Goal: Information Seeking & Learning: Check status

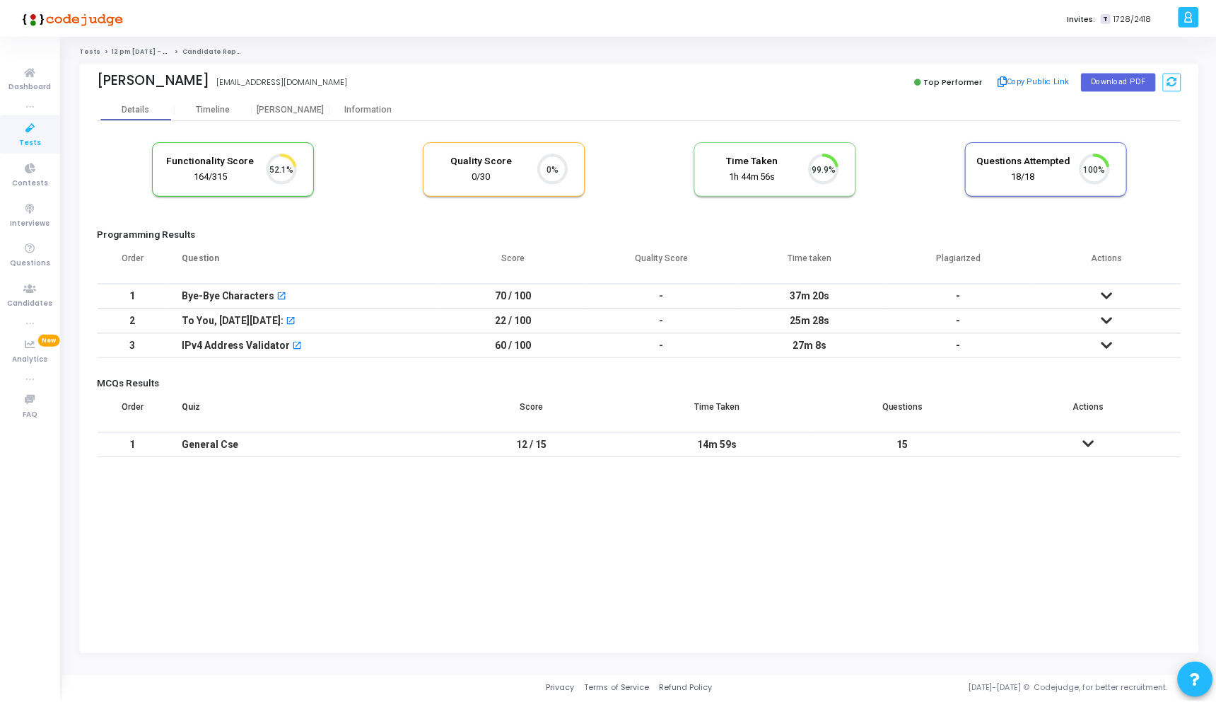
scroll to position [6, 6]
click at [1117, 291] on icon at bounding box center [1112, 296] width 11 height 10
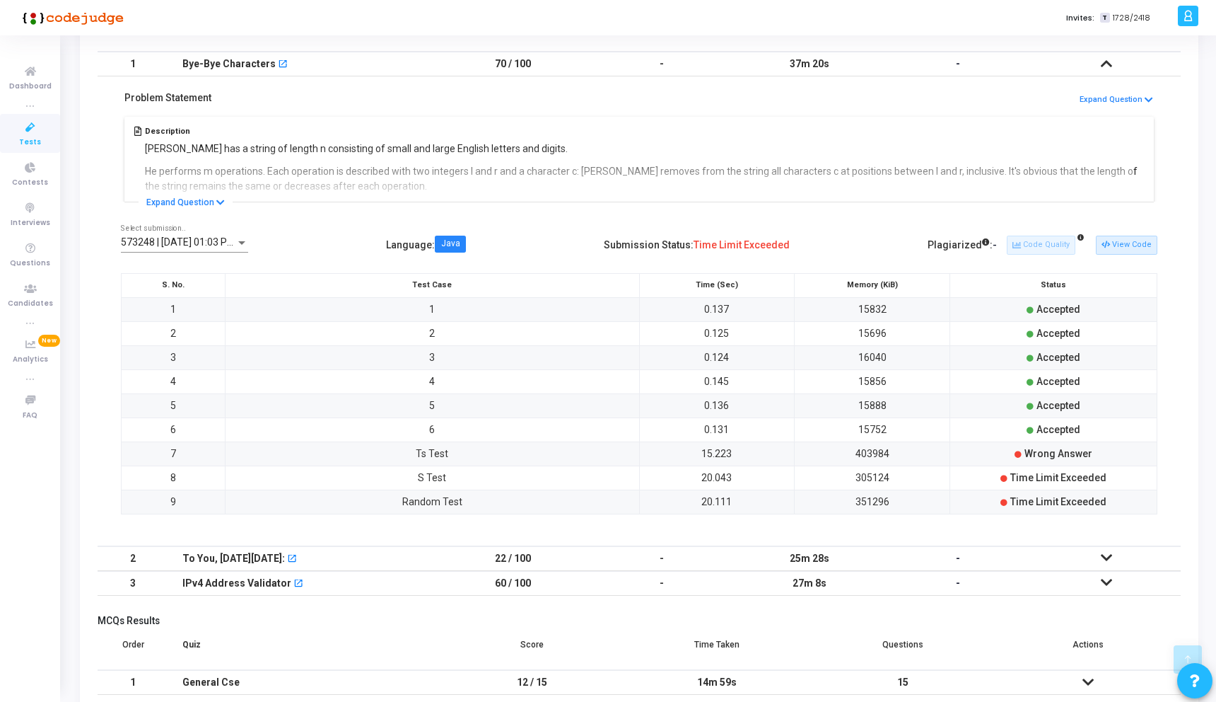
scroll to position [262, 0]
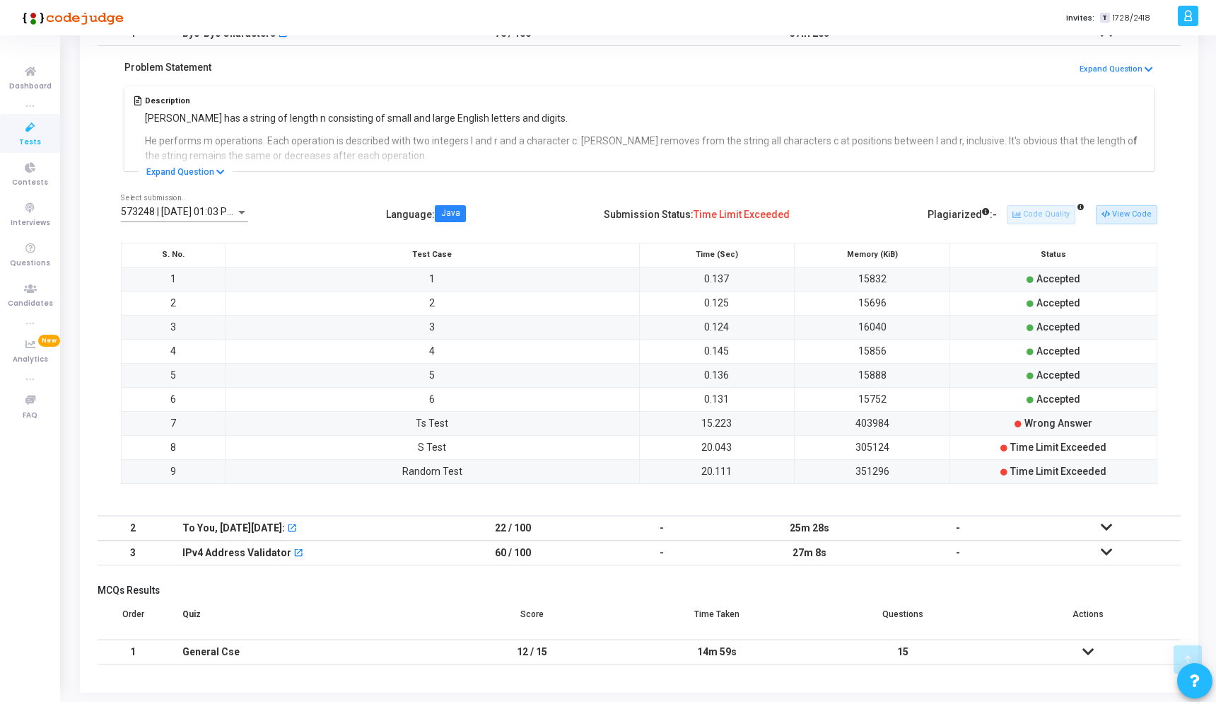
click at [424, 431] on td "Ts Test" at bounding box center [432, 423] width 414 height 24
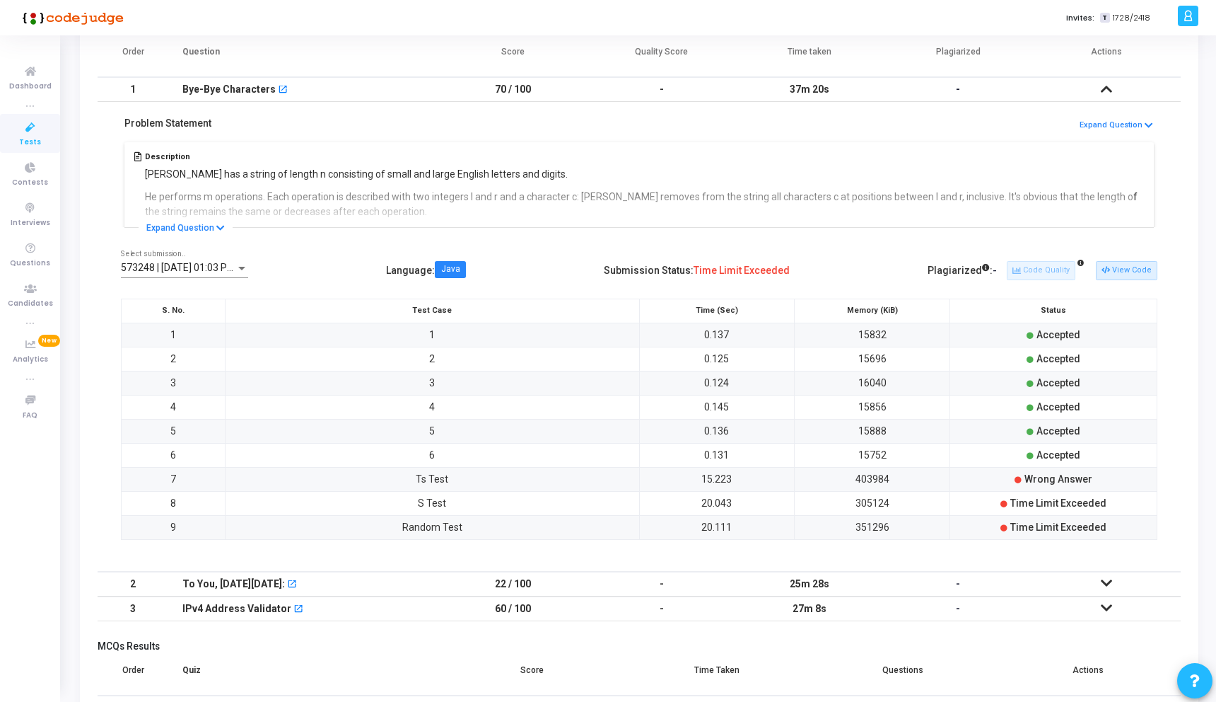
scroll to position [301, 0]
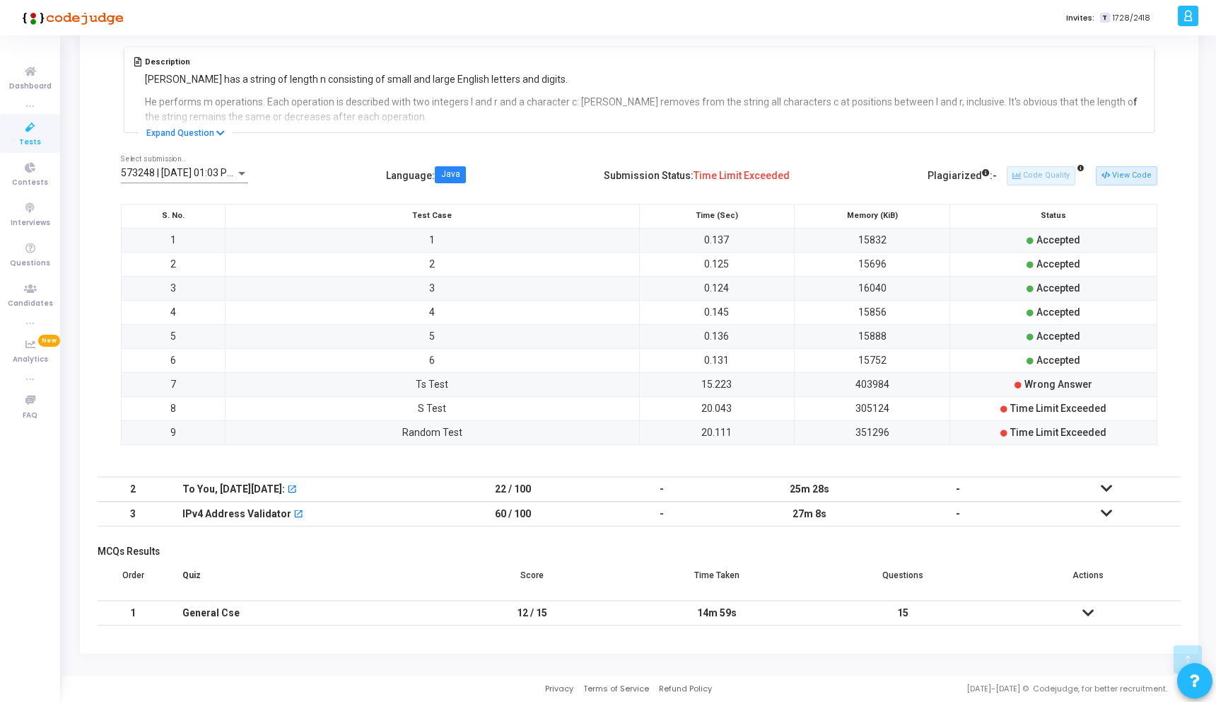
click at [1104, 484] on icon at bounding box center [1106, 488] width 11 height 10
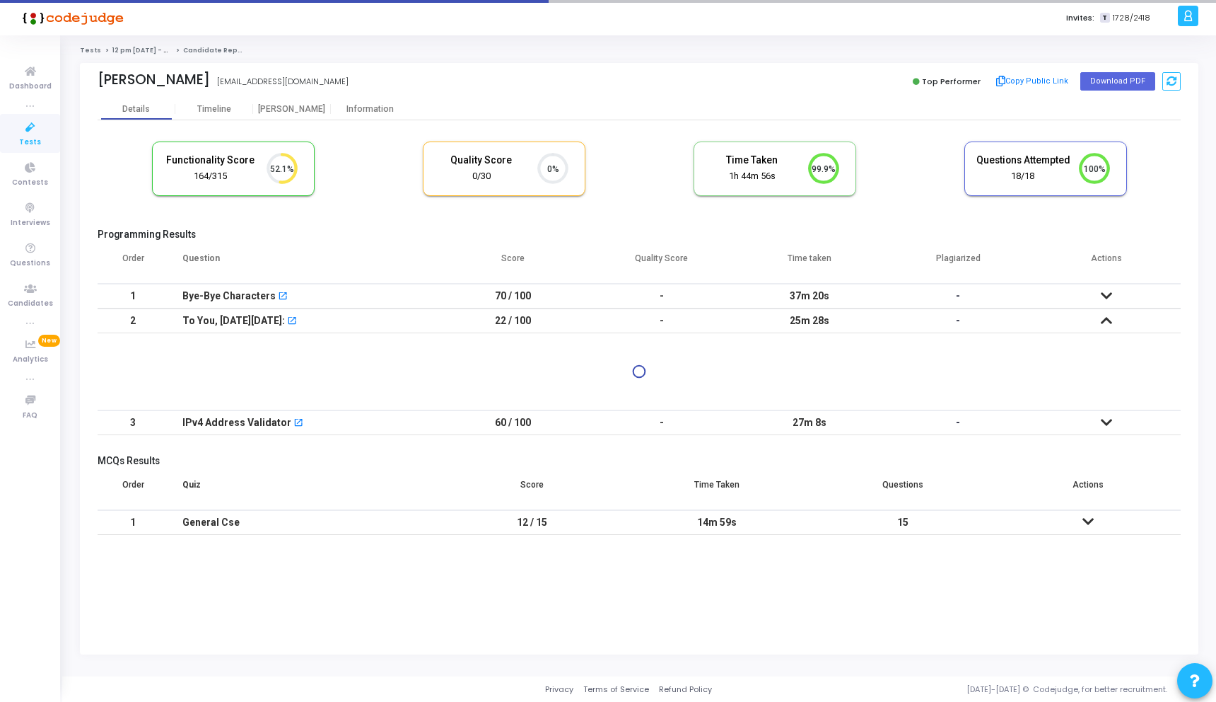
scroll to position [0, 0]
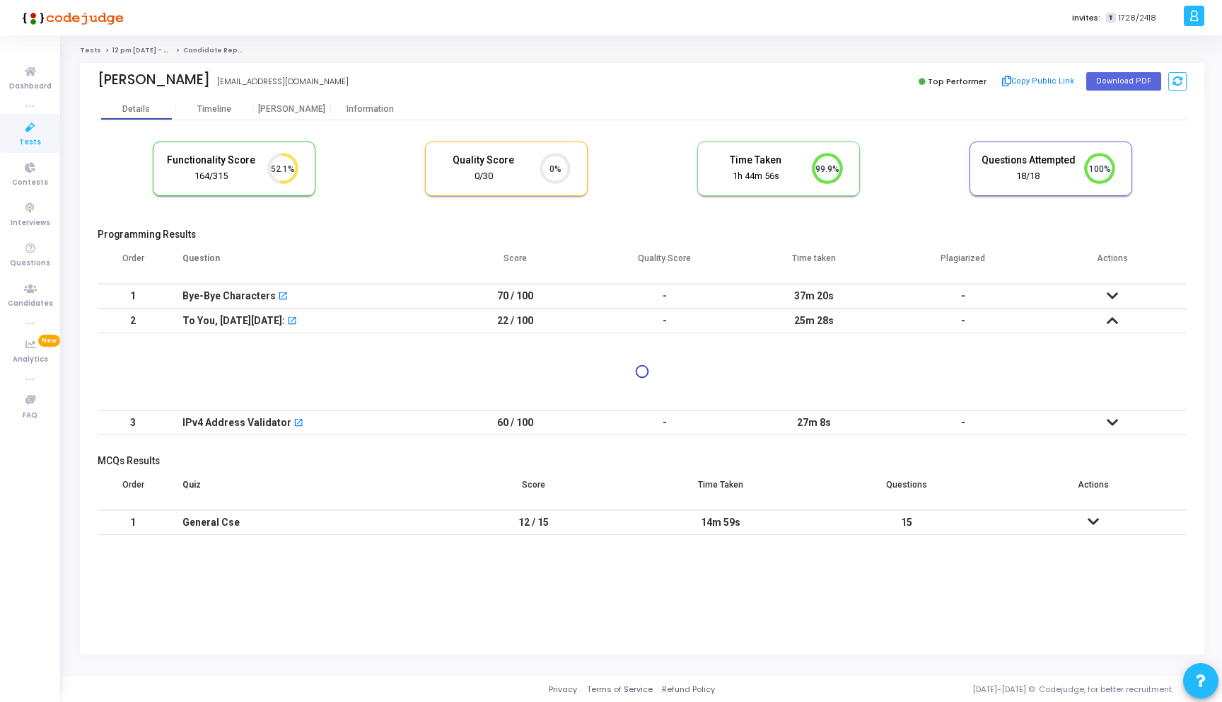
click at [1109, 426] on icon at bounding box center [1112, 422] width 11 height 10
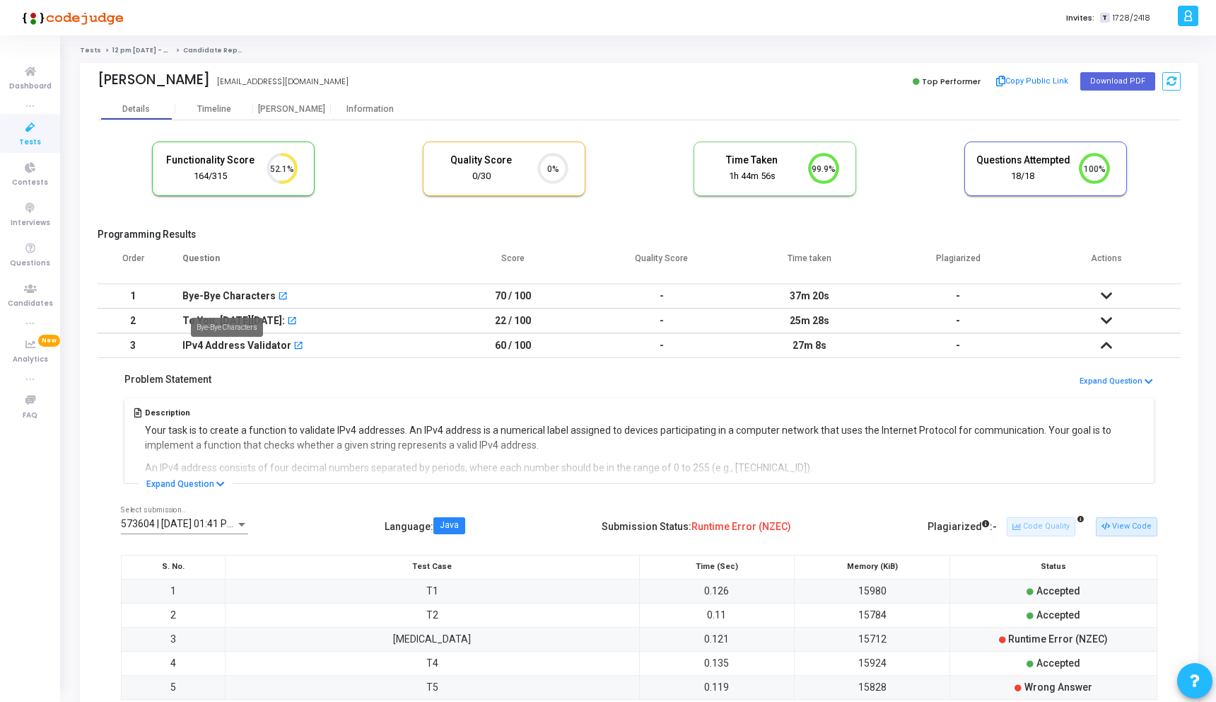
click at [211, 298] on div "Bye-Bye Characters" at bounding box center [228, 295] width 93 height 23
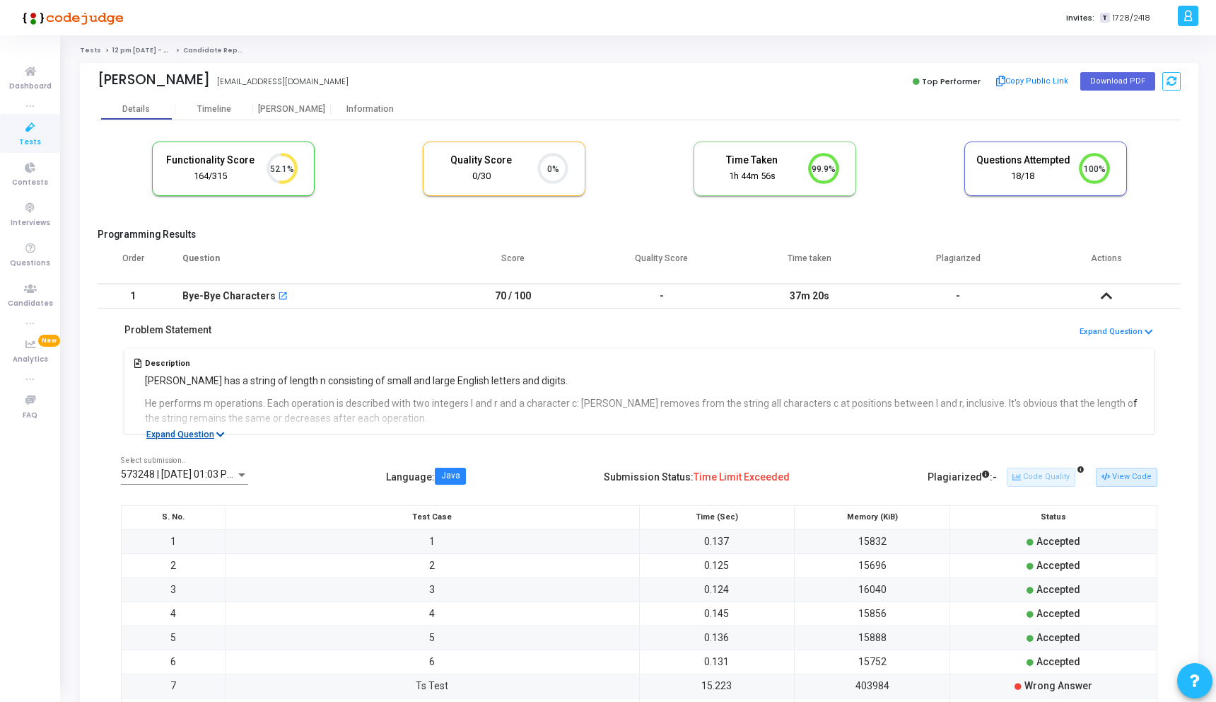
click at [211, 429] on button "Expand Question" at bounding box center [186, 434] width 94 height 14
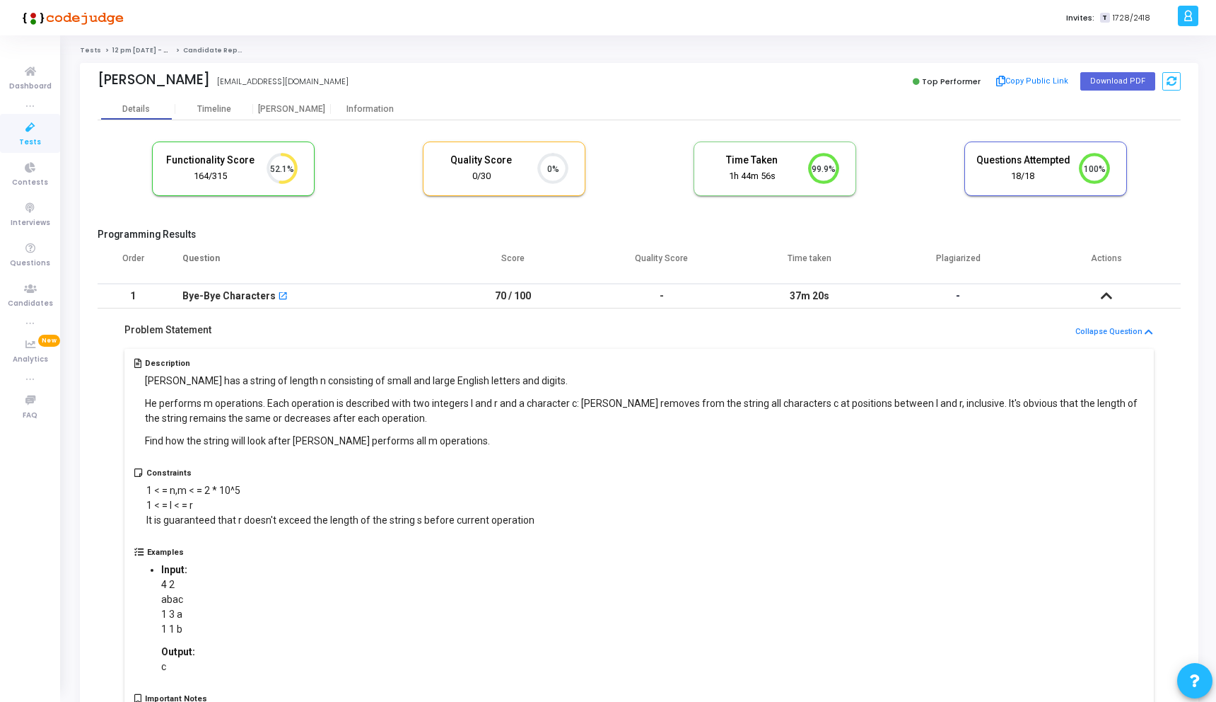
click at [1097, 297] on td at bounding box center [1107, 296] width 149 height 25
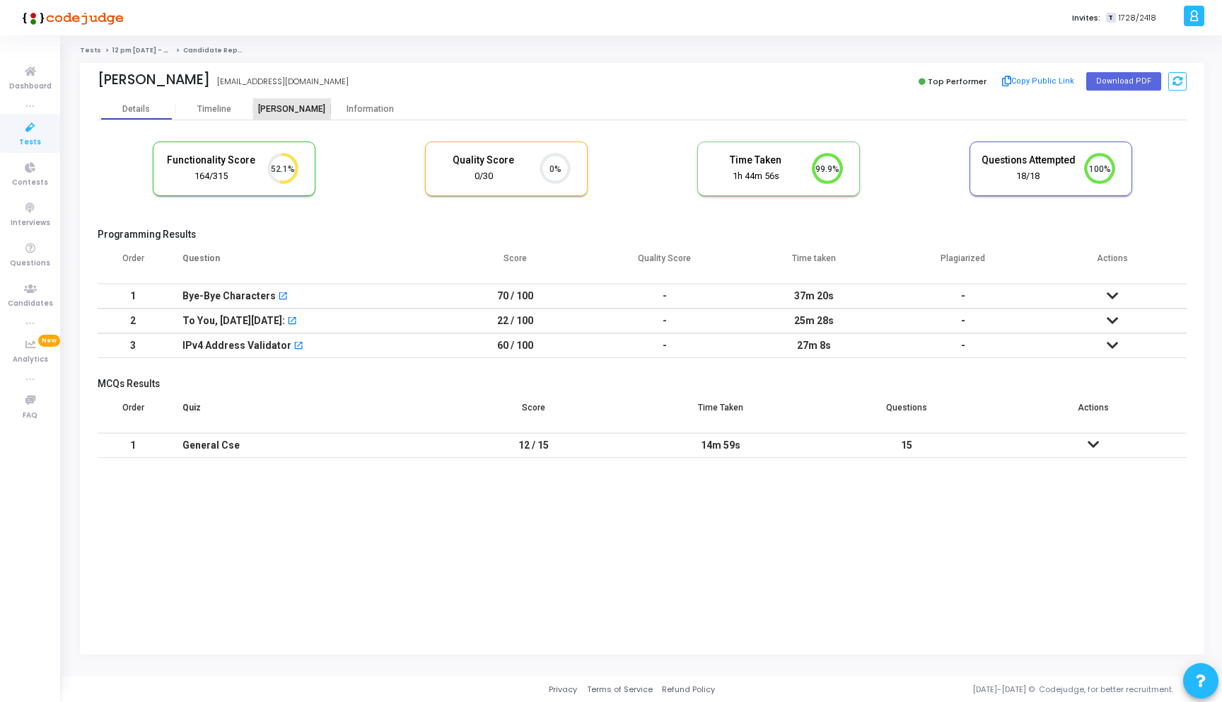
click at [285, 110] on div "[PERSON_NAME]" at bounding box center [292, 109] width 78 height 11
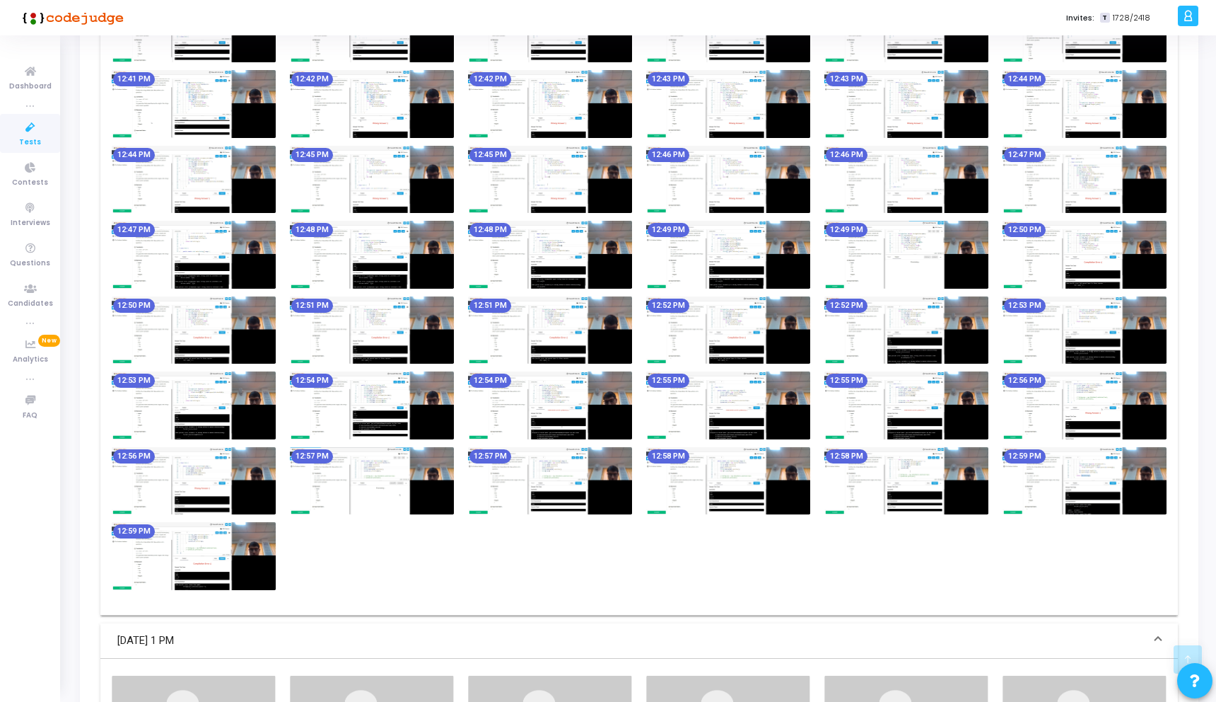
scroll to position [1299, 0]
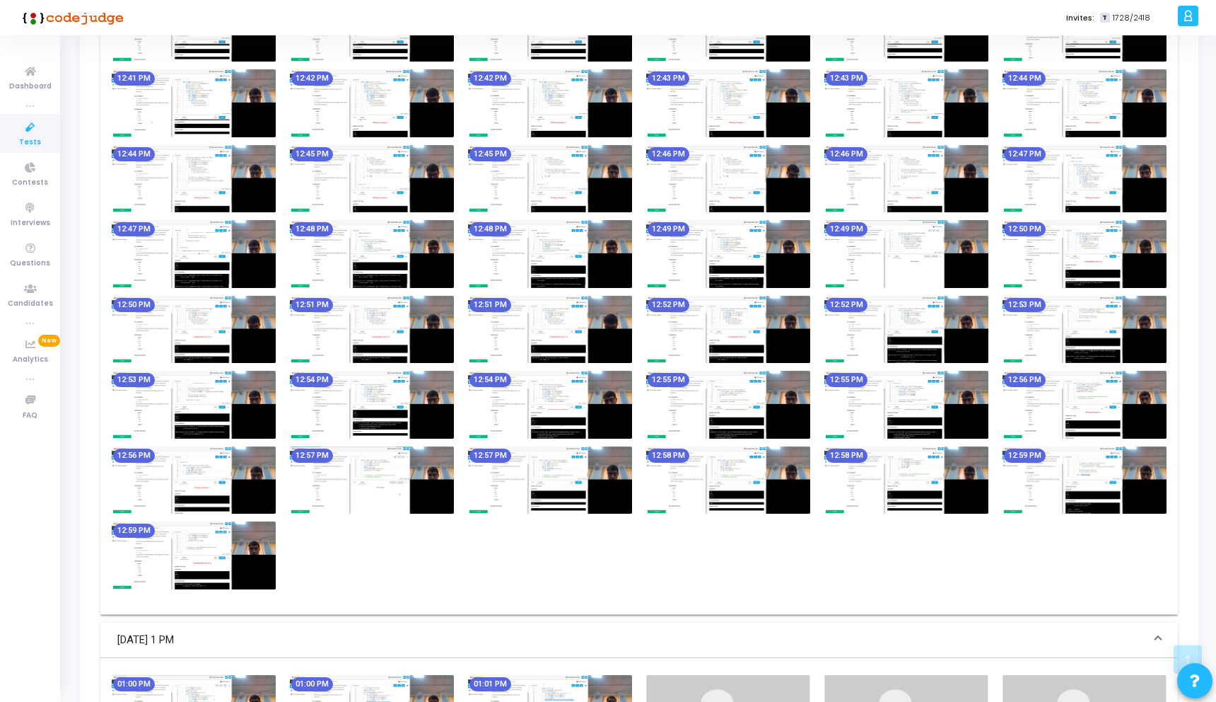
click at [612, 313] on img at bounding box center [550, 329] width 164 height 67
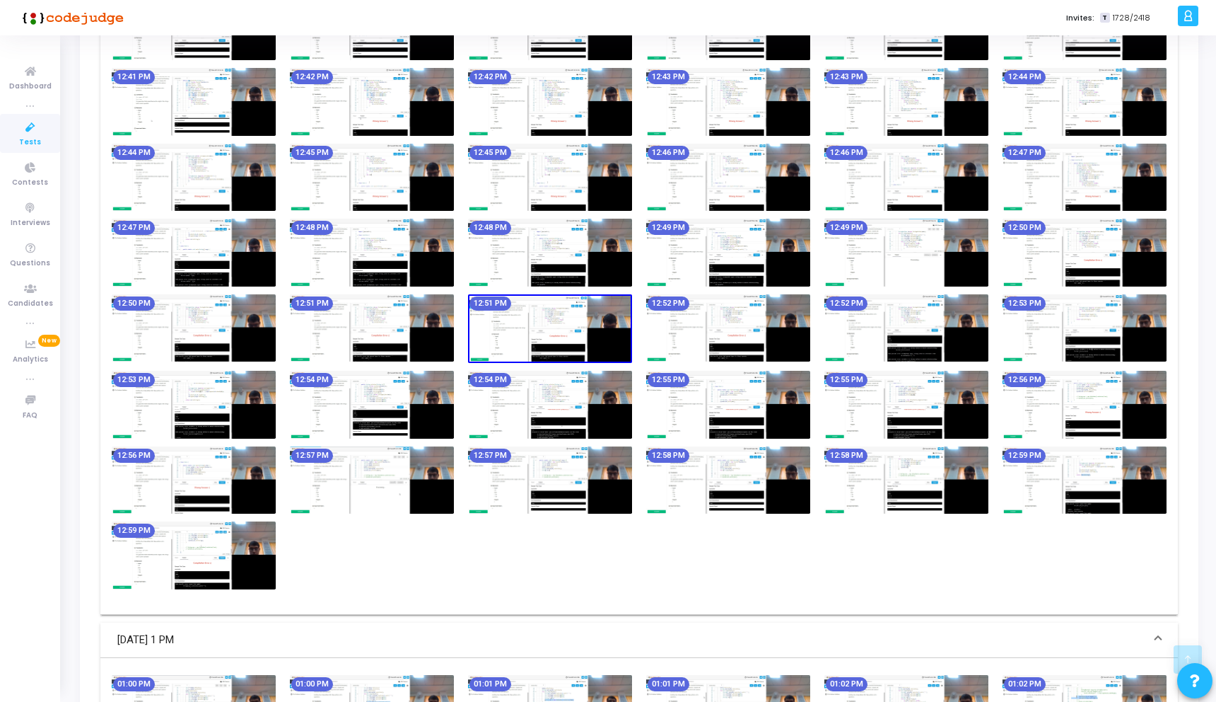
click at [612, 313] on img at bounding box center [550, 328] width 164 height 69
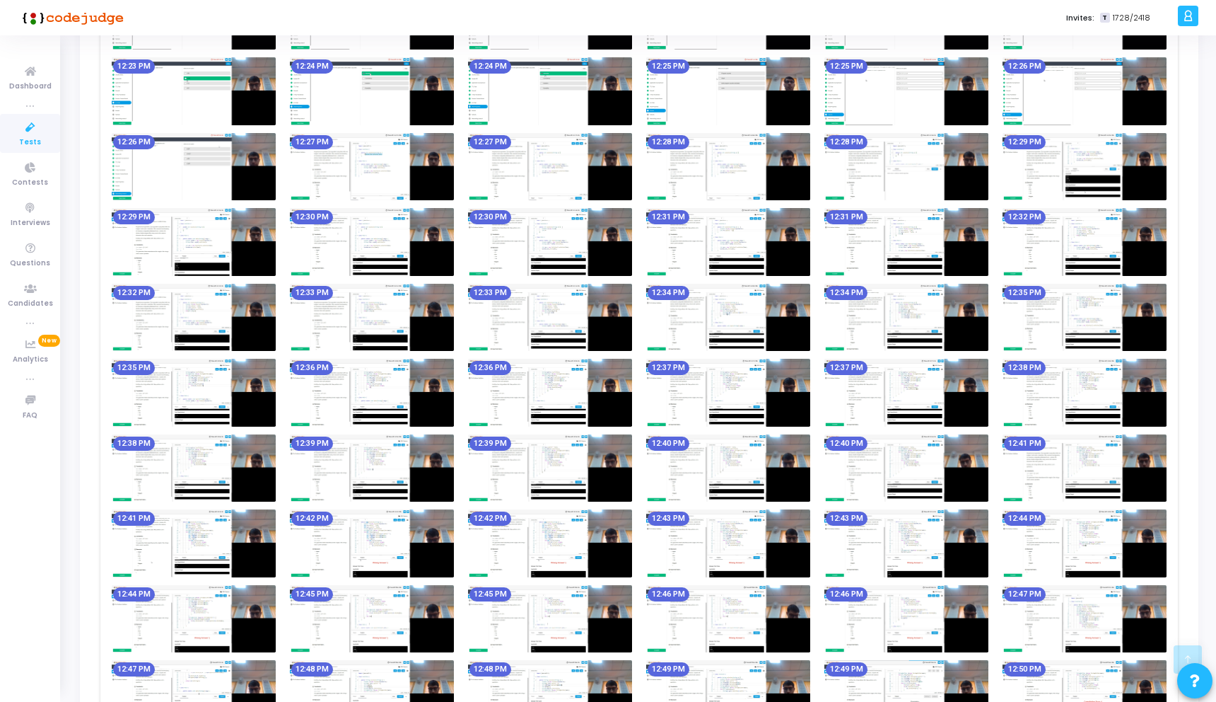
scroll to position [0, 0]
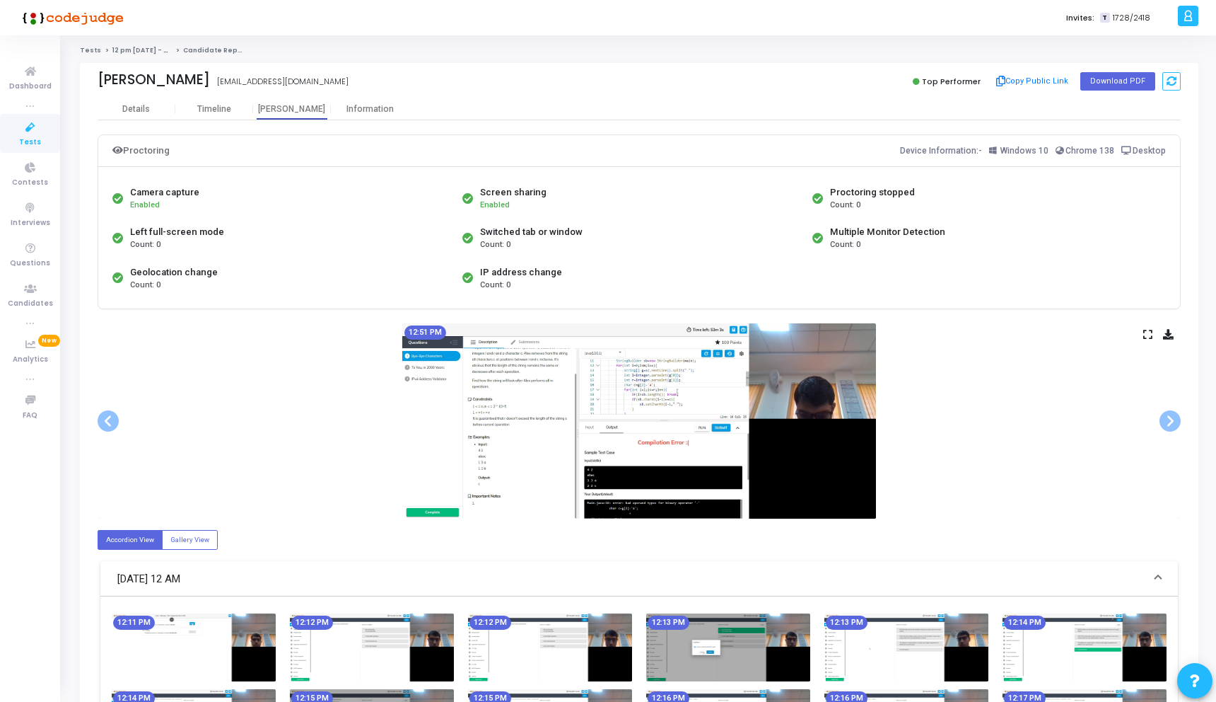
click at [824, 385] on img at bounding box center [639, 420] width 474 height 195
click at [1168, 414] on span at bounding box center [1170, 420] width 21 height 21
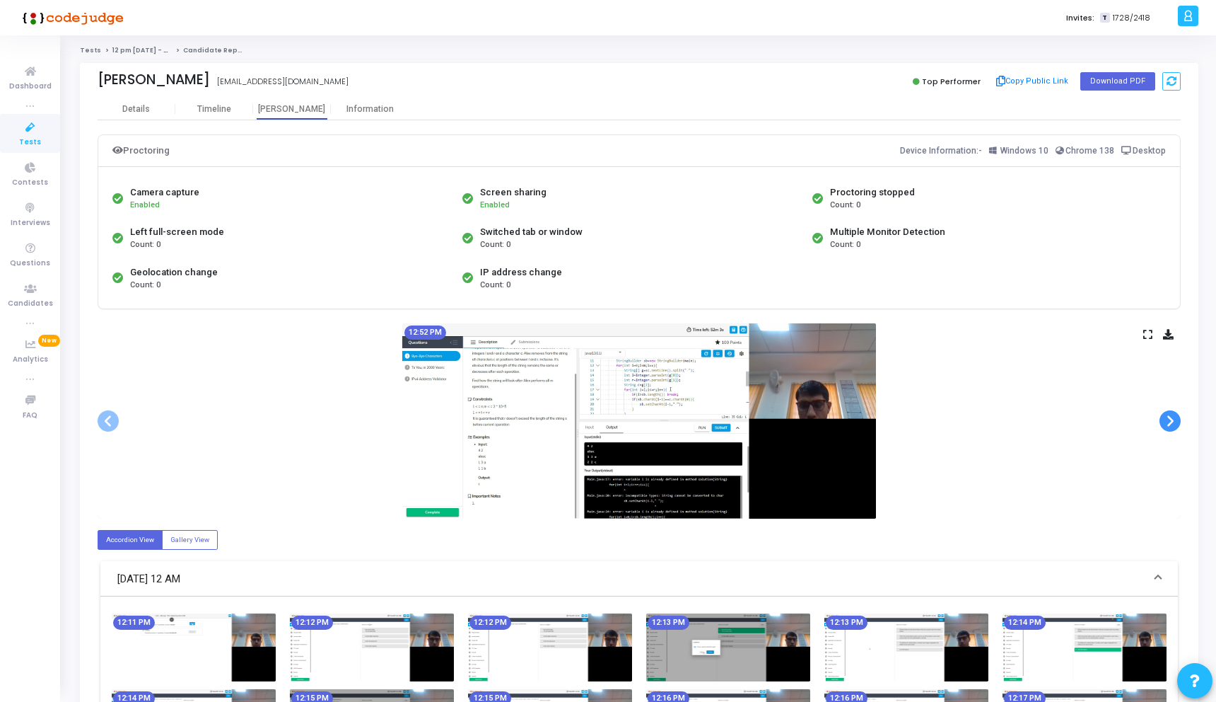
click at [1168, 414] on span at bounding box center [1170, 420] width 21 height 21
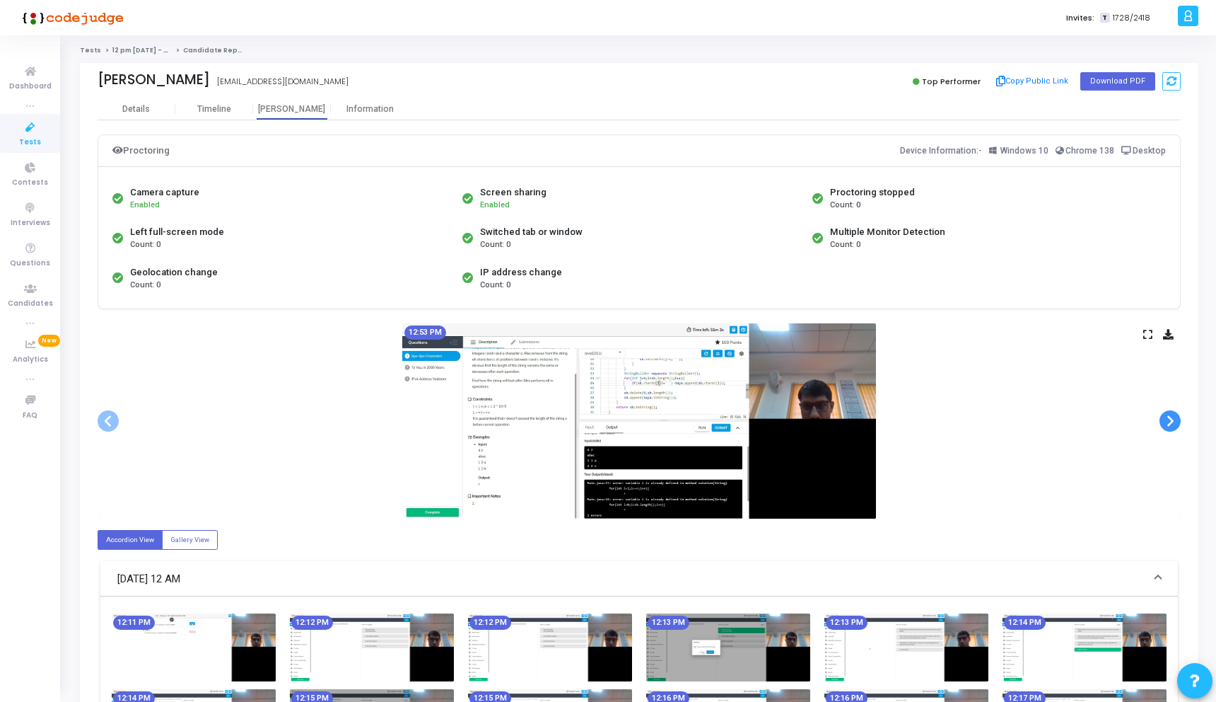
click at [1168, 414] on span at bounding box center [1170, 420] width 21 height 21
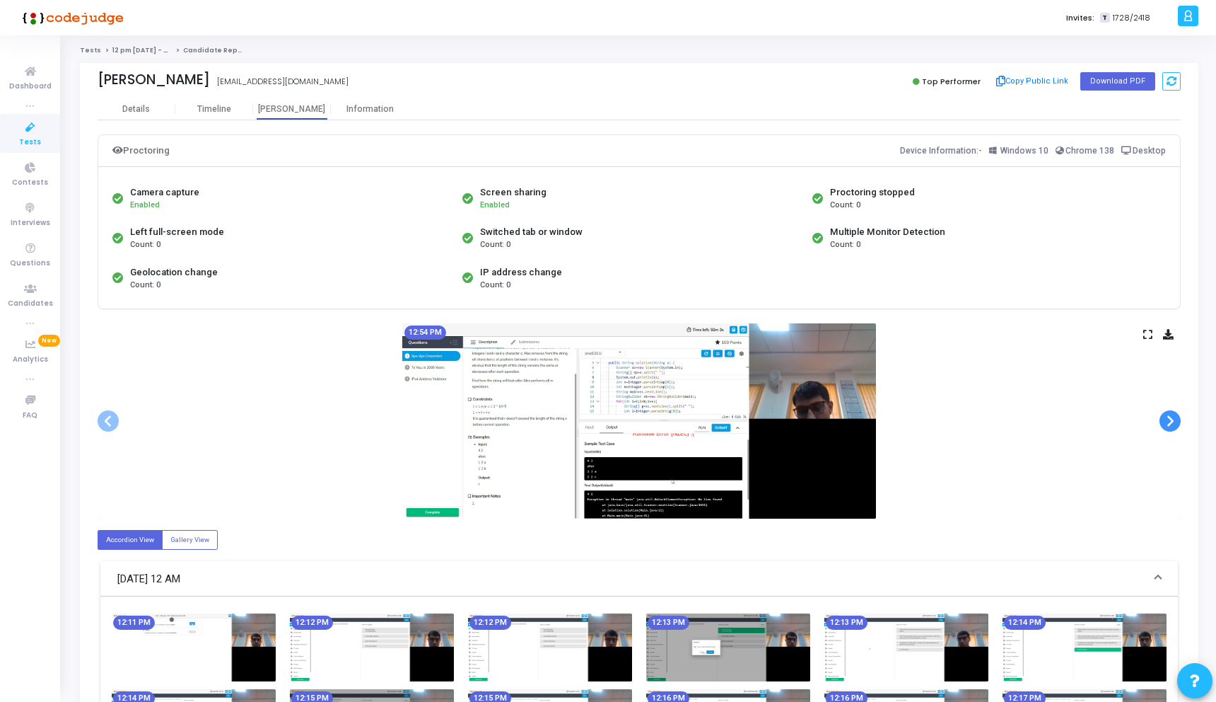
click at [1168, 414] on span at bounding box center [1170, 420] width 21 height 21
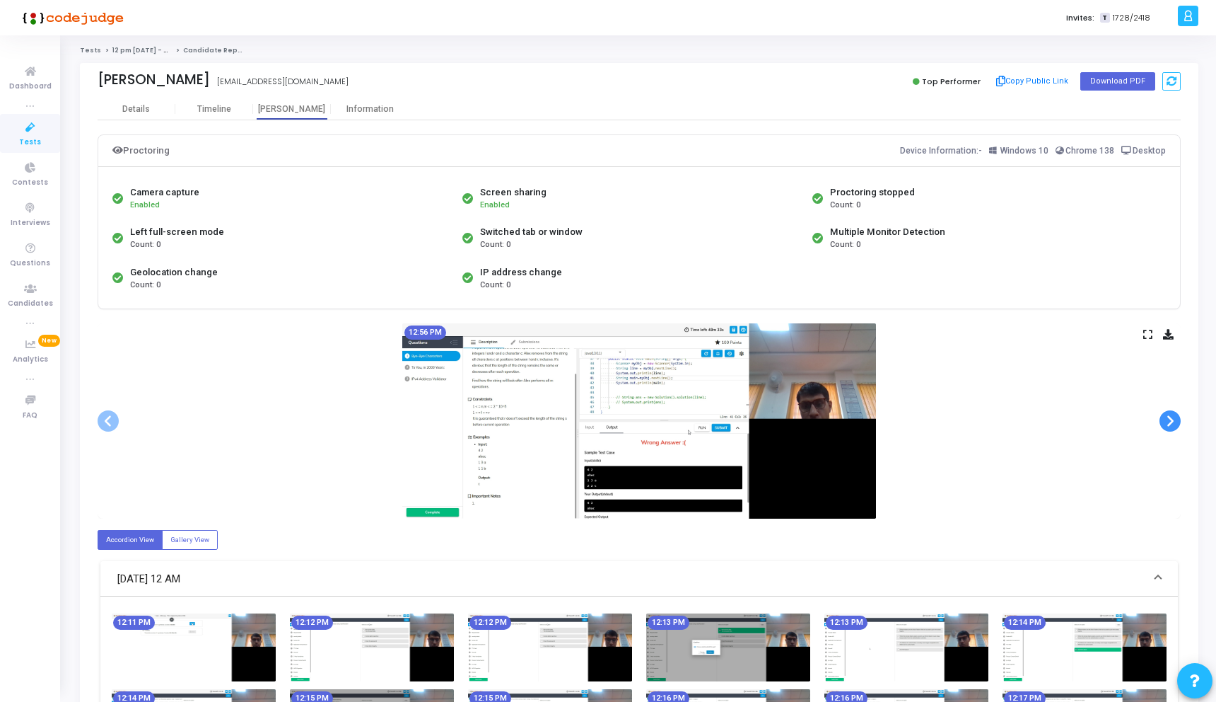
click at [1168, 414] on span at bounding box center [1170, 420] width 21 height 21
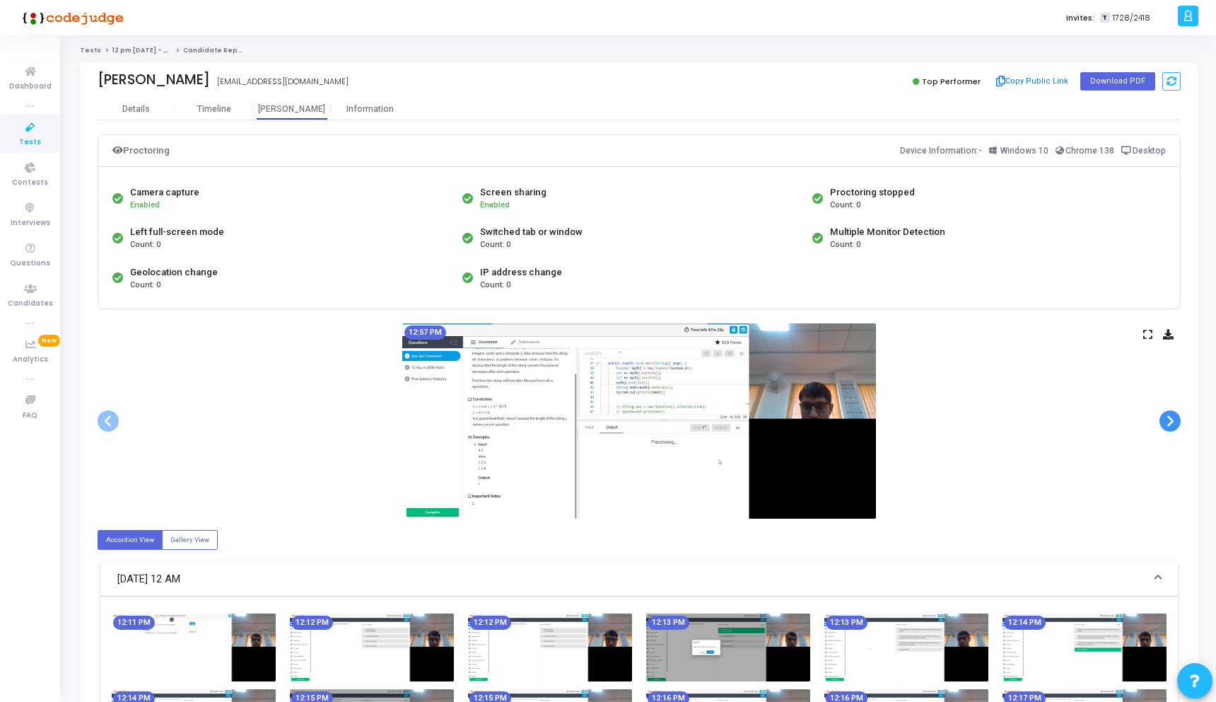
click at [1168, 414] on span at bounding box center [1170, 420] width 21 height 21
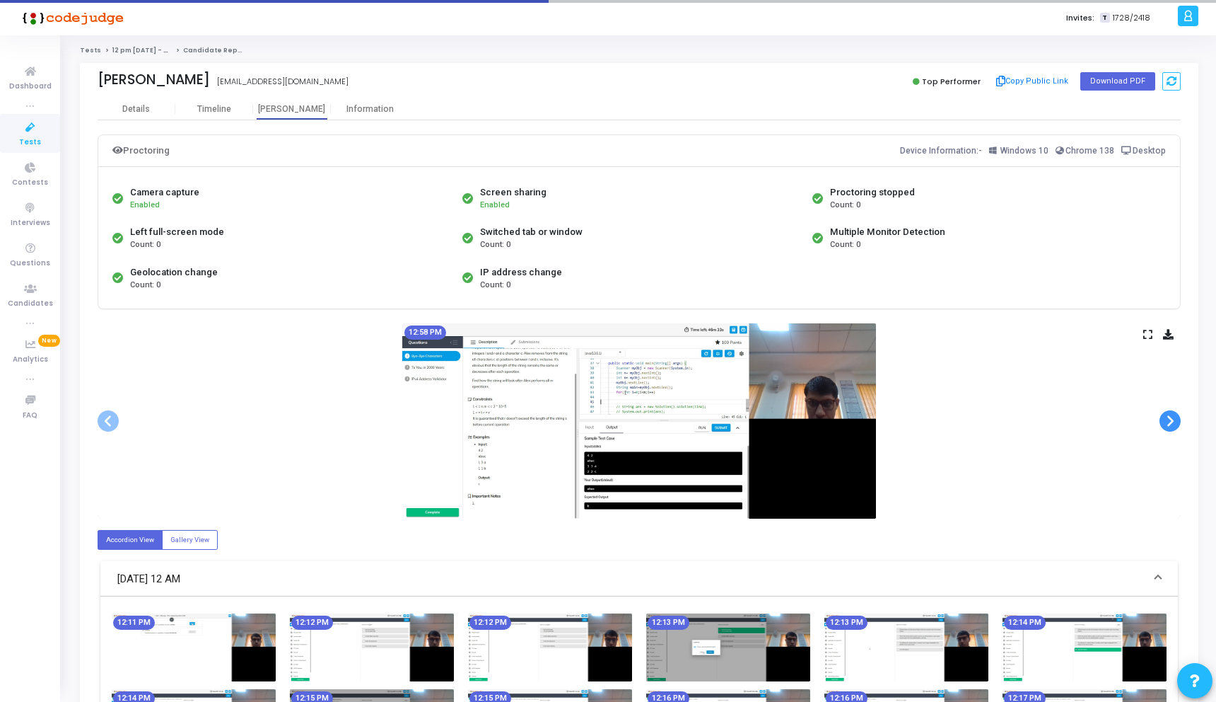
click at [1168, 414] on span at bounding box center [1170, 420] width 21 height 21
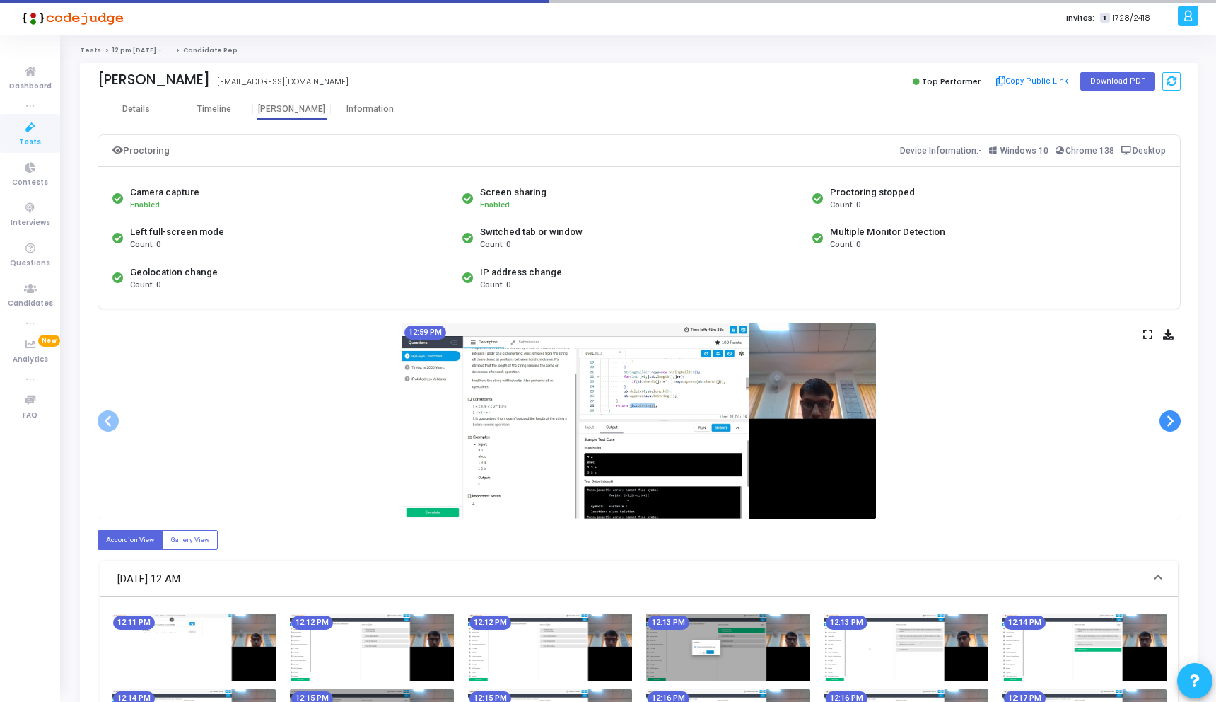
click at [1168, 414] on span at bounding box center [1170, 420] width 21 height 21
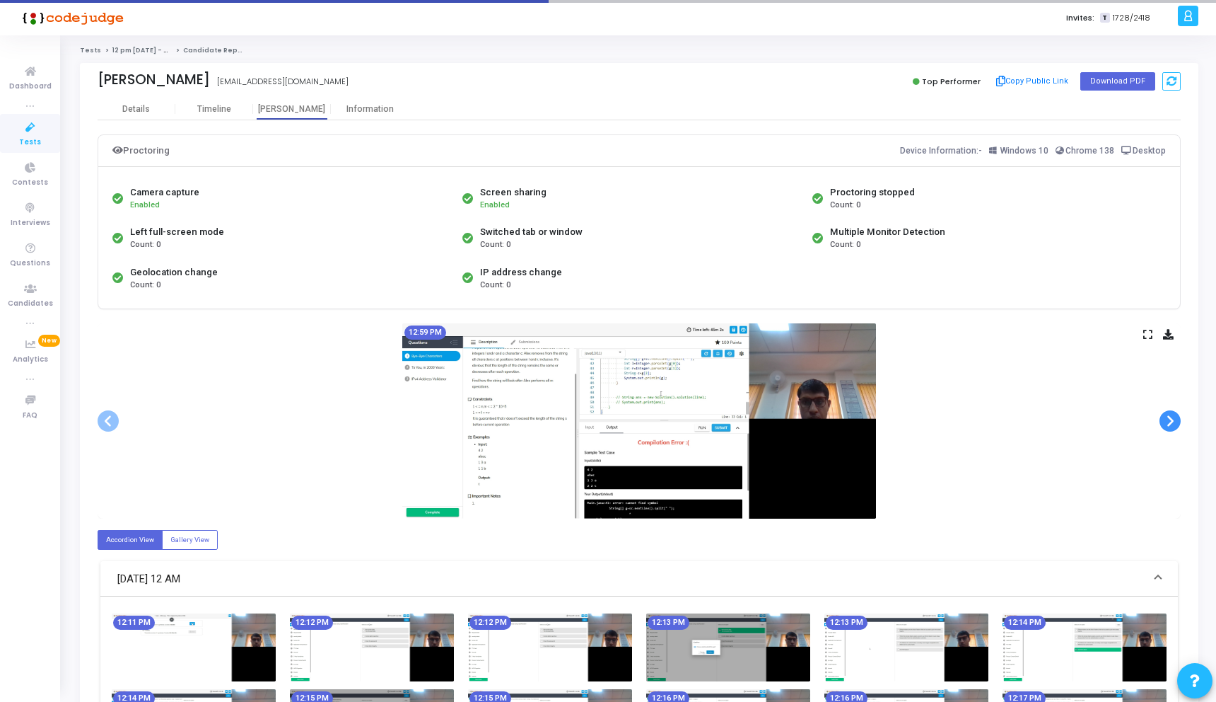
click at [1168, 414] on span at bounding box center [1170, 420] width 21 height 21
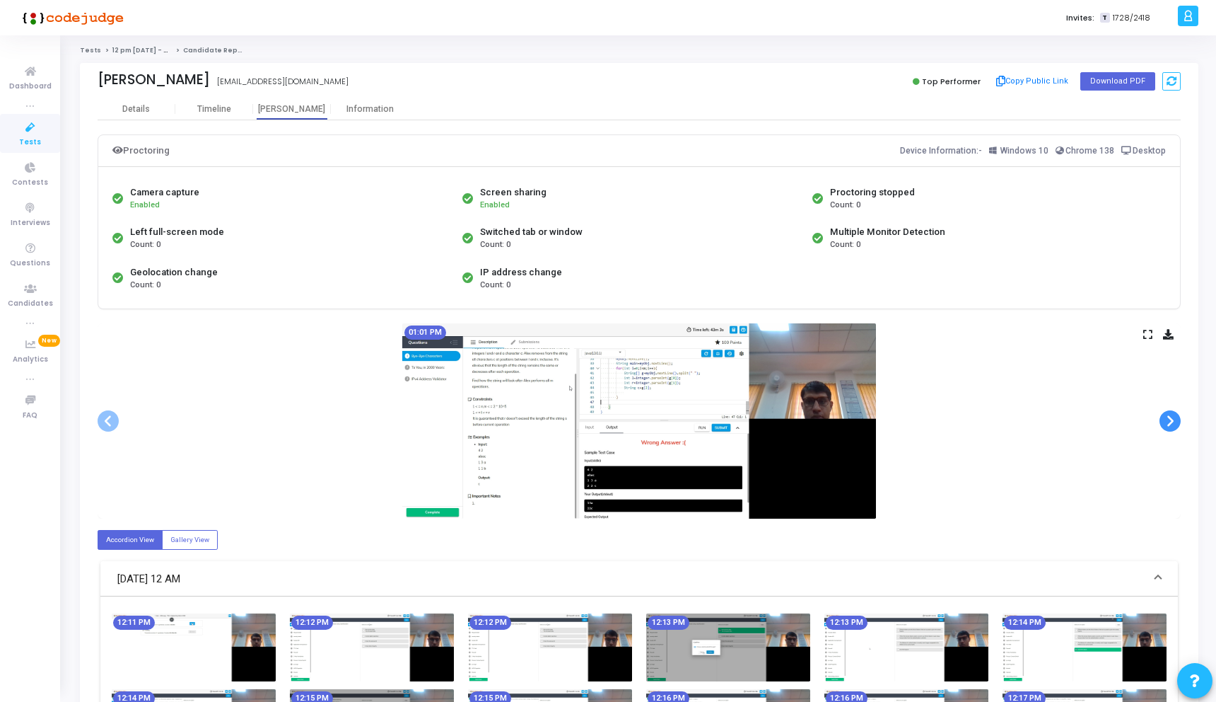
click at [1168, 414] on span at bounding box center [1170, 420] width 21 height 21
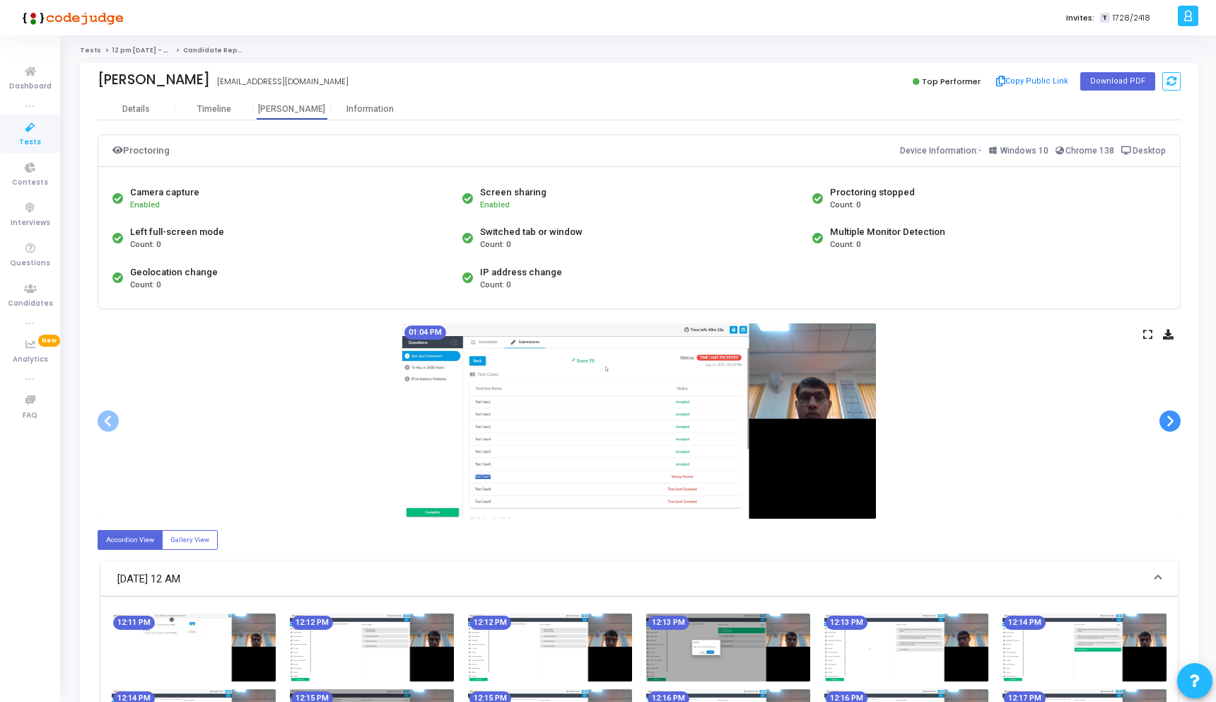
click at [1168, 414] on span at bounding box center [1170, 420] width 21 height 21
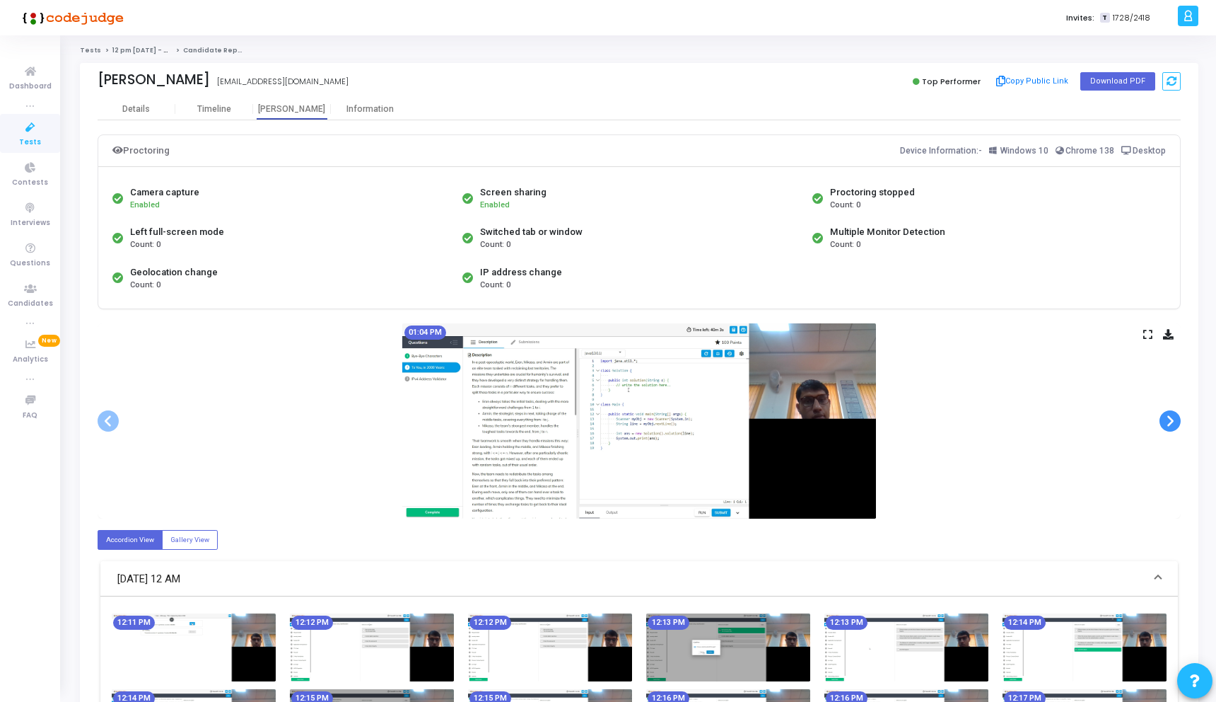
click at [1168, 414] on span at bounding box center [1170, 420] width 21 height 21
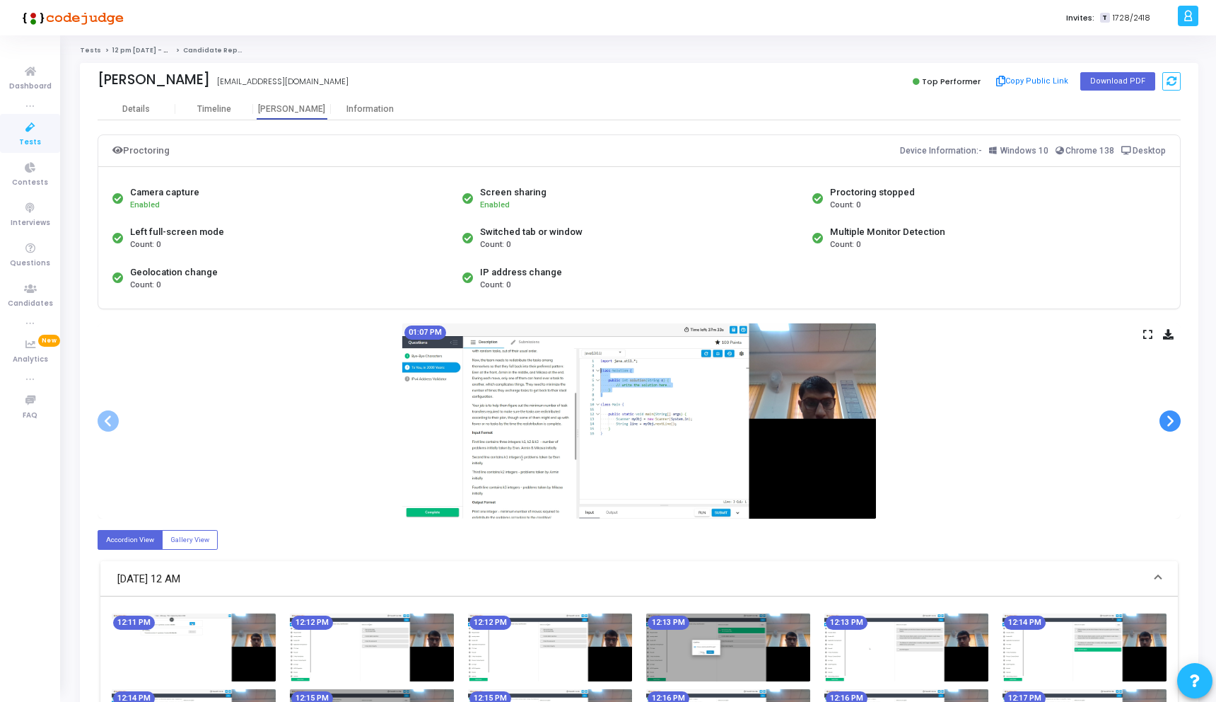
click at [1168, 414] on span at bounding box center [1170, 420] width 21 height 21
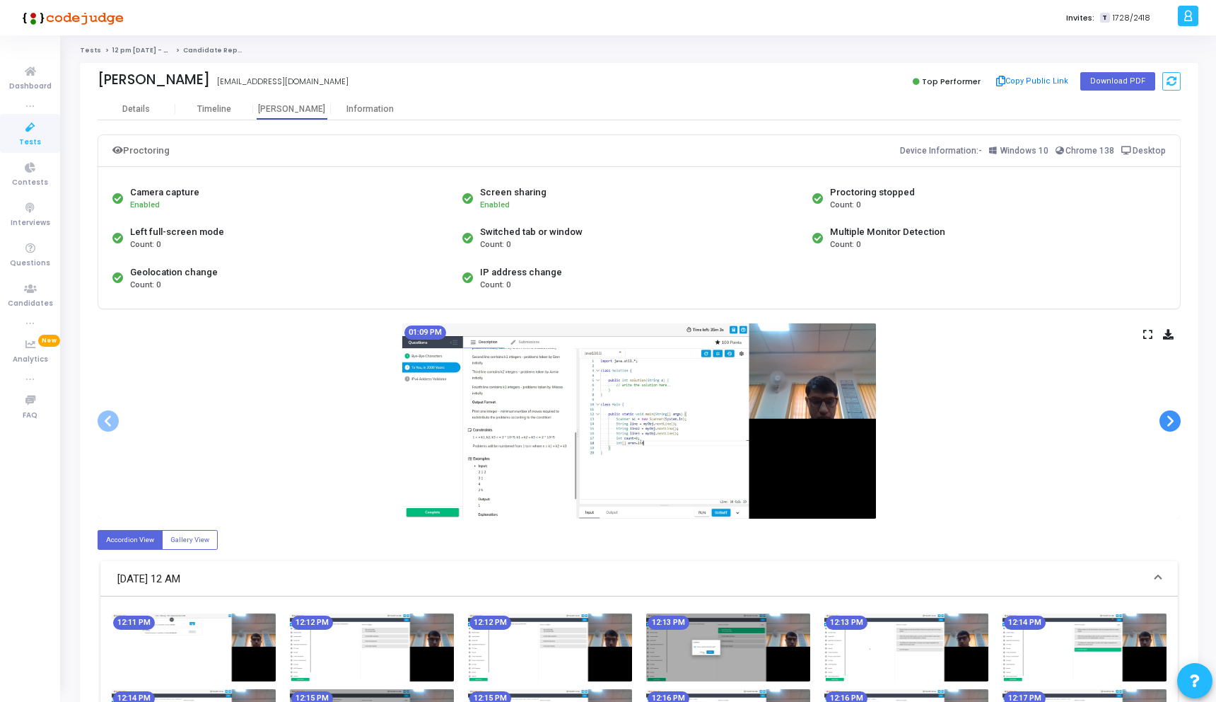
click at [1168, 414] on span at bounding box center [1170, 420] width 21 height 21
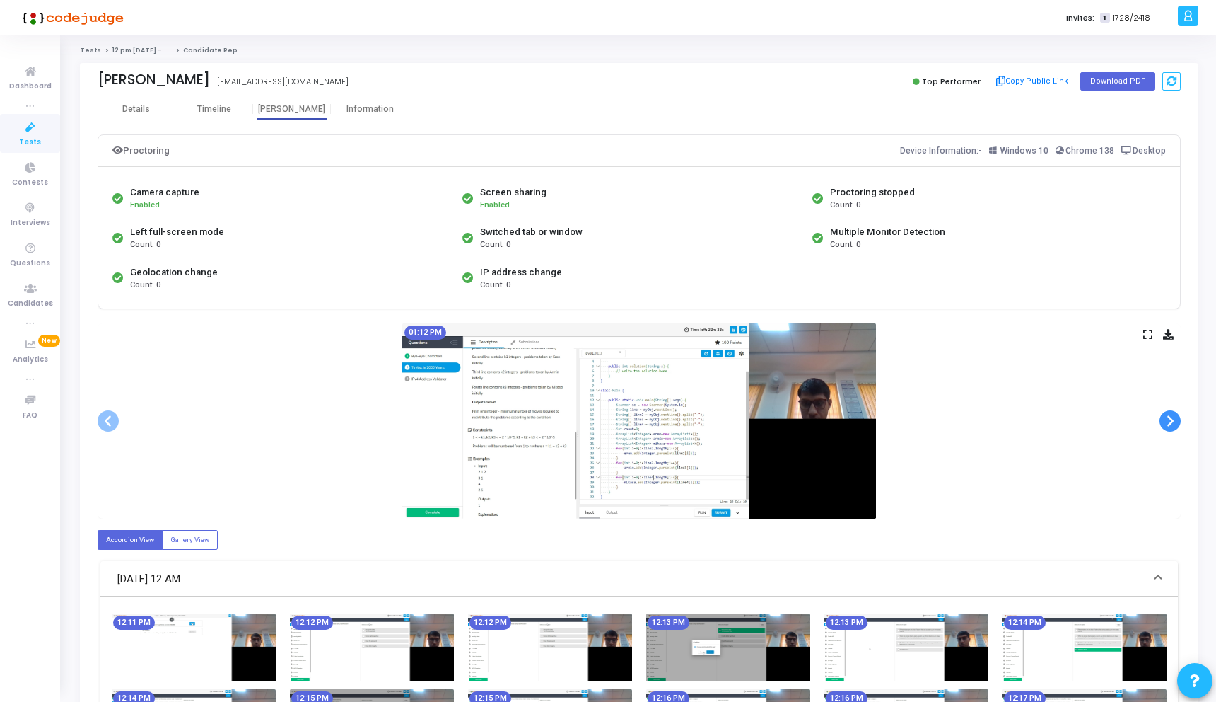
click at [1168, 414] on span at bounding box center [1170, 420] width 21 height 21
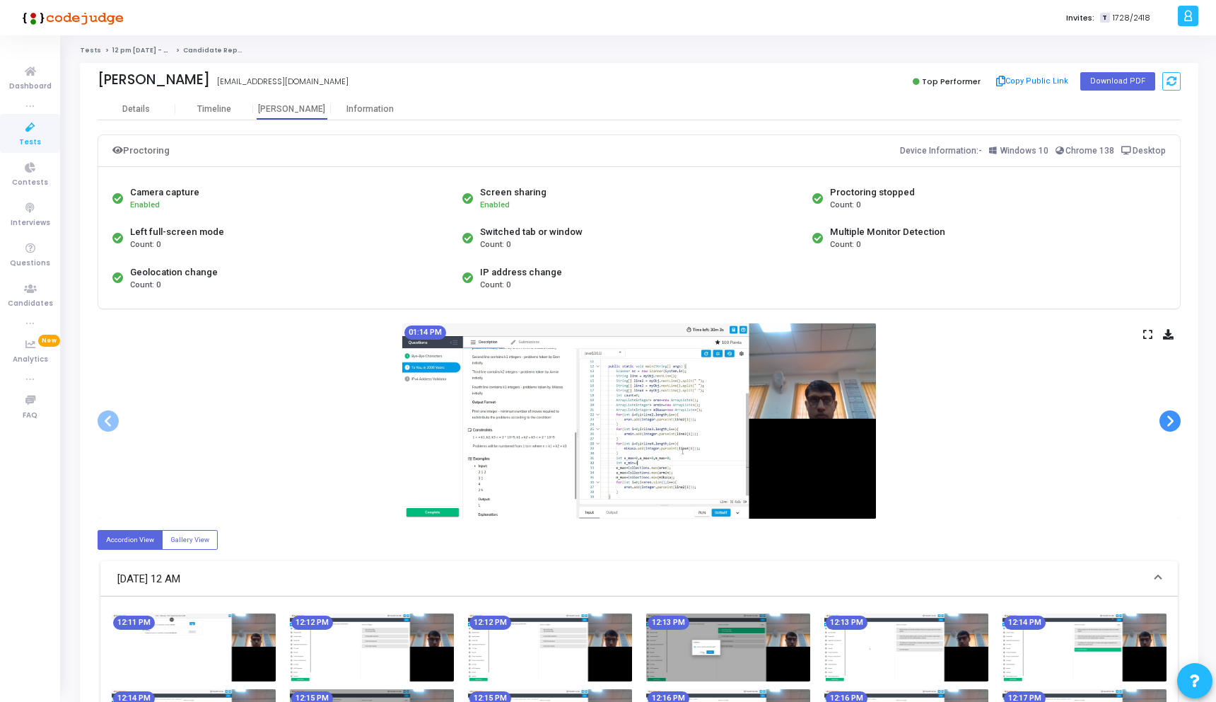
click at [1168, 414] on span at bounding box center [1170, 420] width 21 height 21
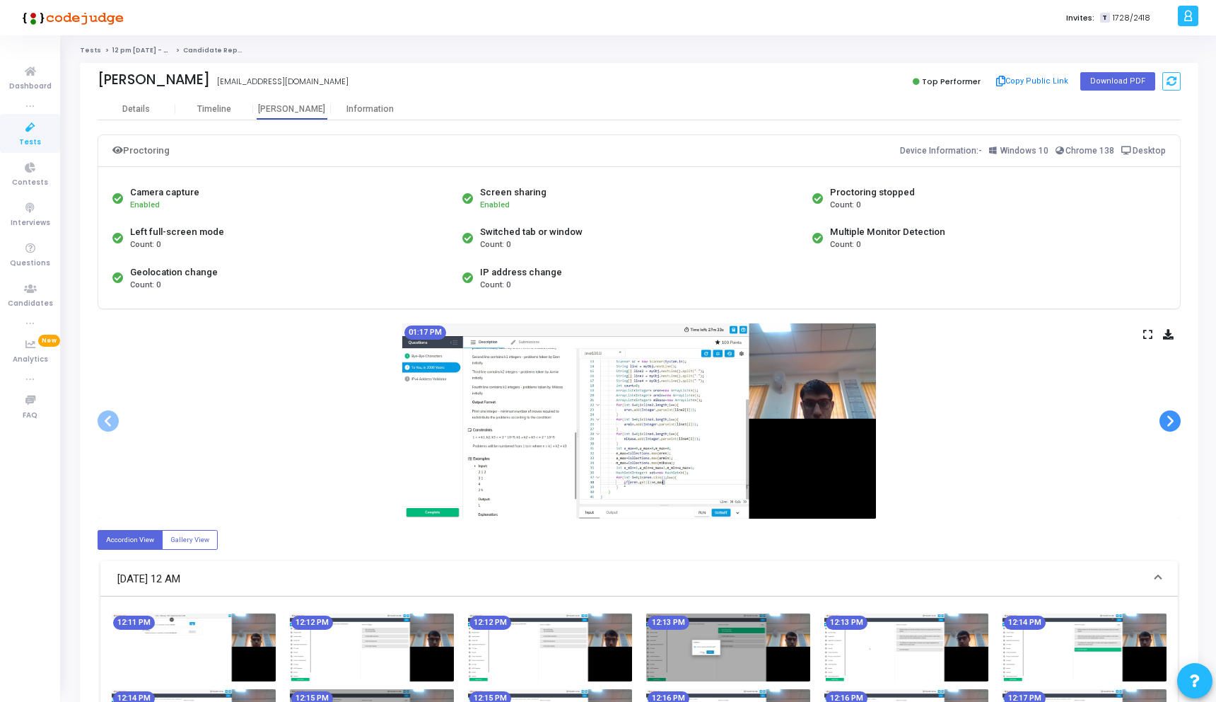
click at [1168, 414] on span at bounding box center [1170, 420] width 21 height 21
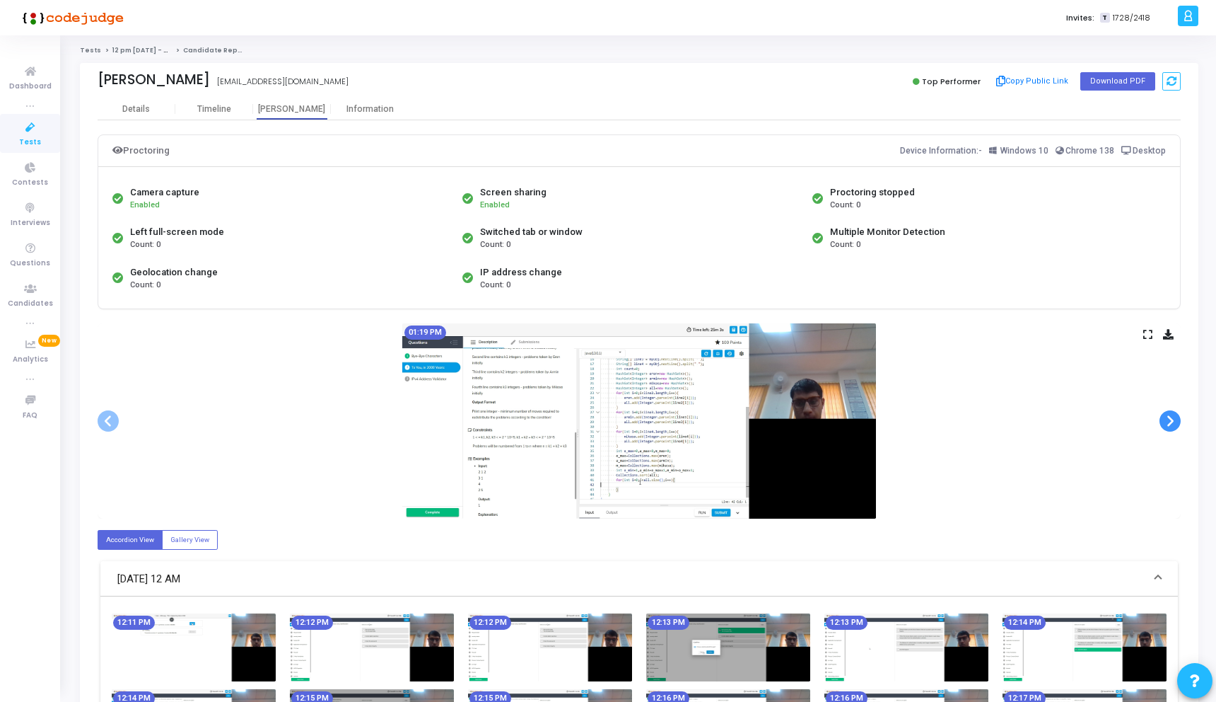
click at [1168, 414] on span at bounding box center [1170, 420] width 21 height 21
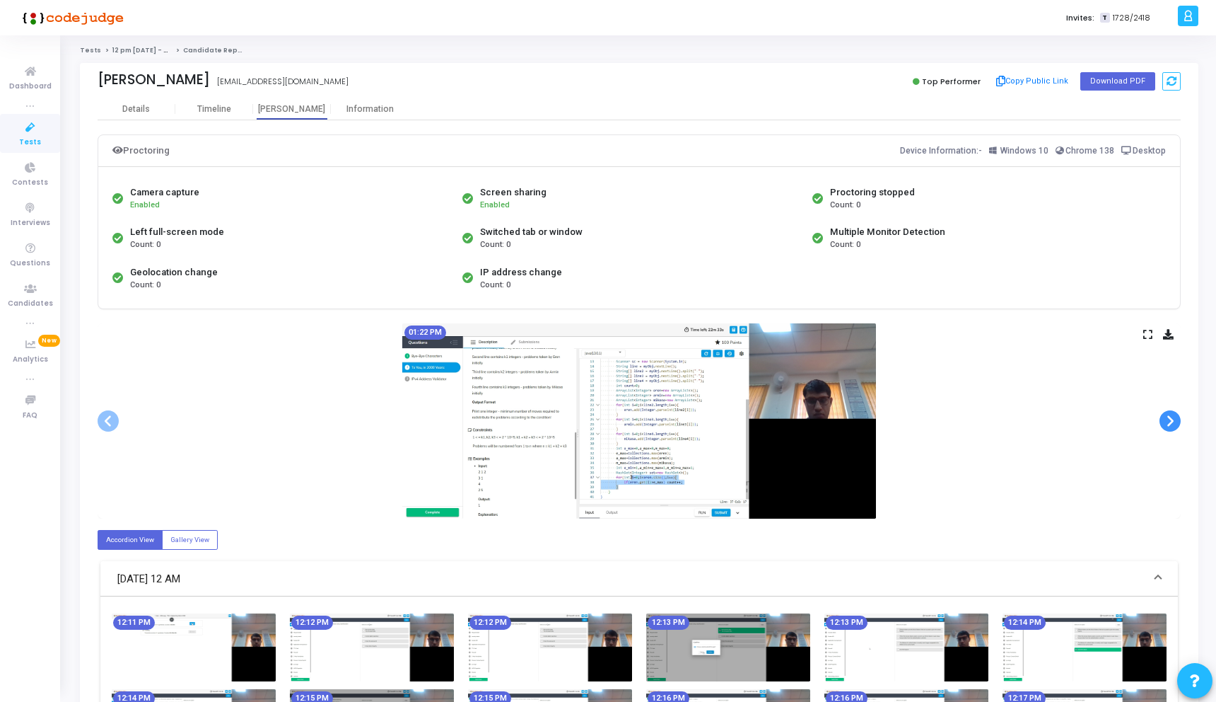
click at [1168, 414] on span at bounding box center [1170, 420] width 21 height 21
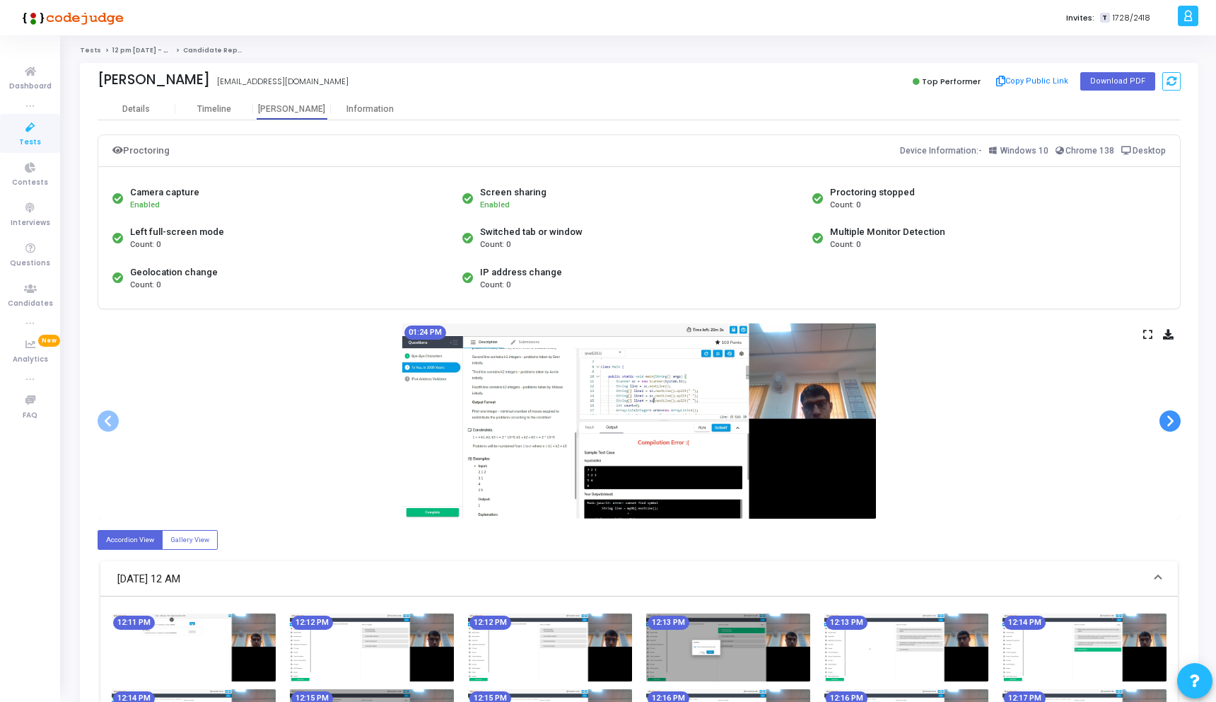
click at [1168, 414] on span at bounding box center [1170, 420] width 21 height 21
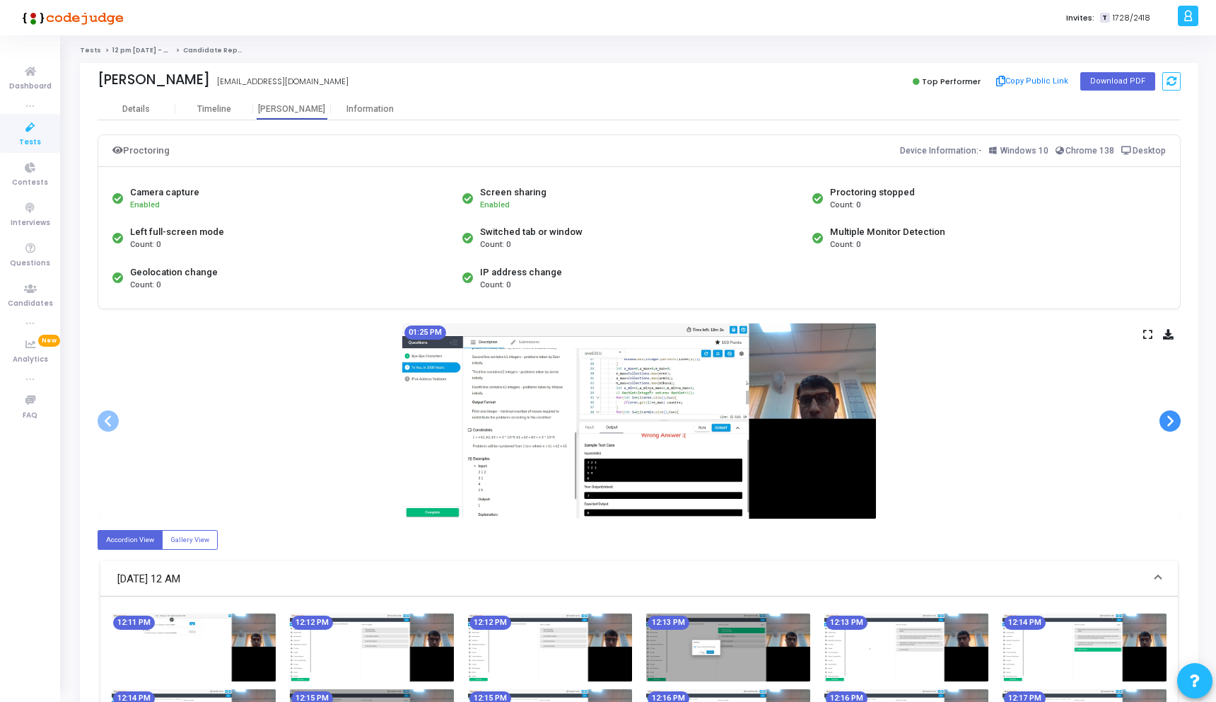
click at [1168, 414] on span at bounding box center [1170, 420] width 21 height 21
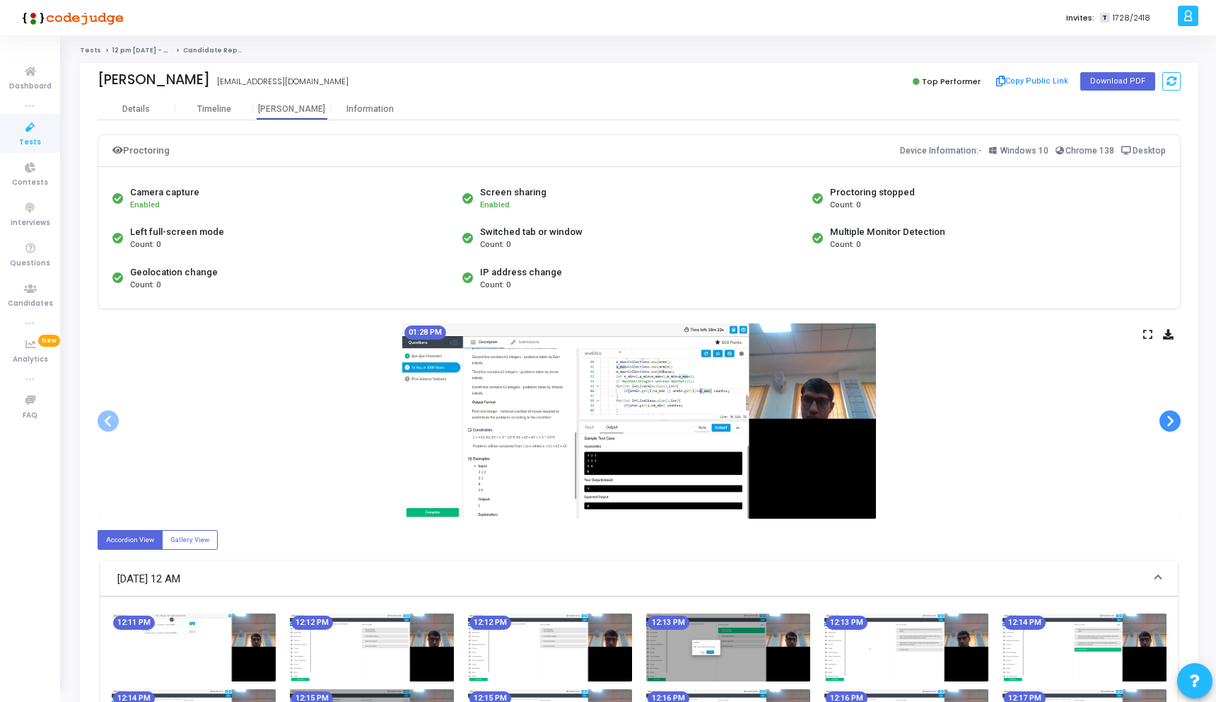
click at [1168, 414] on span at bounding box center [1170, 420] width 21 height 21
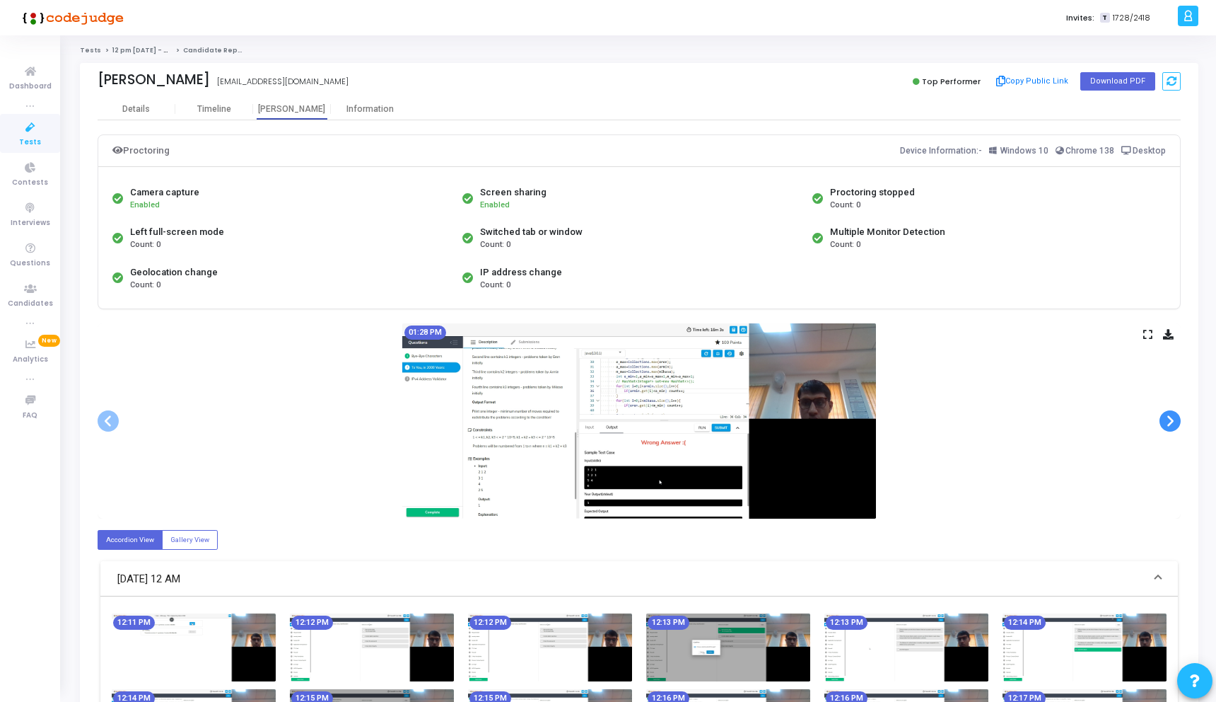
click at [1168, 414] on span at bounding box center [1170, 420] width 21 height 21
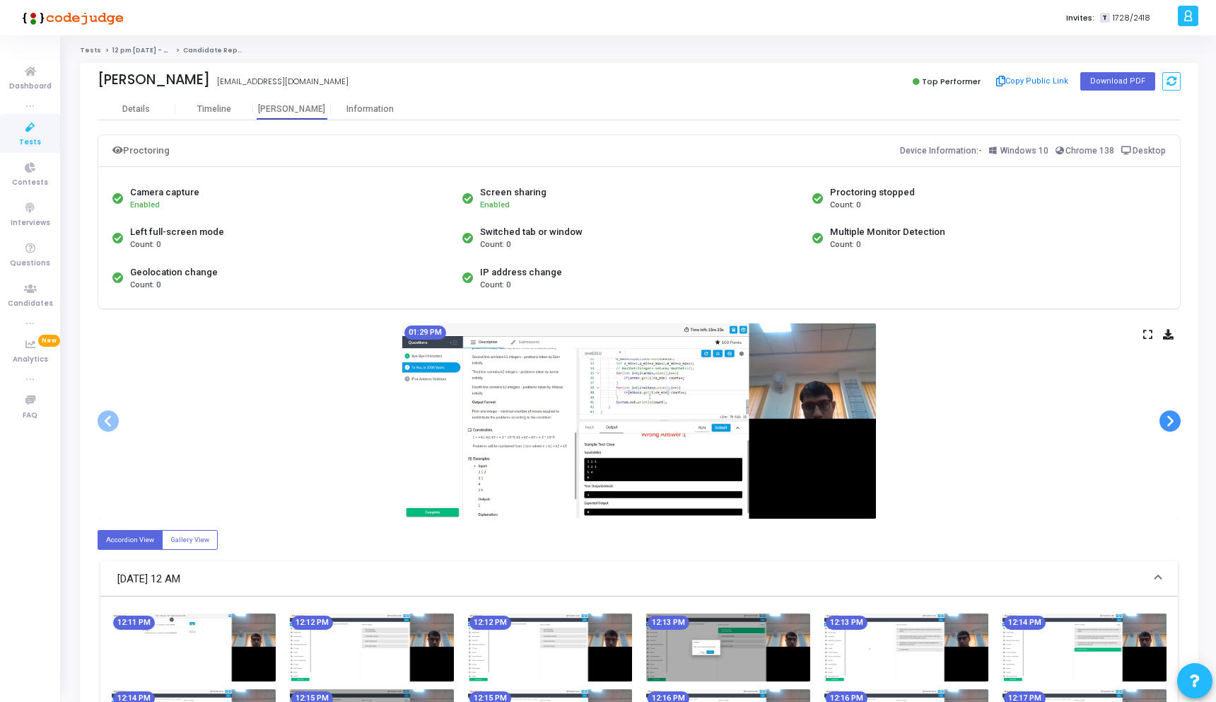
click at [1168, 414] on span at bounding box center [1170, 420] width 21 height 21
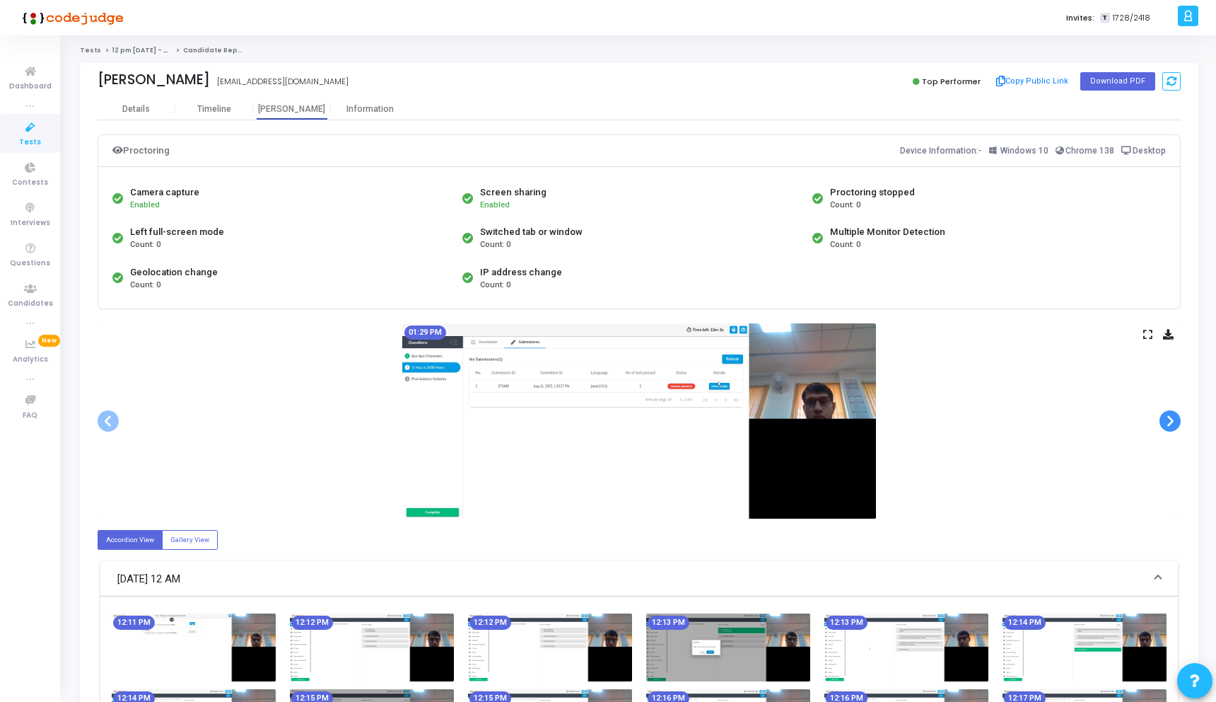
click at [1168, 414] on span at bounding box center [1170, 420] width 21 height 21
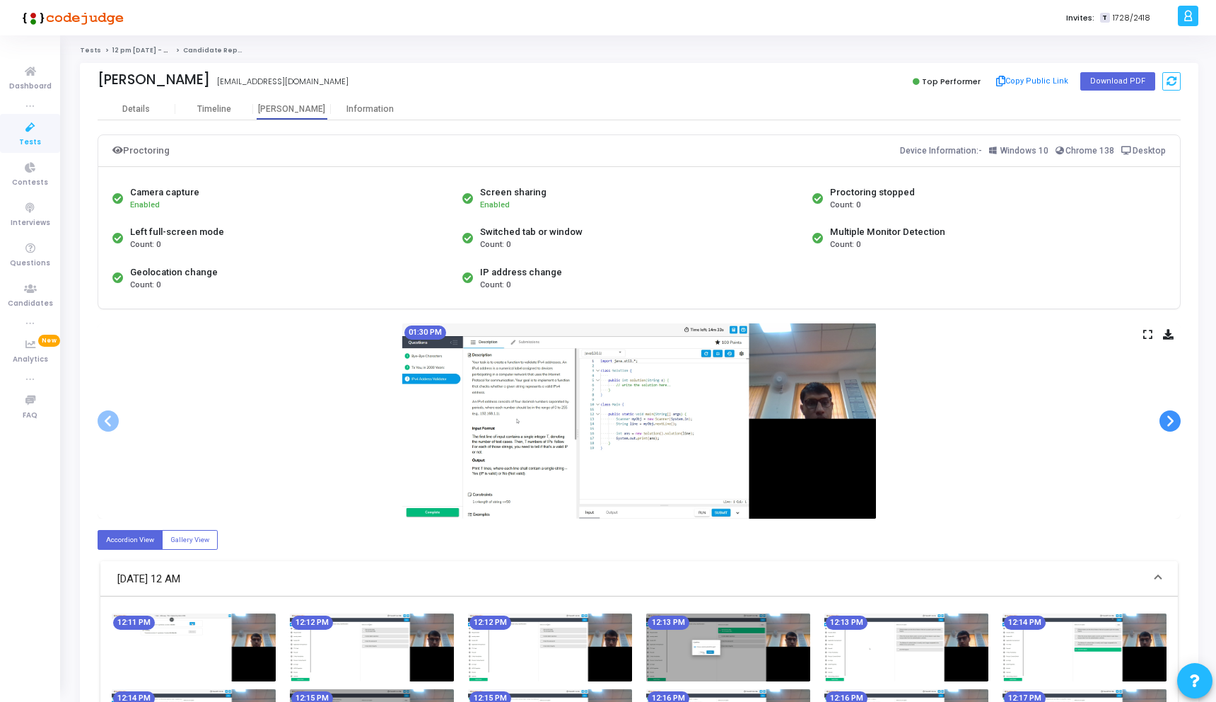
click at [1168, 414] on span at bounding box center [1170, 420] width 21 height 21
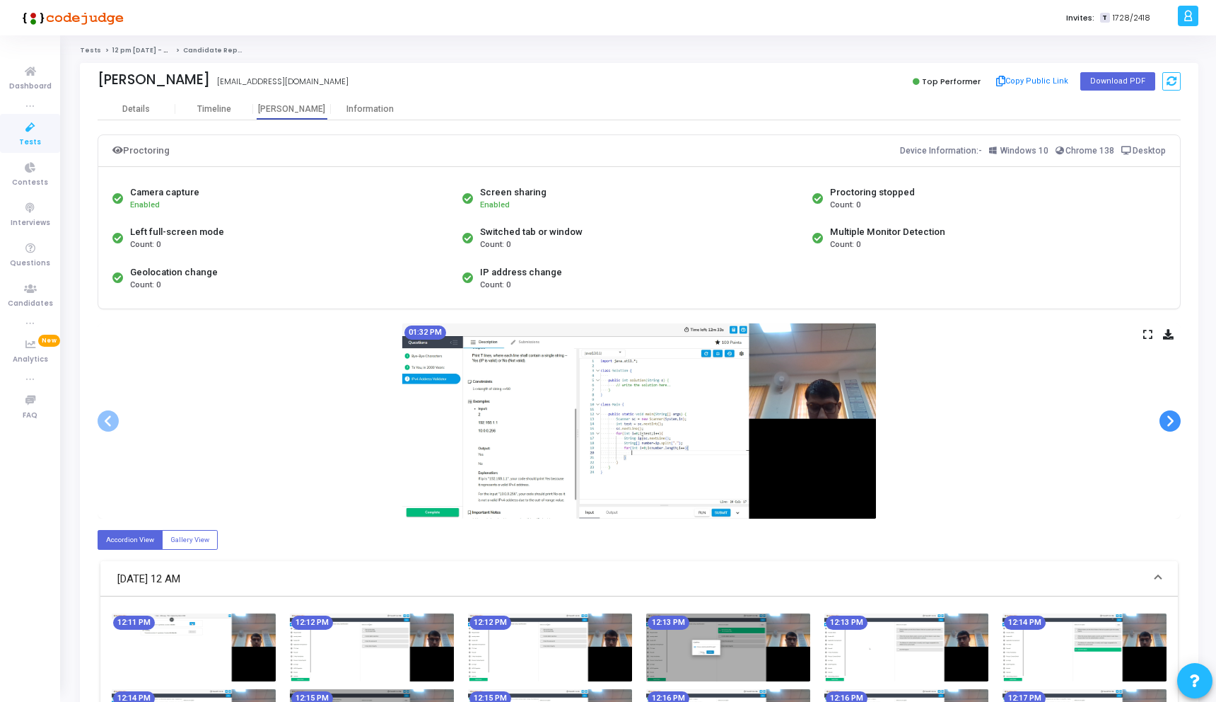
click at [1168, 414] on span at bounding box center [1170, 420] width 21 height 21
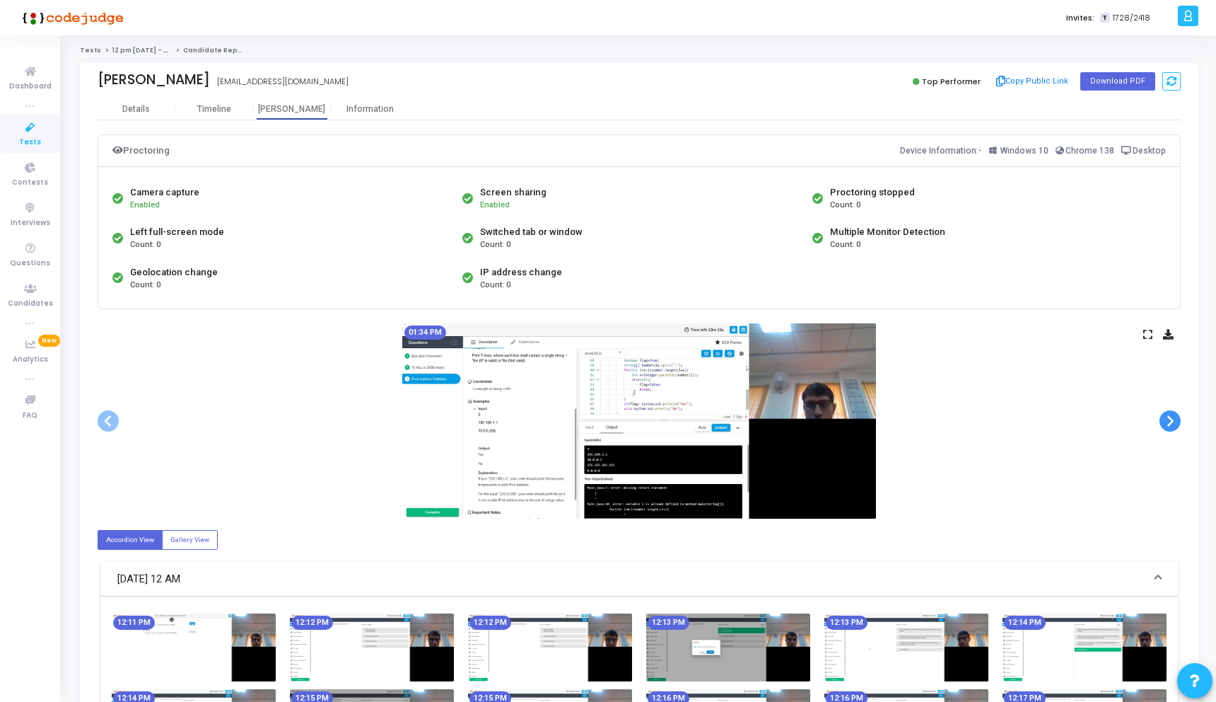
click at [1168, 414] on span at bounding box center [1170, 420] width 21 height 21
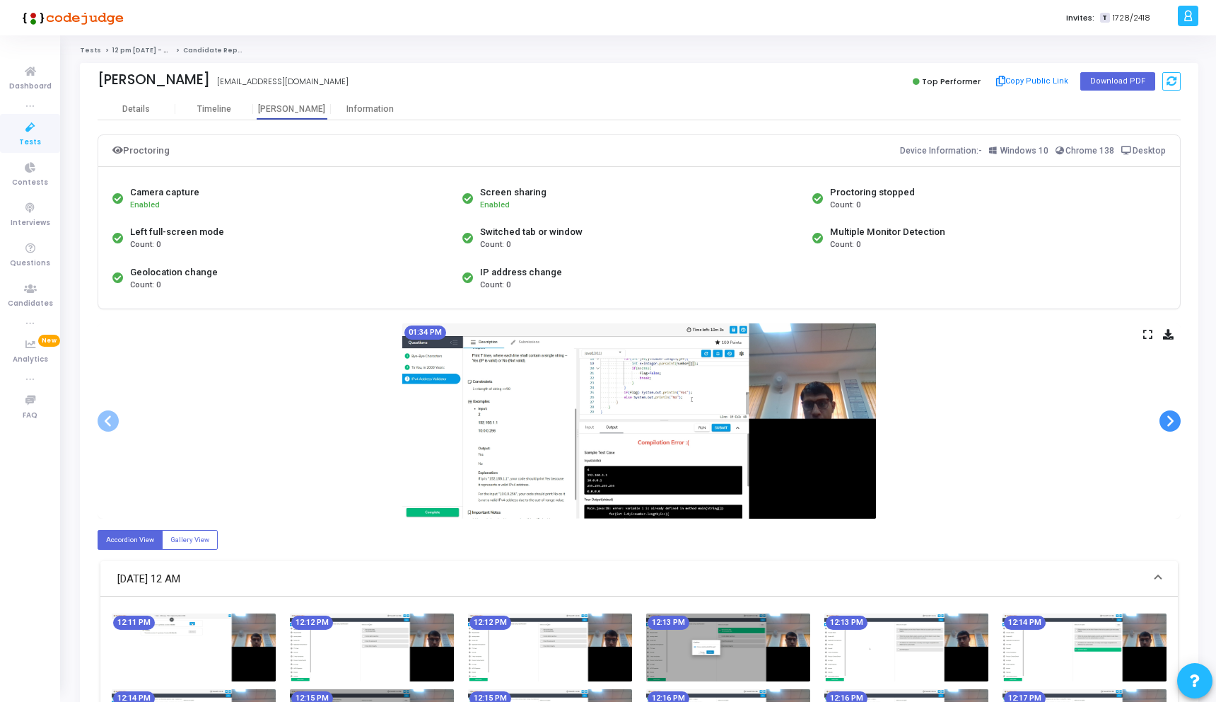
click at [1170, 415] on span at bounding box center [1170, 420] width 21 height 21
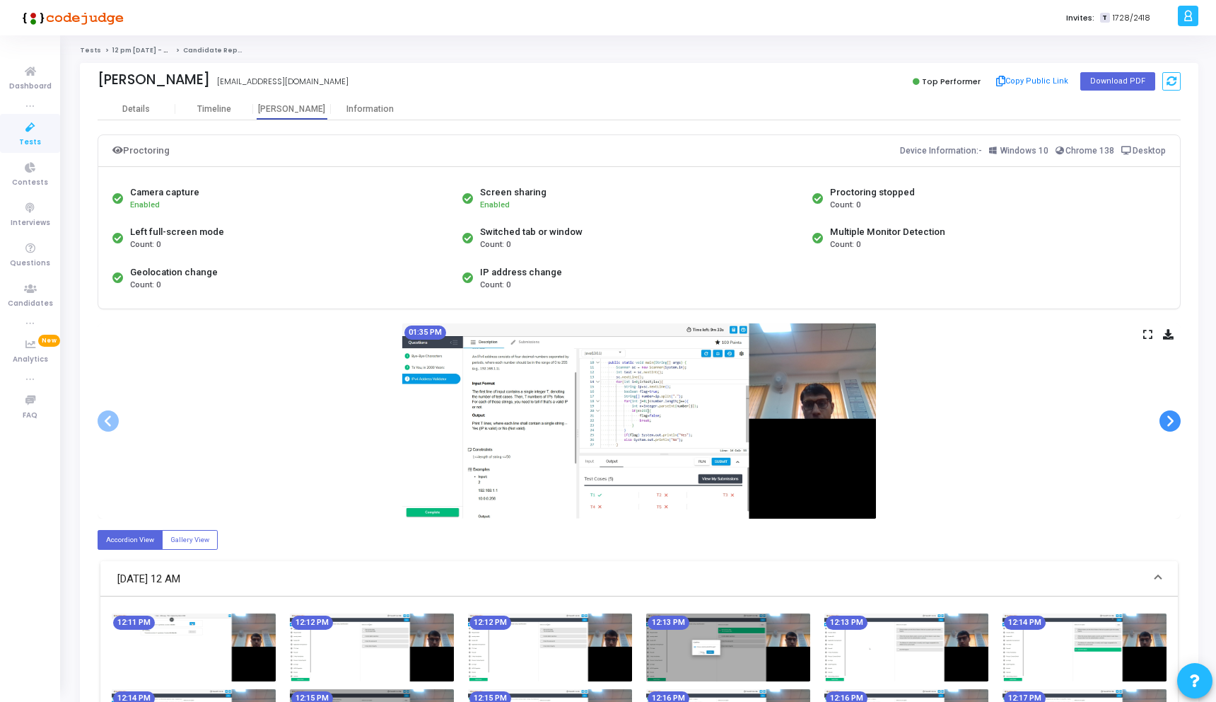
click at [1170, 415] on span at bounding box center [1170, 420] width 21 height 21
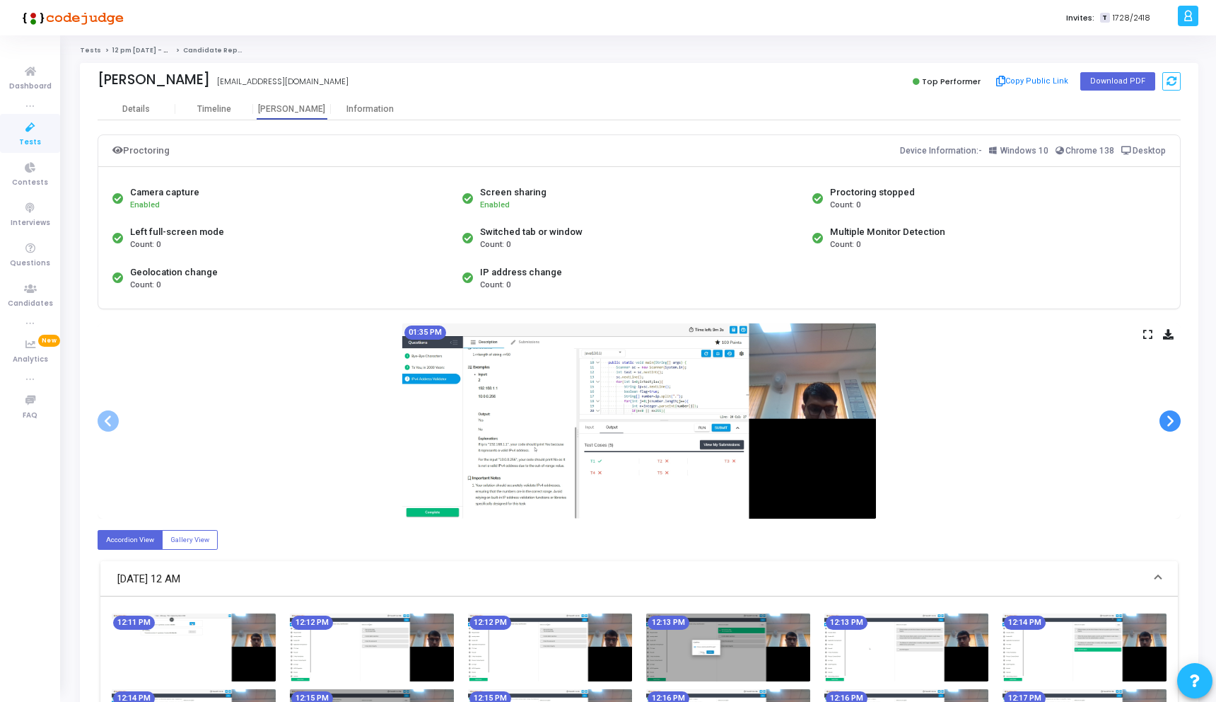
click at [1170, 415] on span at bounding box center [1170, 420] width 21 height 21
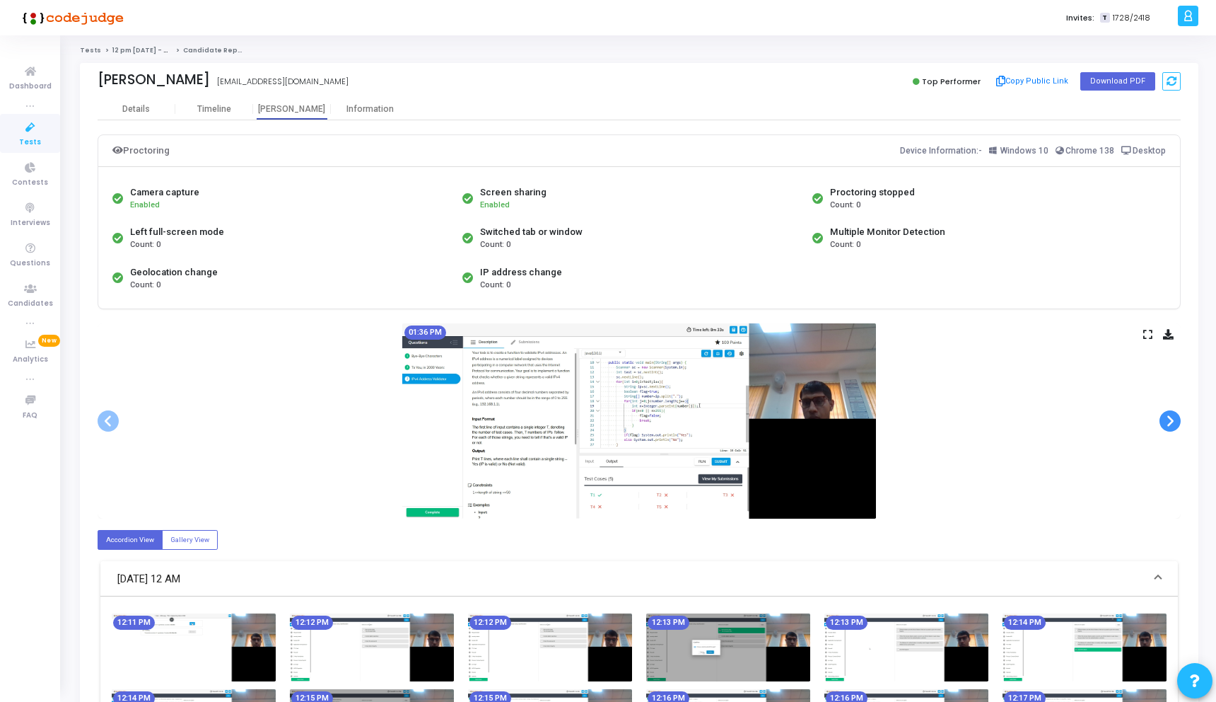
click at [1170, 415] on span at bounding box center [1170, 420] width 21 height 21
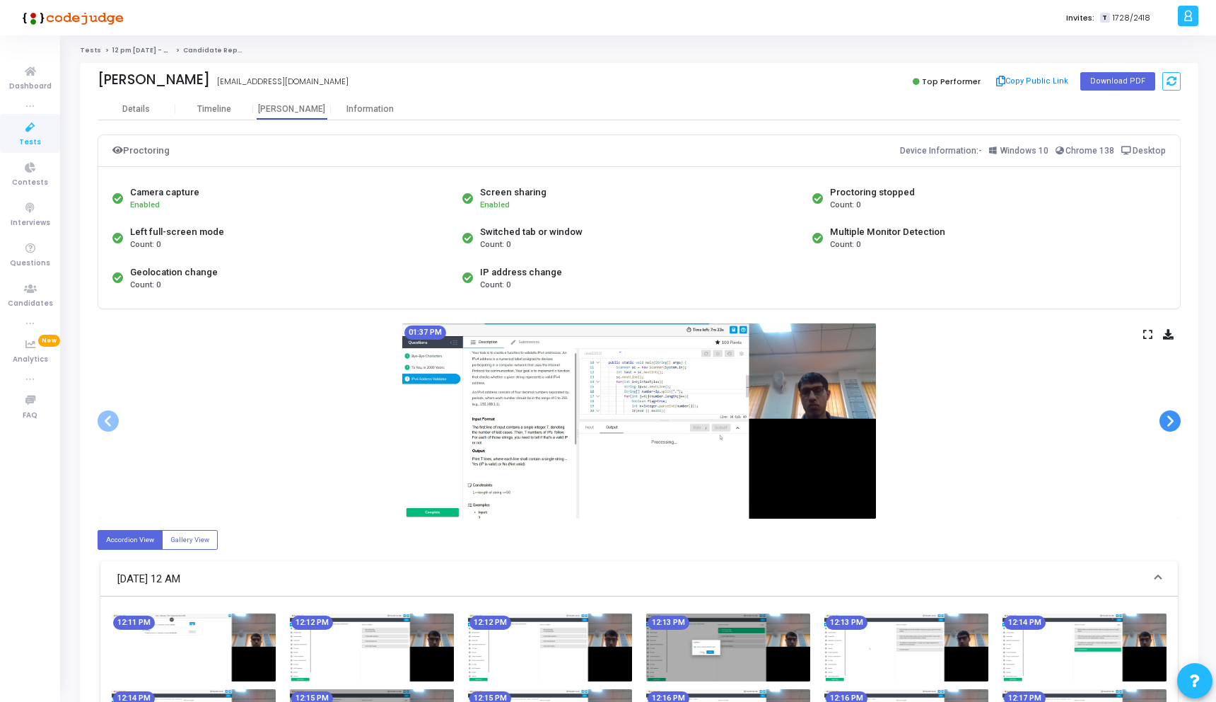
click at [1170, 415] on span at bounding box center [1170, 420] width 21 height 21
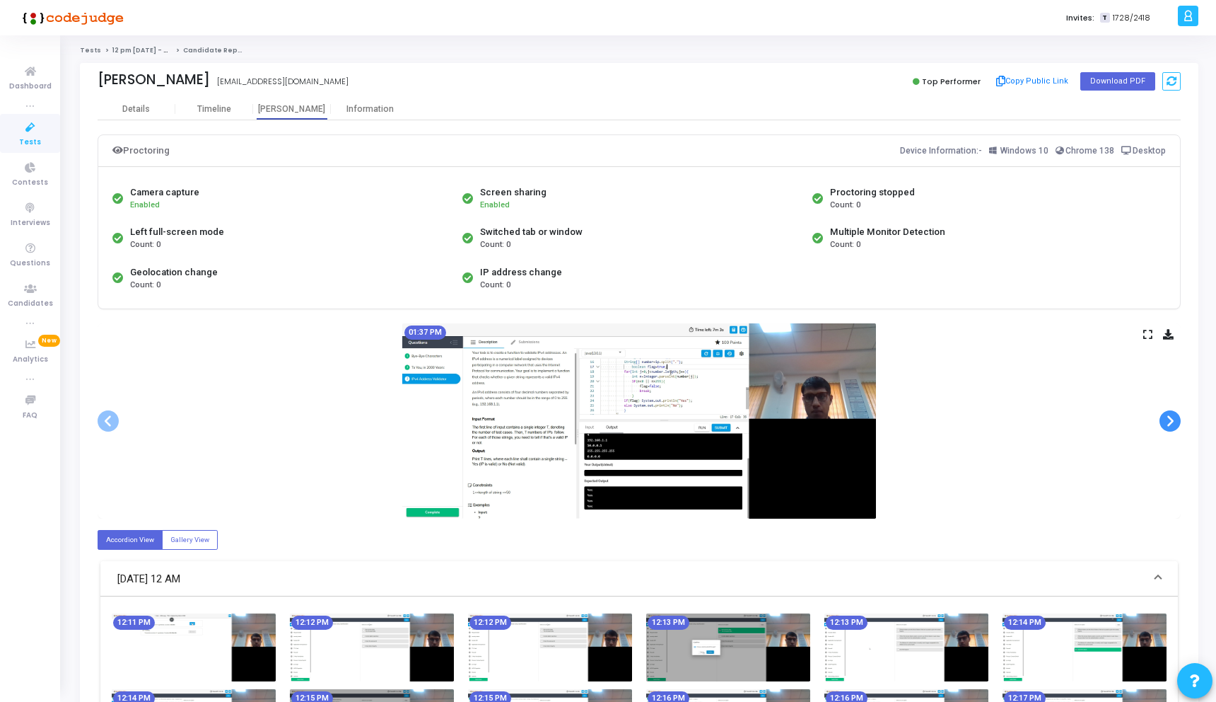
click at [1170, 415] on span at bounding box center [1170, 420] width 21 height 21
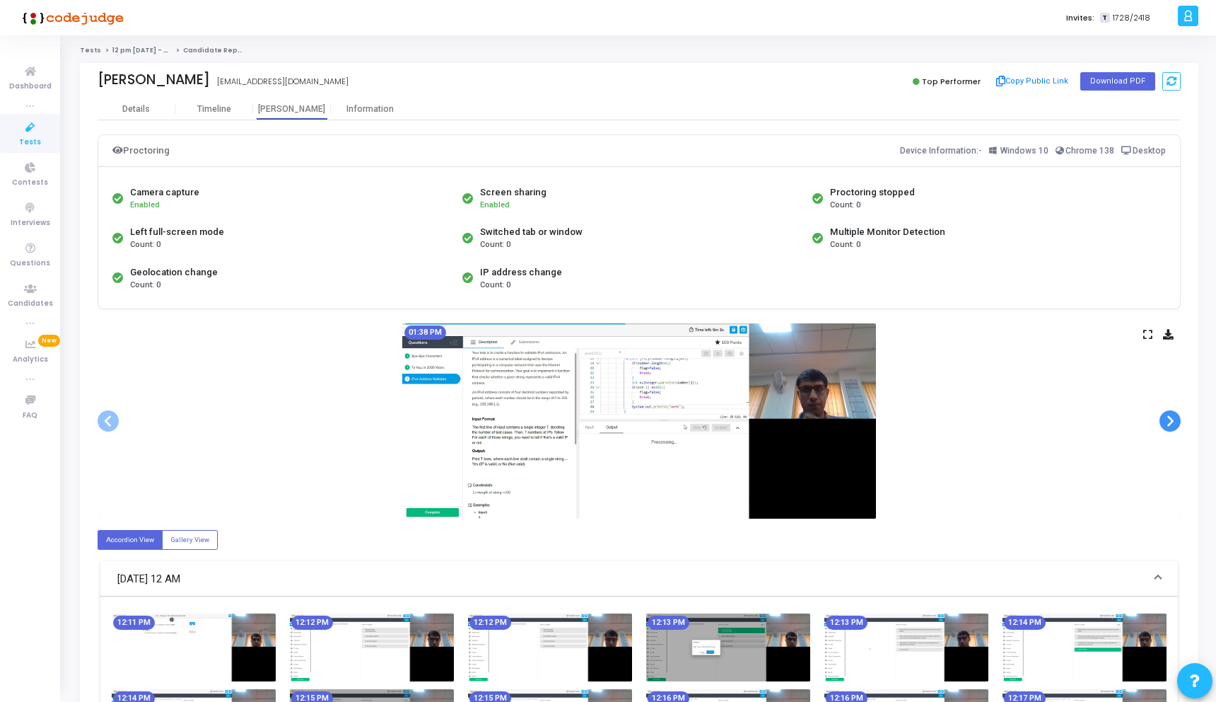
click at [1170, 415] on span at bounding box center [1170, 420] width 21 height 21
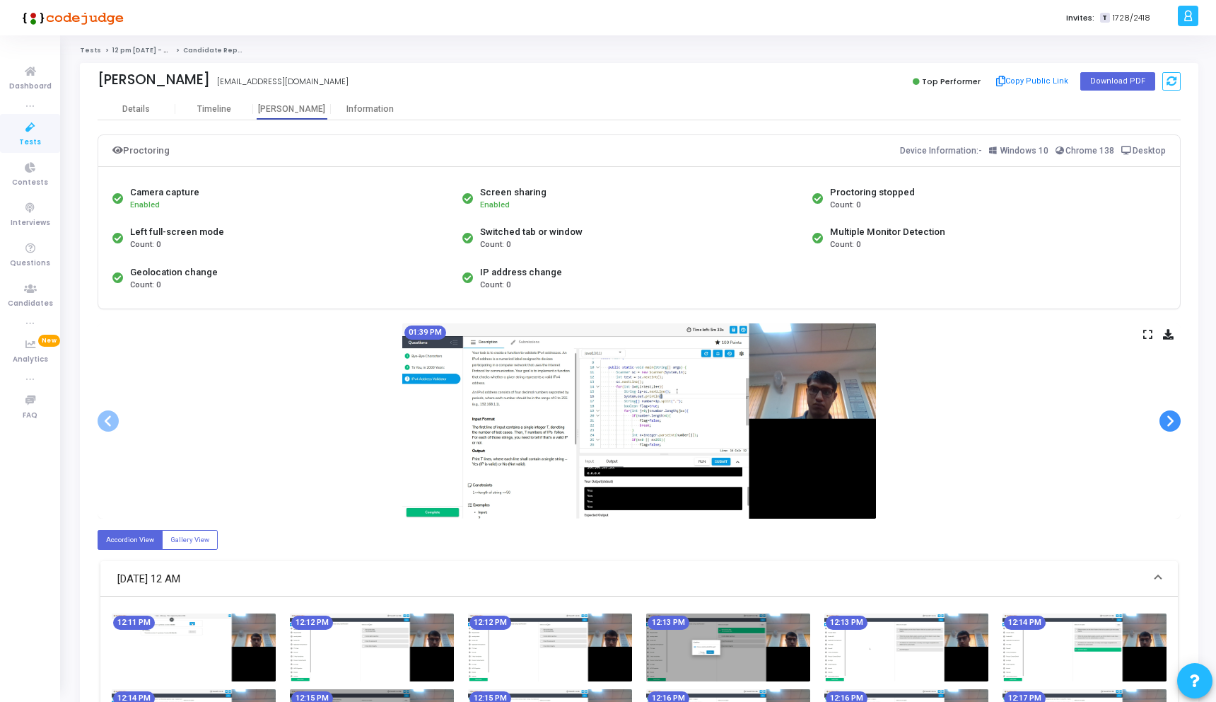
click at [1170, 415] on span at bounding box center [1170, 420] width 21 height 21
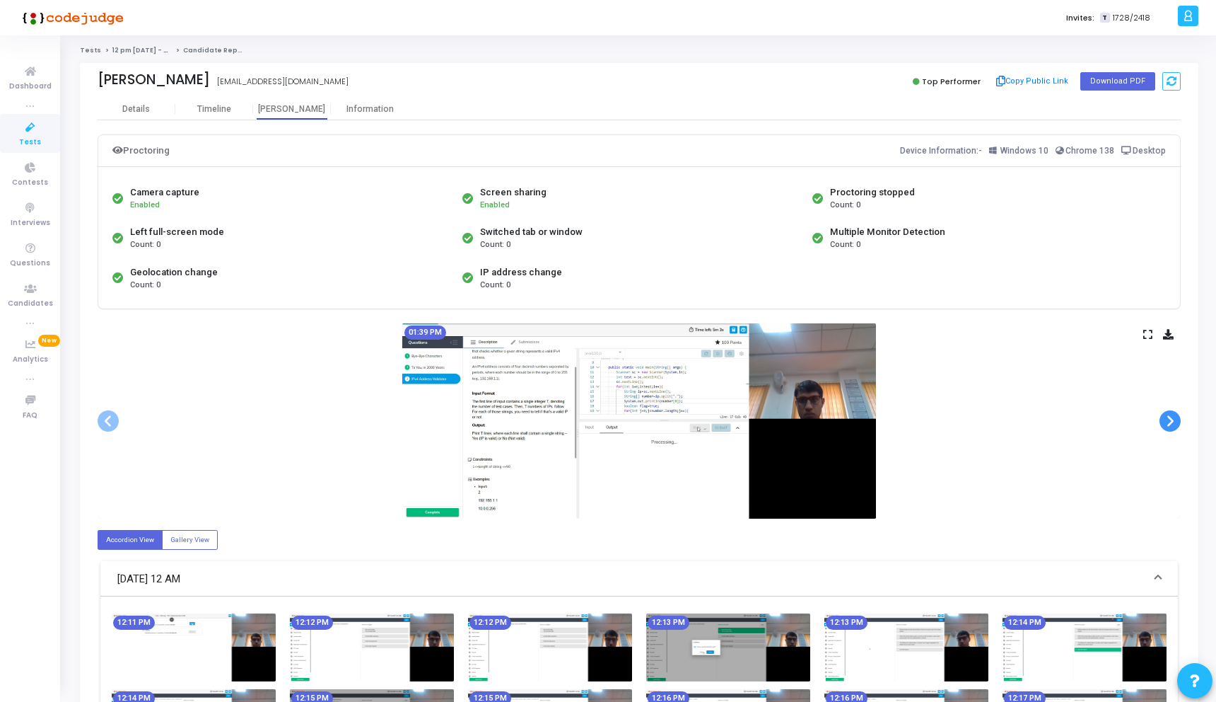
click at [1170, 415] on span at bounding box center [1170, 420] width 21 height 21
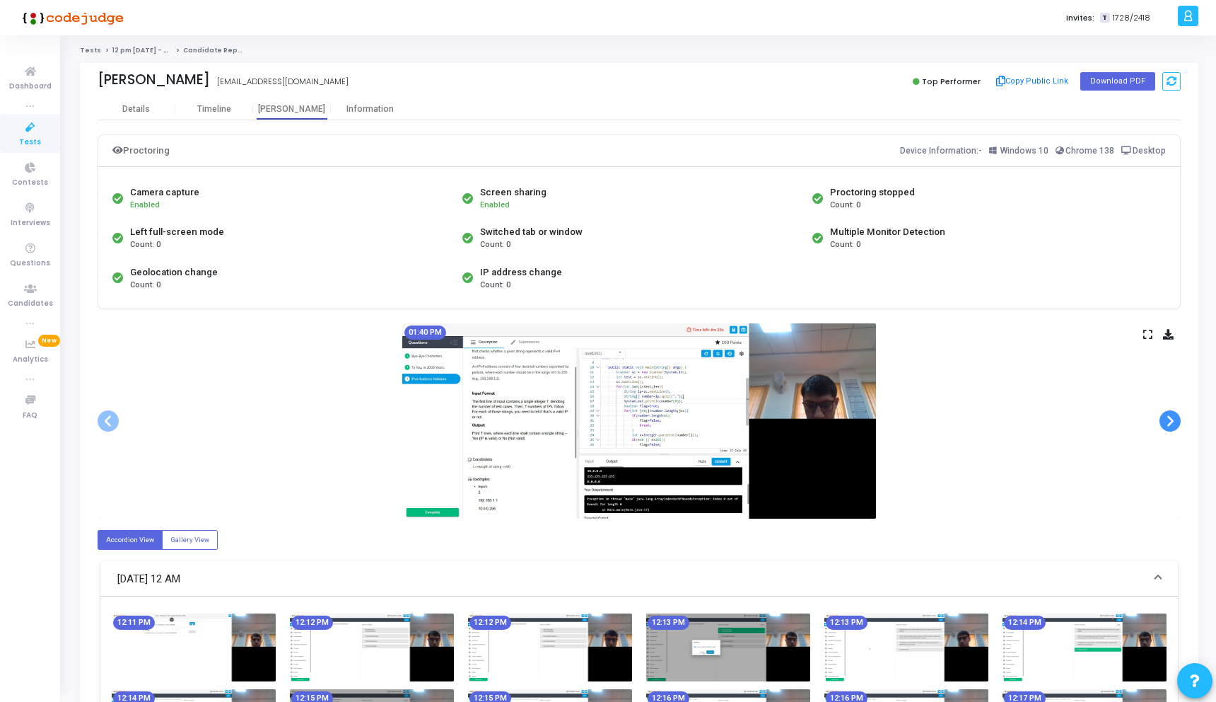
click at [1170, 415] on span at bounding box center [1170, 420] width 21 height 21
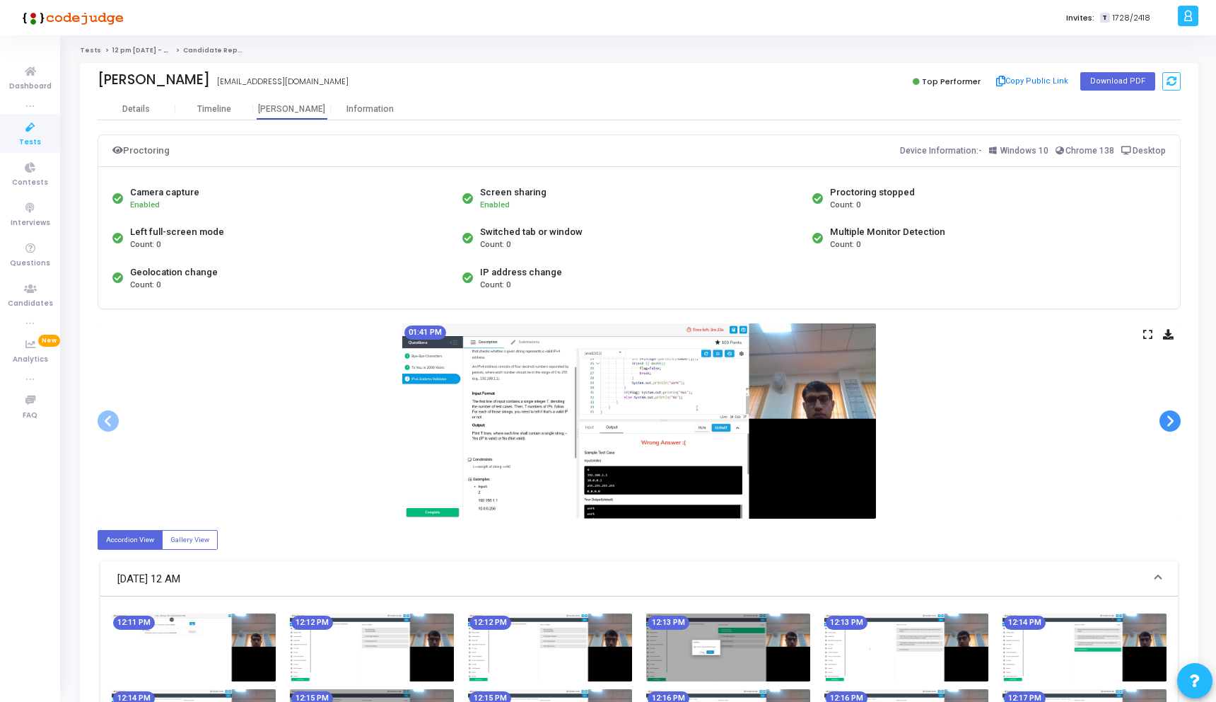
click at [1170, 415] on span at bounding box center [1170, 420] width 21 height 21
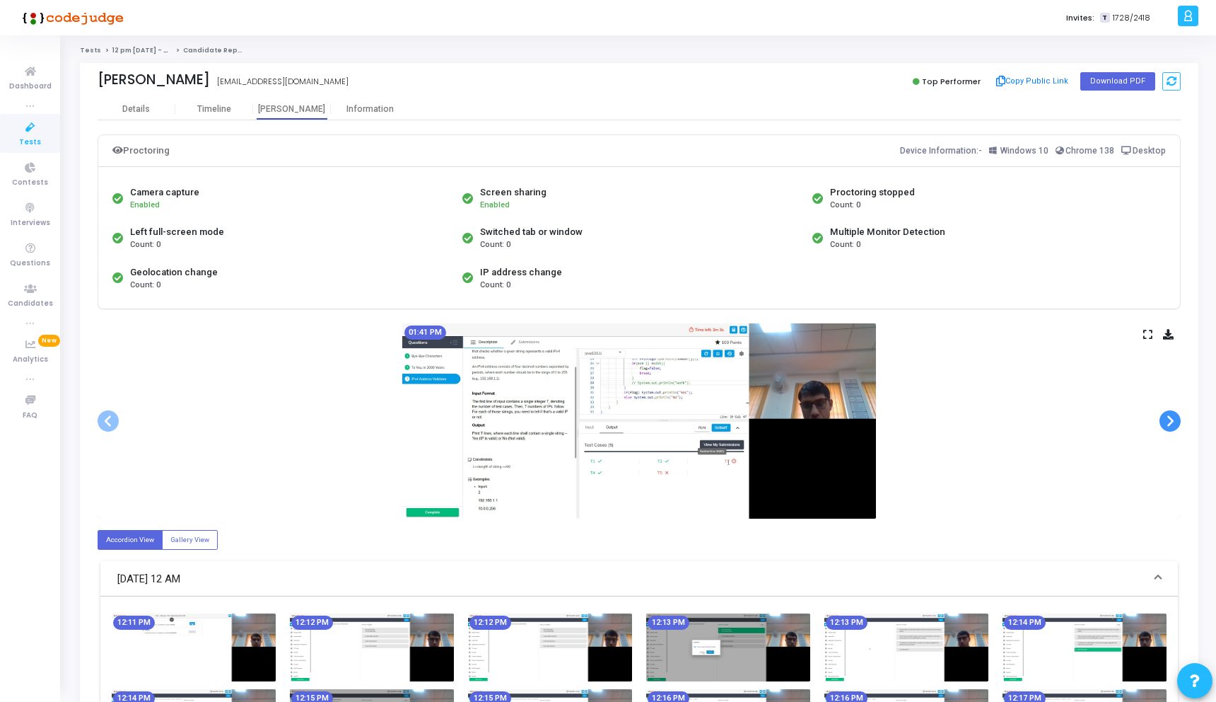
click at [1170, 415] on span at bounding box center [1170, 420] width 21 height 21
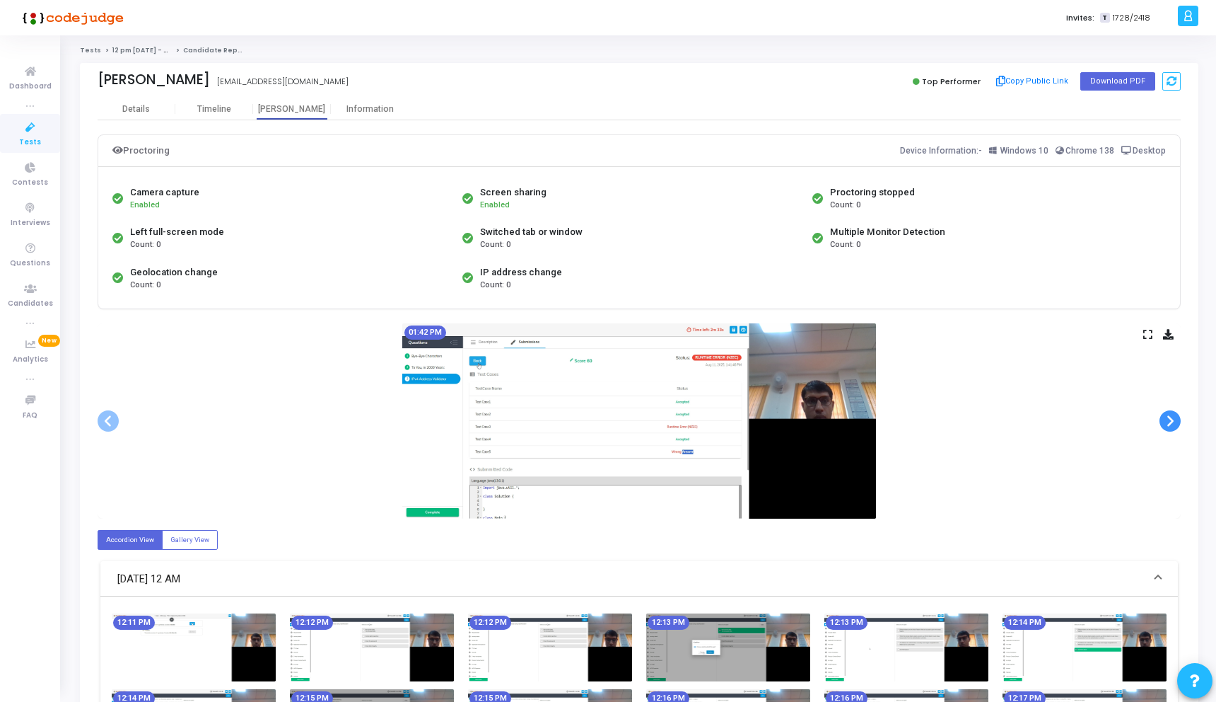
click at [1170, 415] on span at bounding box center [1170, 420] width 21 height 21
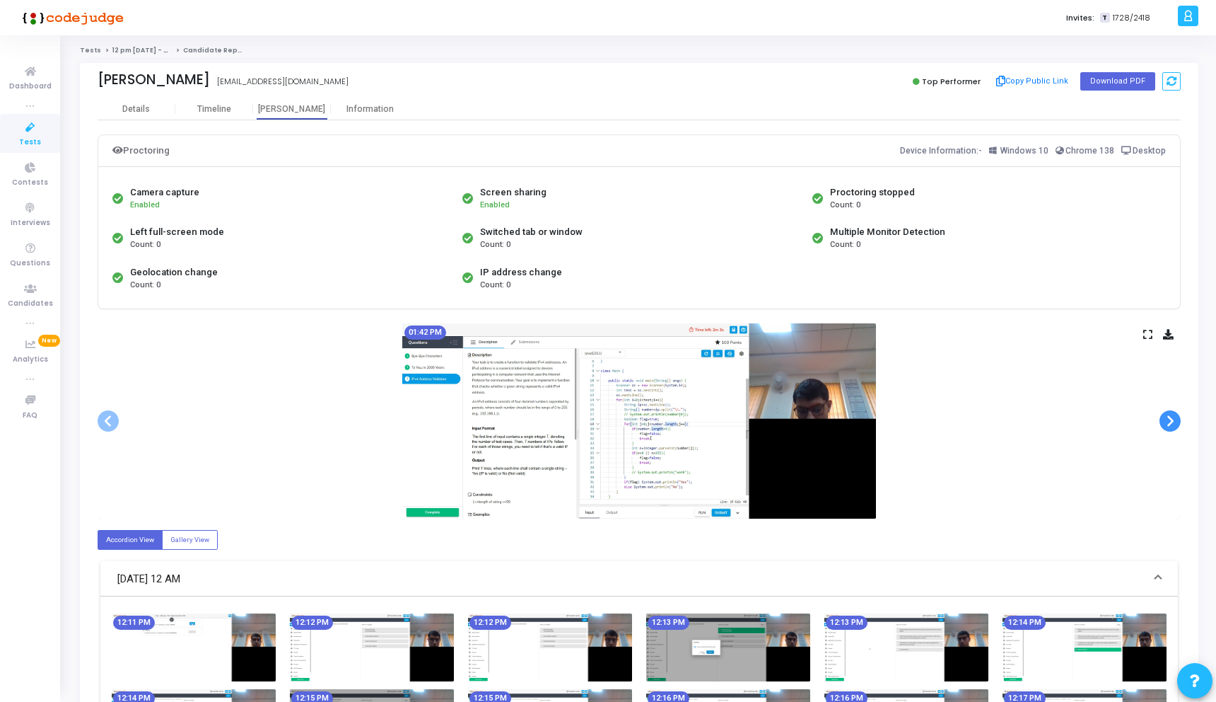
click at [1170, 415] on span at bounding box center [1170, 420] width 21 height 21
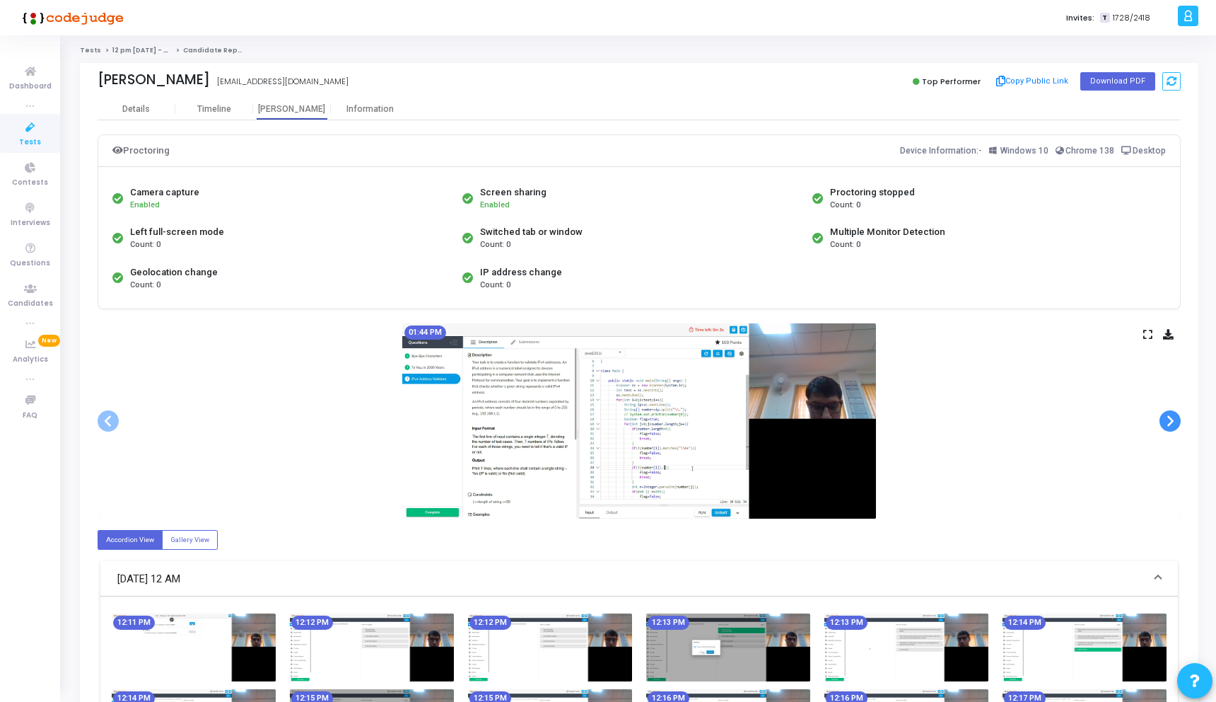
click at [1170, 415] on span at bounding box center [1170, 420] width 21 height 21
click at [218, 104] on div "Timeline" at bounding box center [214, 109] width 34 height 11
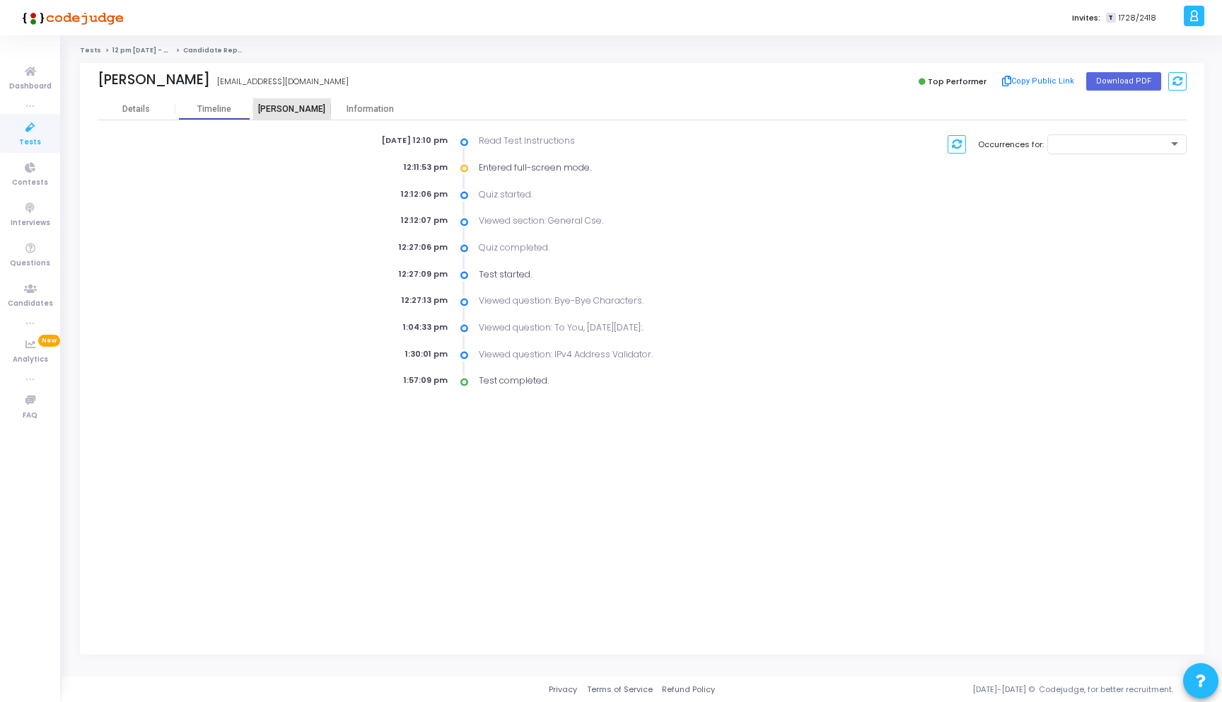
click at [286, 112] on div "[PERSON_NAME]" at bounding box center [292, 109] width 78 height 11
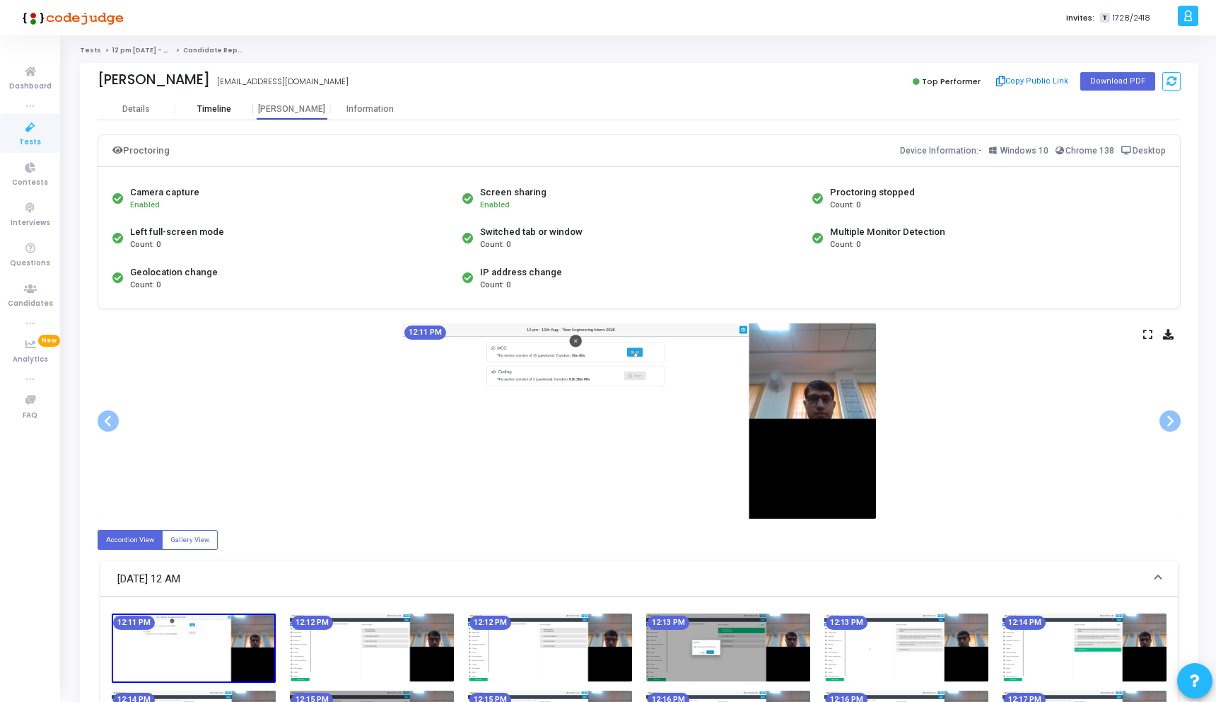
click at [207, 115] on div "Timeline" at bounding box center [214, 108] width 78 height 21
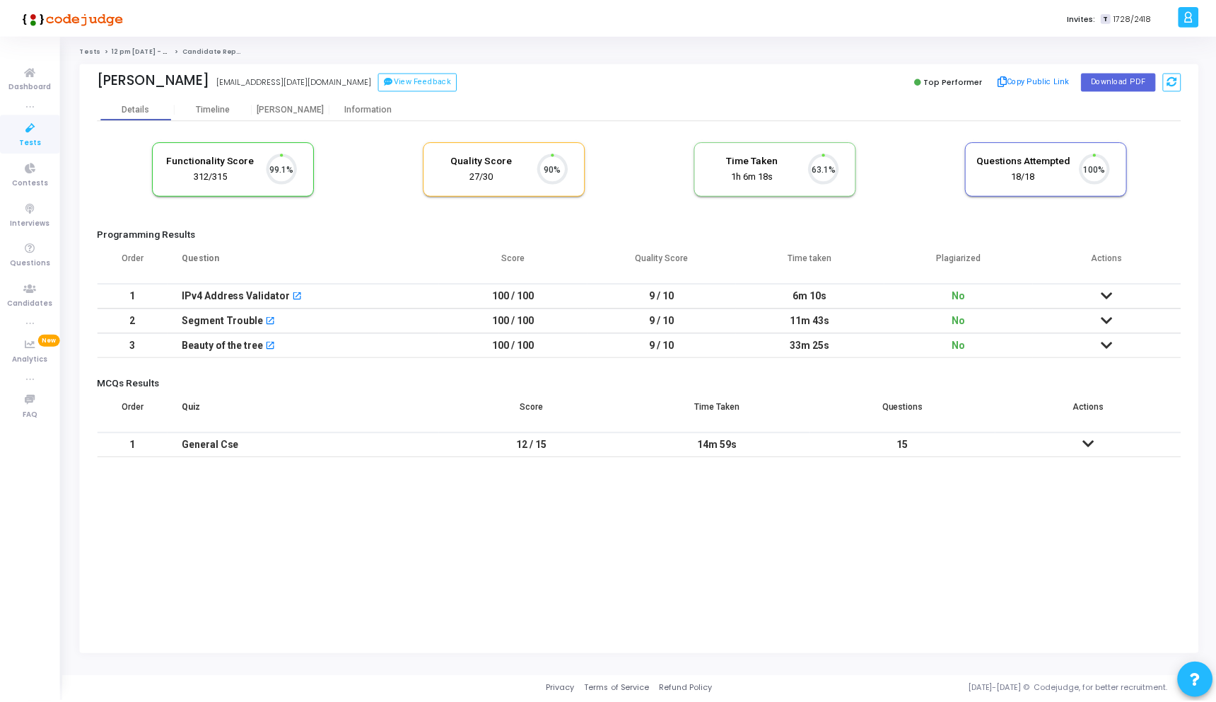
scroll to position [30, 36]
click at [1111, 285] on td at bounding box center [1112, 296] width 149 height 25
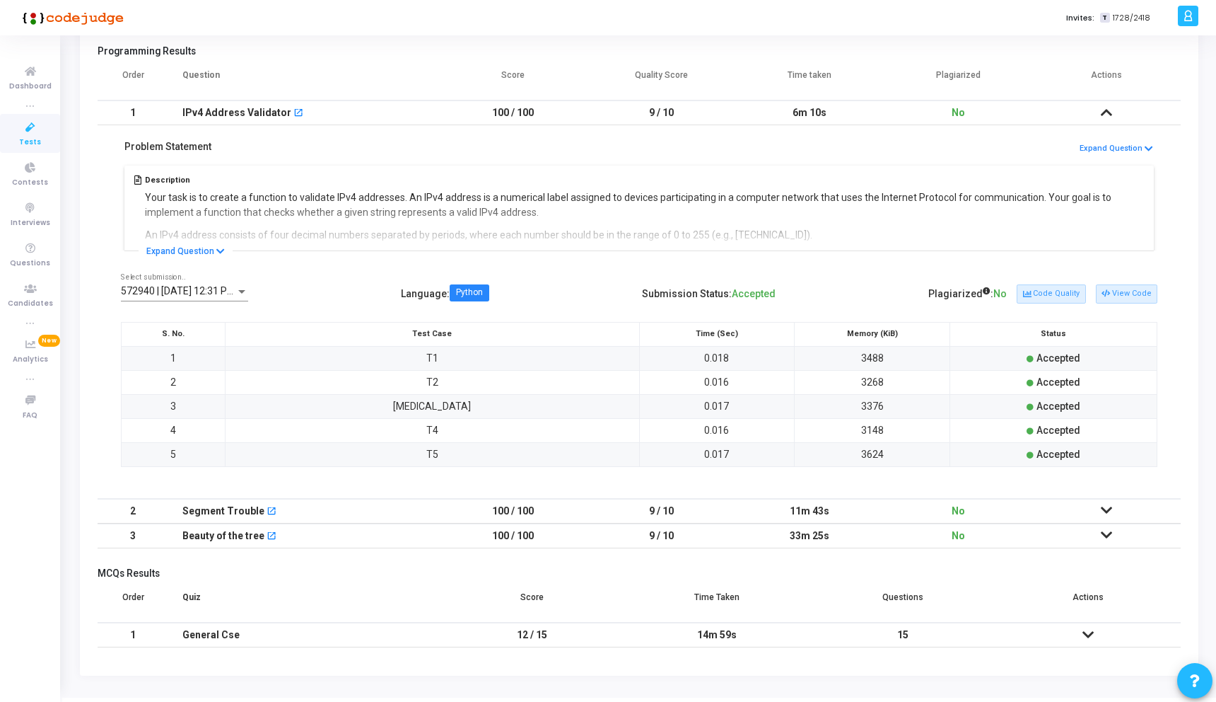
scroll to position [174, 0]
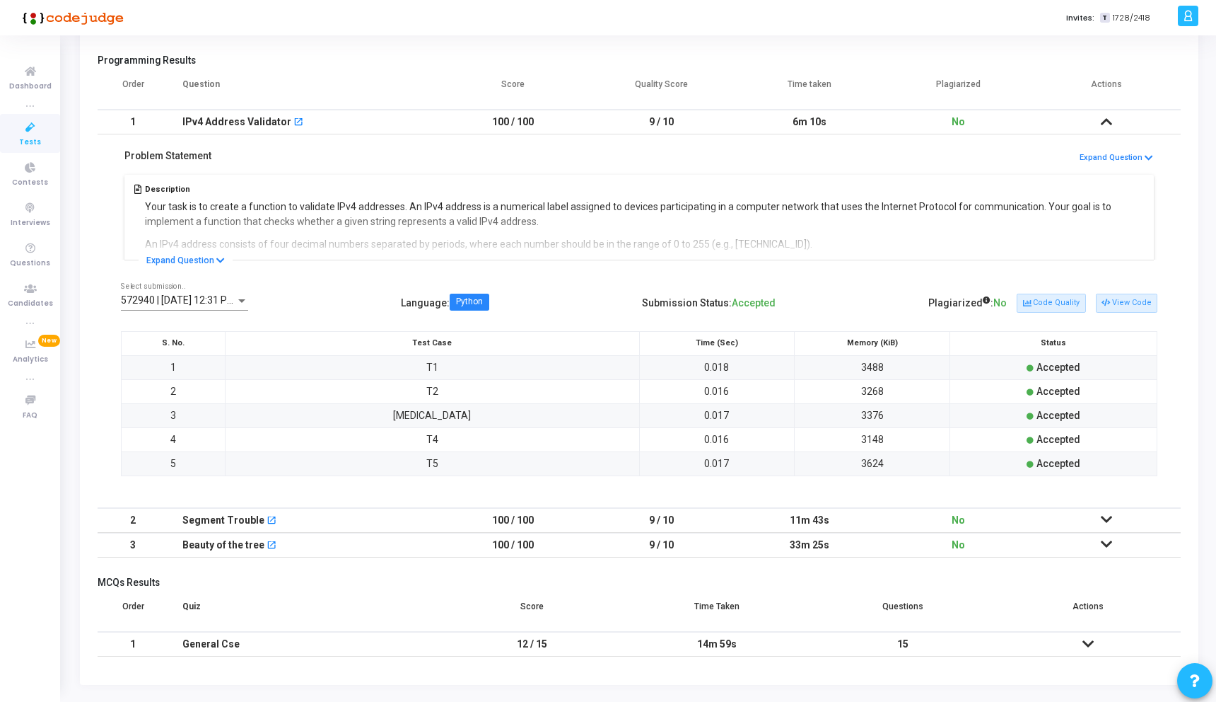
click at [1113, 511] on td at bounding box center [1107, 520] width 149 height 25
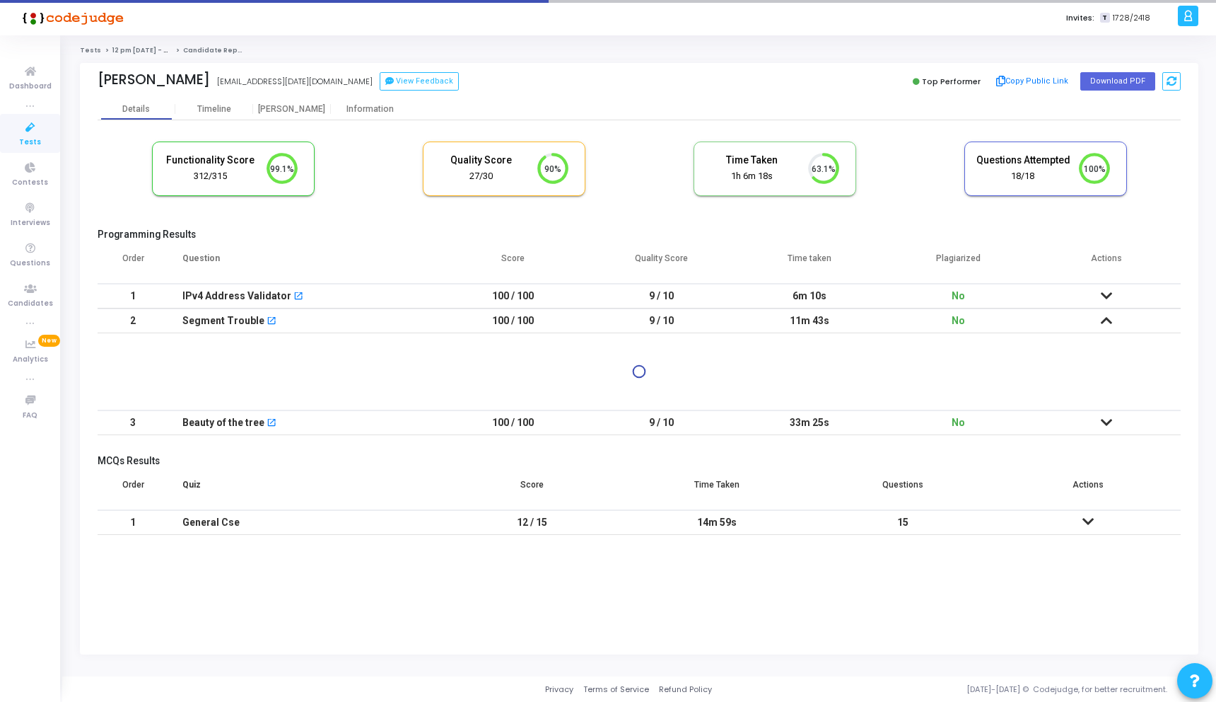
scroll to position [0, 0]
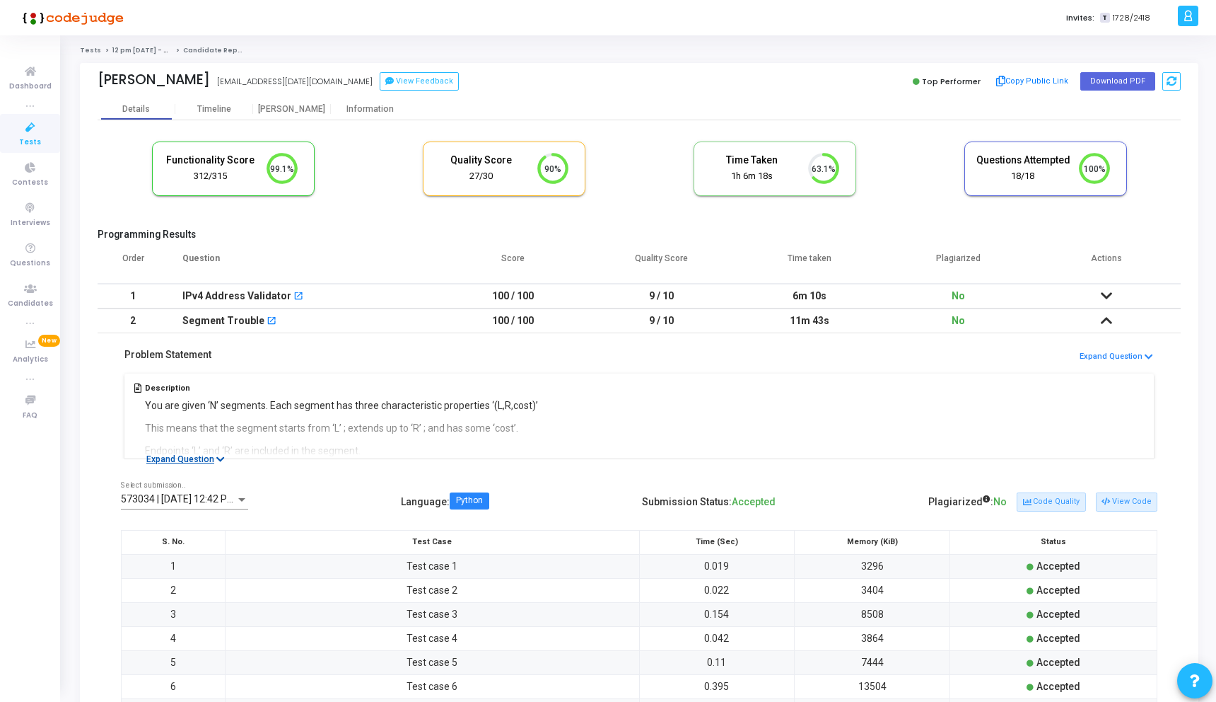
click at [186, 461] on button "Expand Question" at bounding box center [186, 459] width 94 height 14
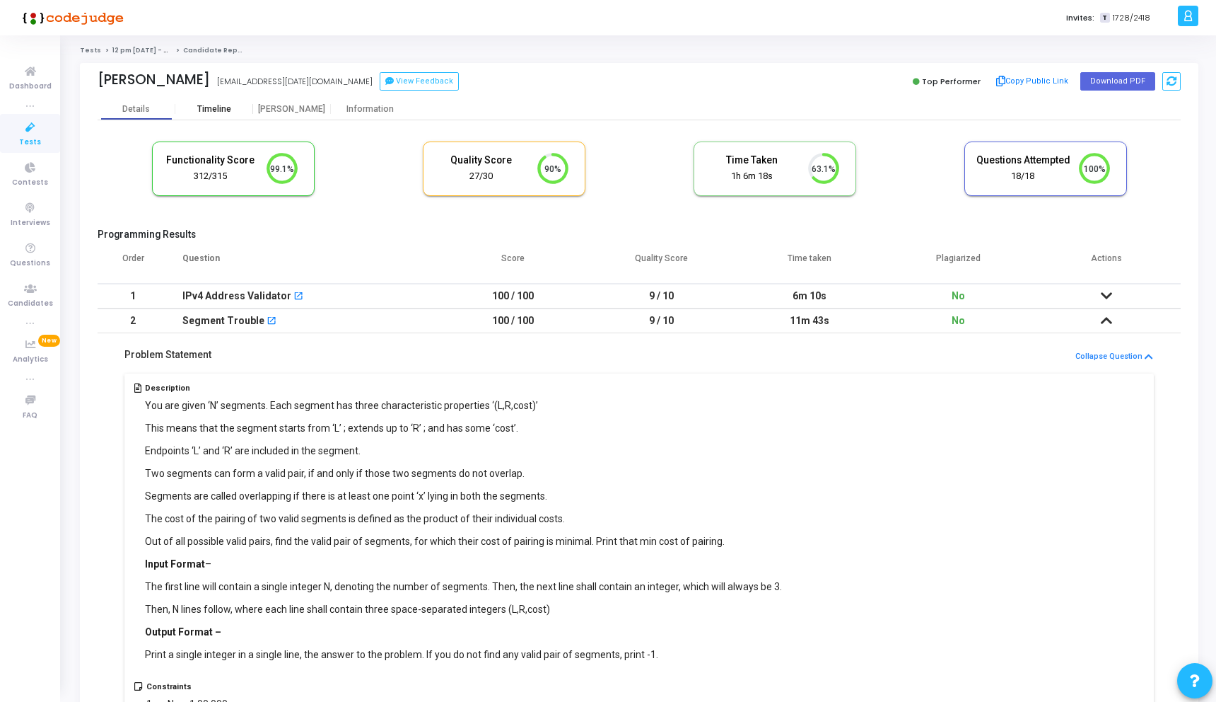
click at [212, 112] on div "Timeline" at bounding box center [214, 109] width 34 height 11
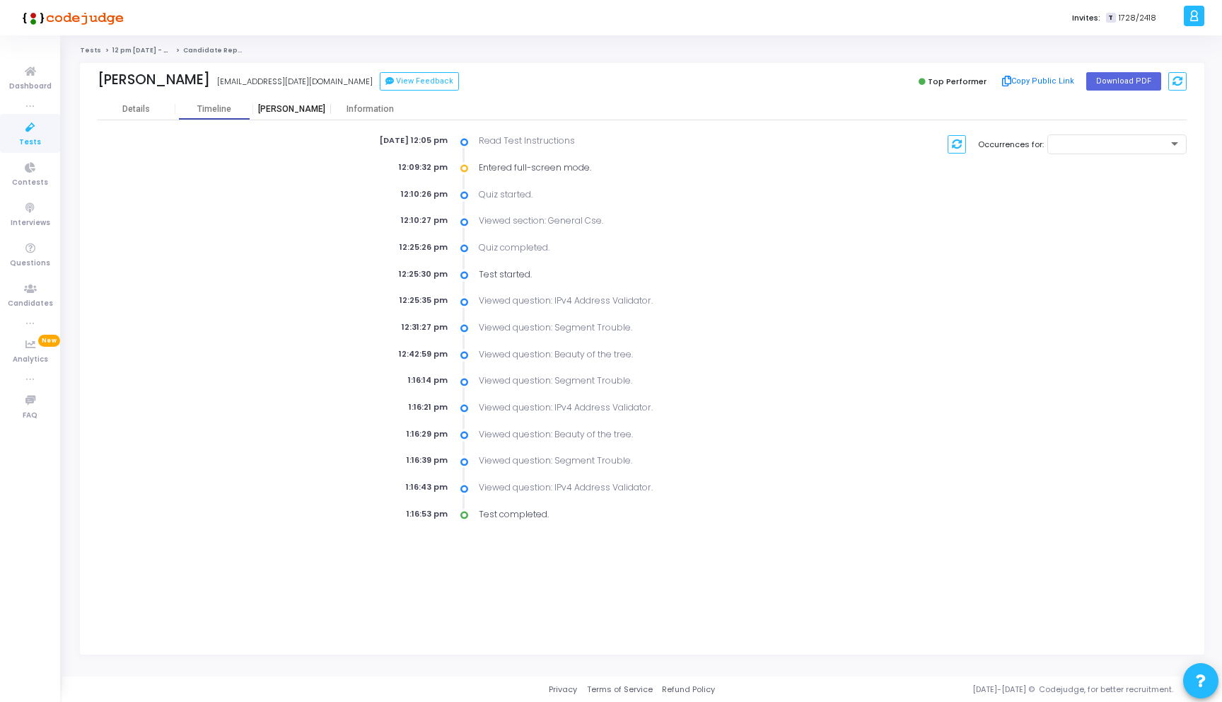
click at [289, 116] on div "[PERSON_NAME]" at bounding box center [292, 108] width 78 height 21
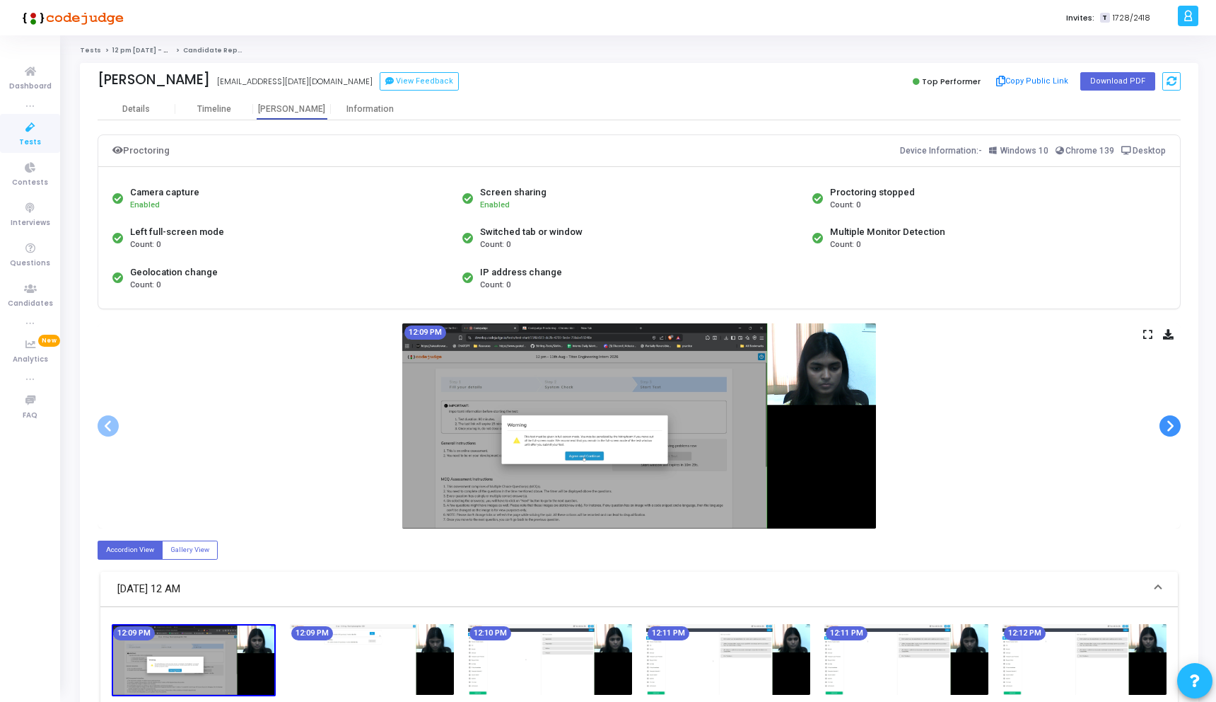
click at [1178, 428] on span at bounding box center [1170, 425] width 21 height 21
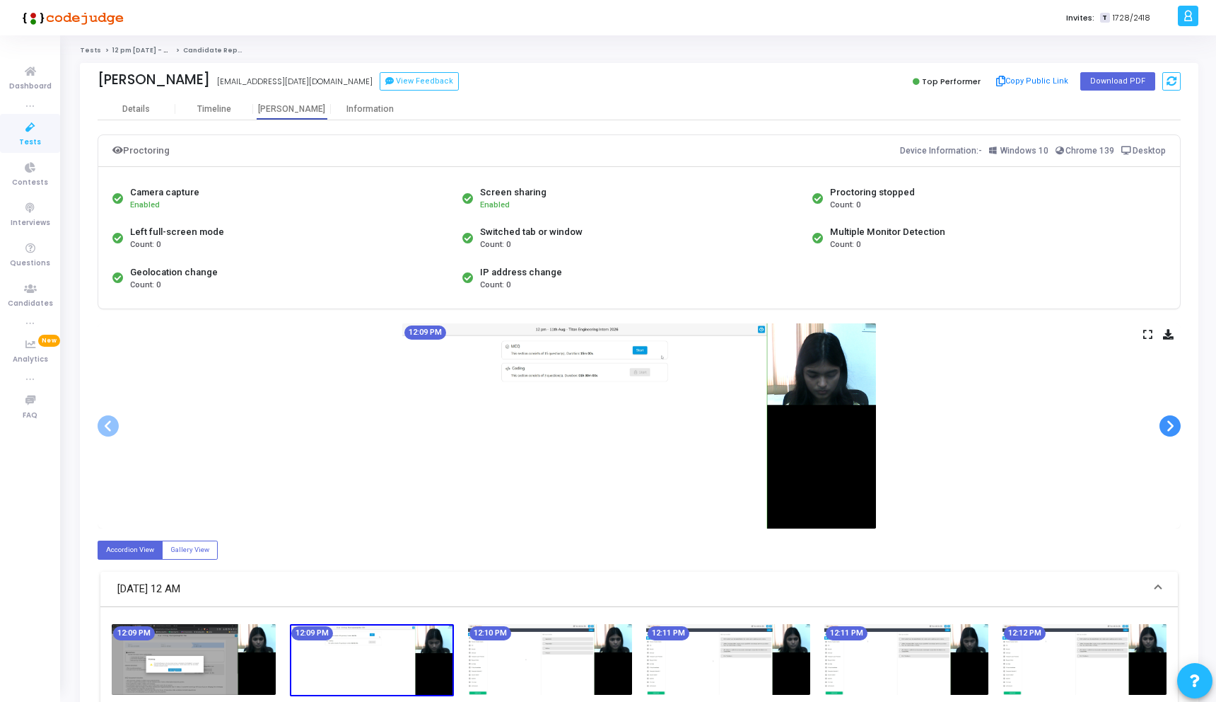
click at [1178, 428] on span at bounding box center [1170, 425] width 21 height 21
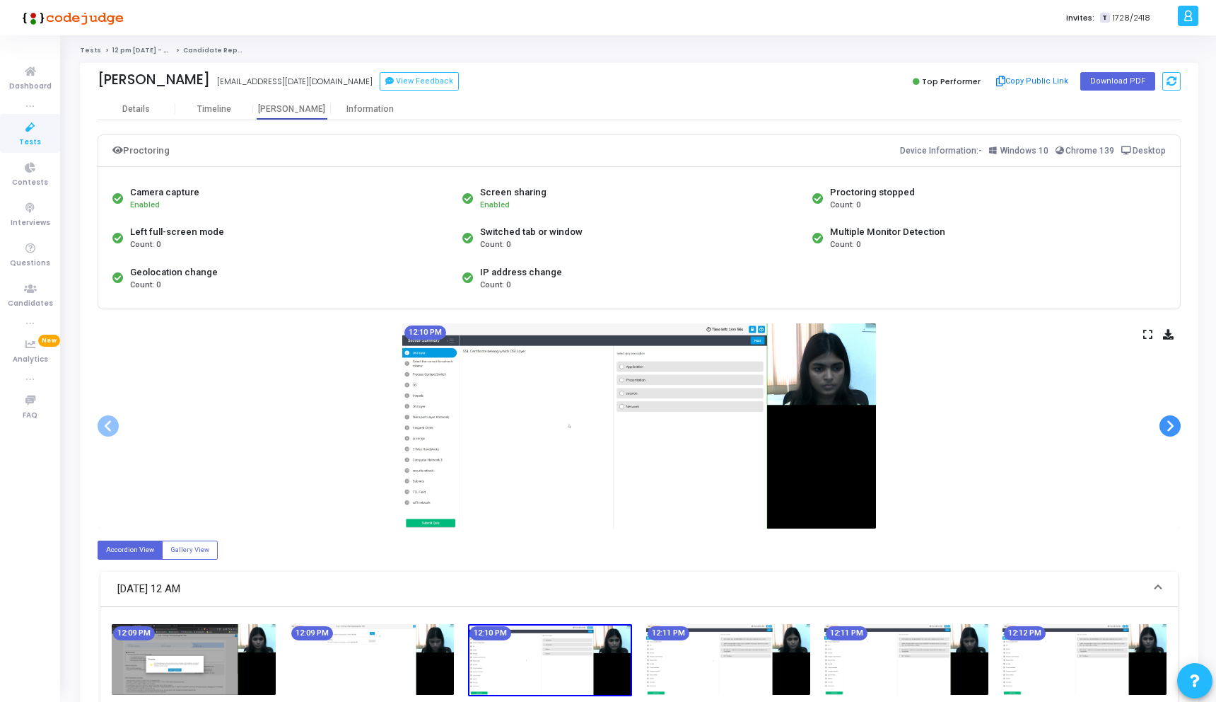
click at [1178, 428] on span at bounding box center [1170, 425] width 21 height 21
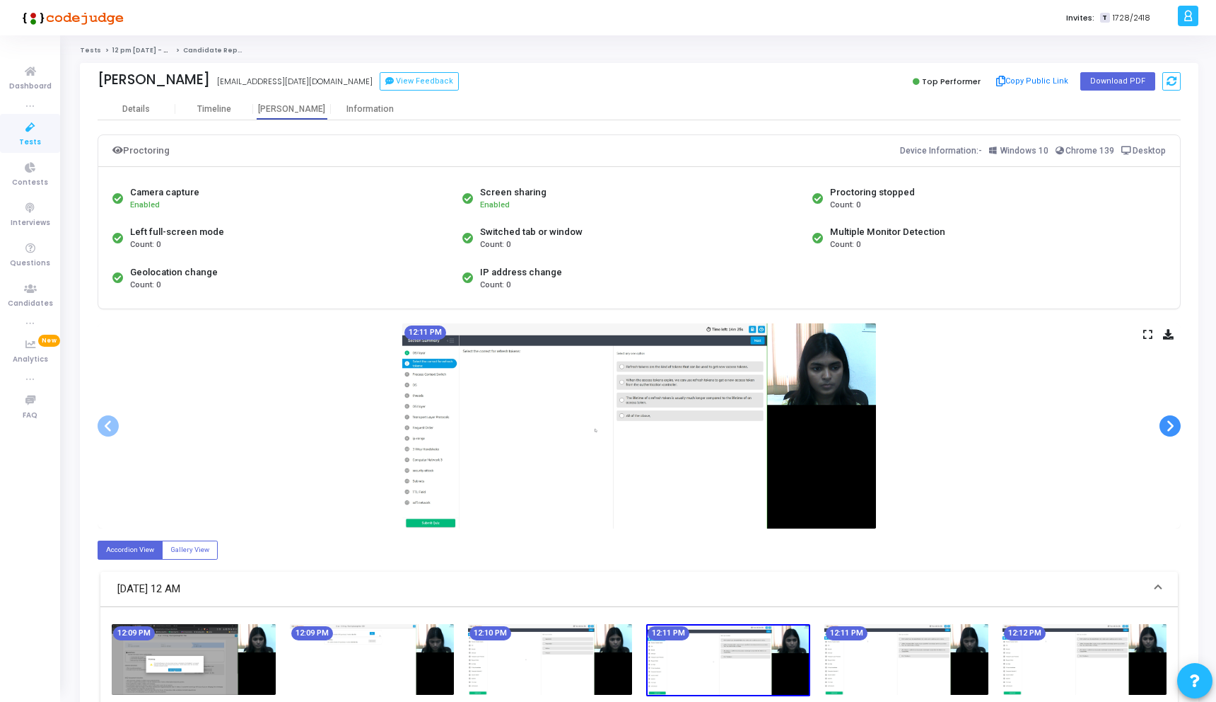
click at [1178, 428] on span at bounding box center [1170, 425] width 21 height 21
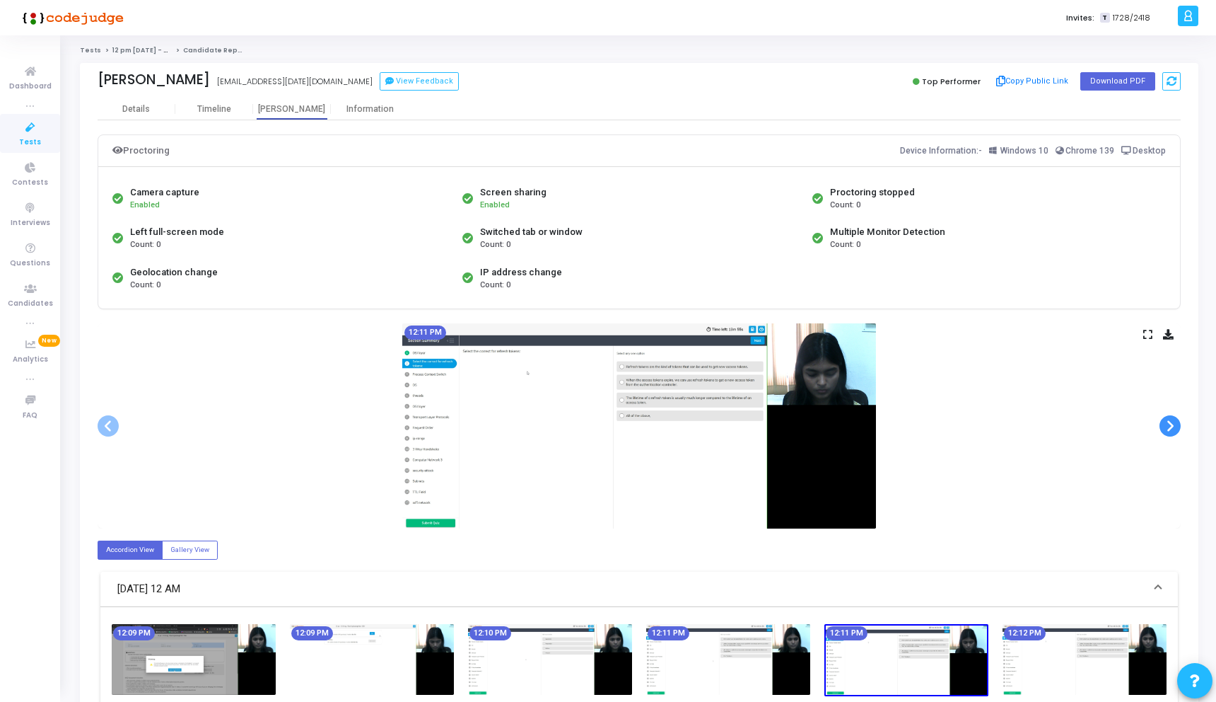
click at [1178, 428] on span at bounding box center [1170, 425] width 21 height 21
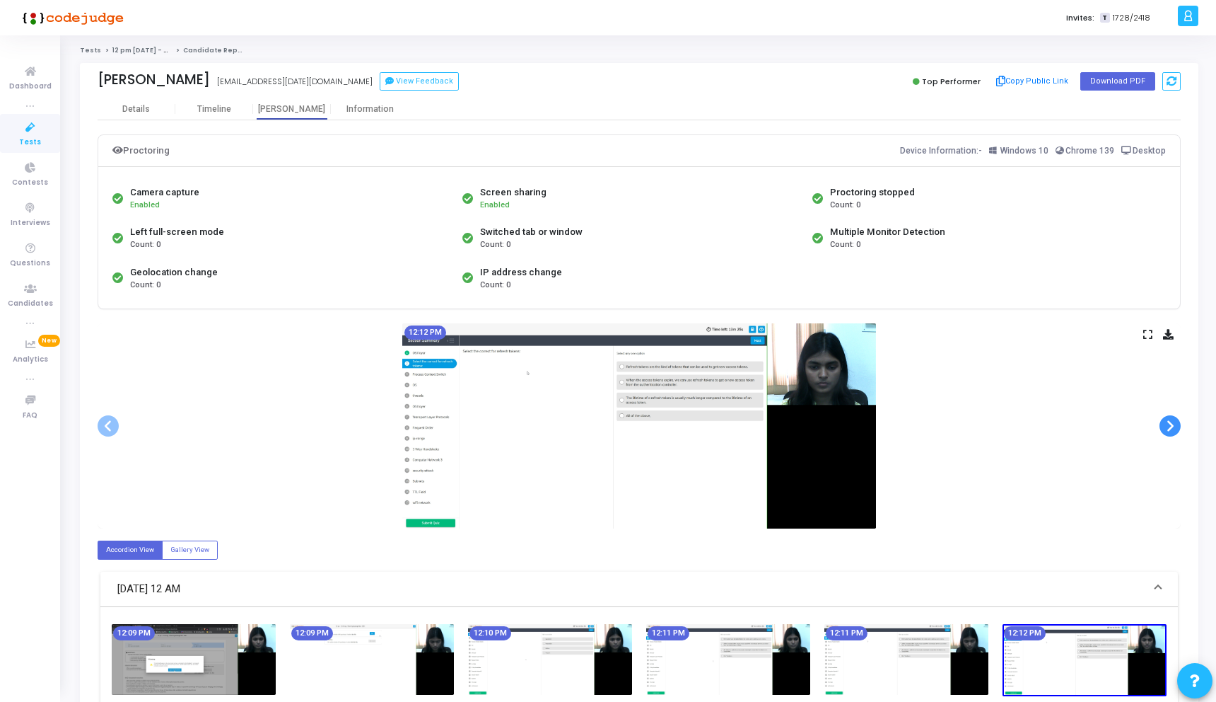
click at [1178, 428] on span at bounding box center [1170, 425] width 21 height 21
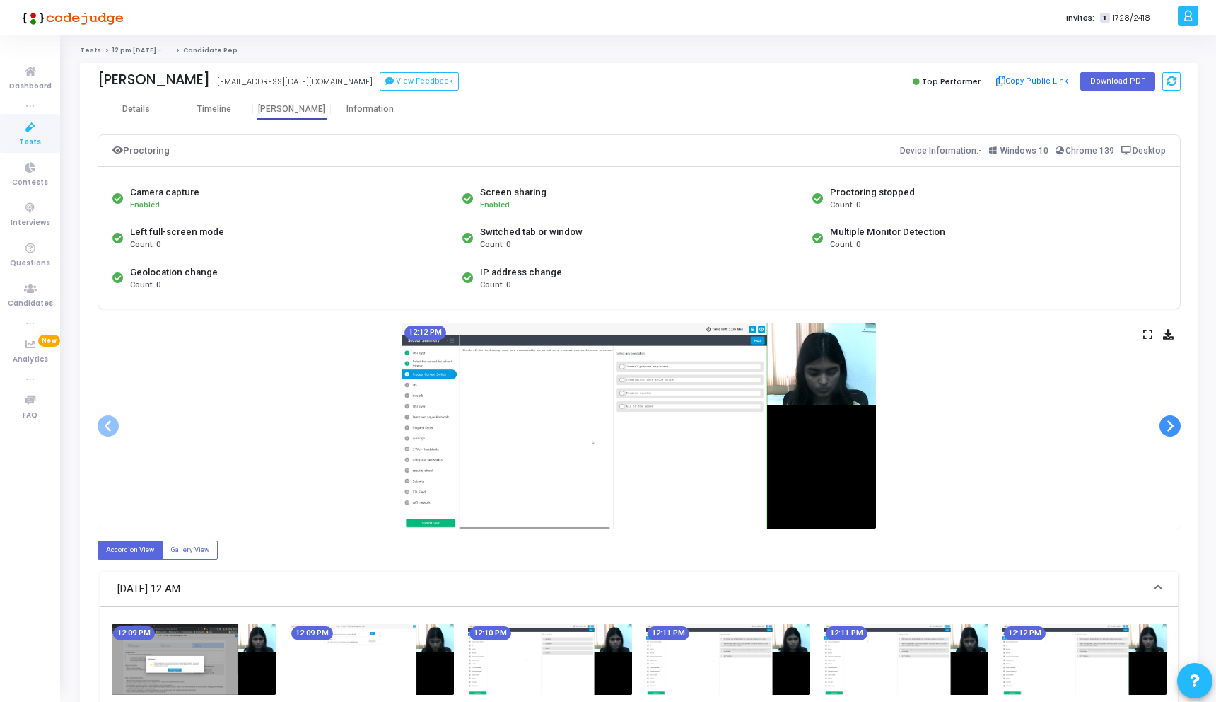
click at [1178, 428] on span at bounding box center [1170, 425] width 21 height 21
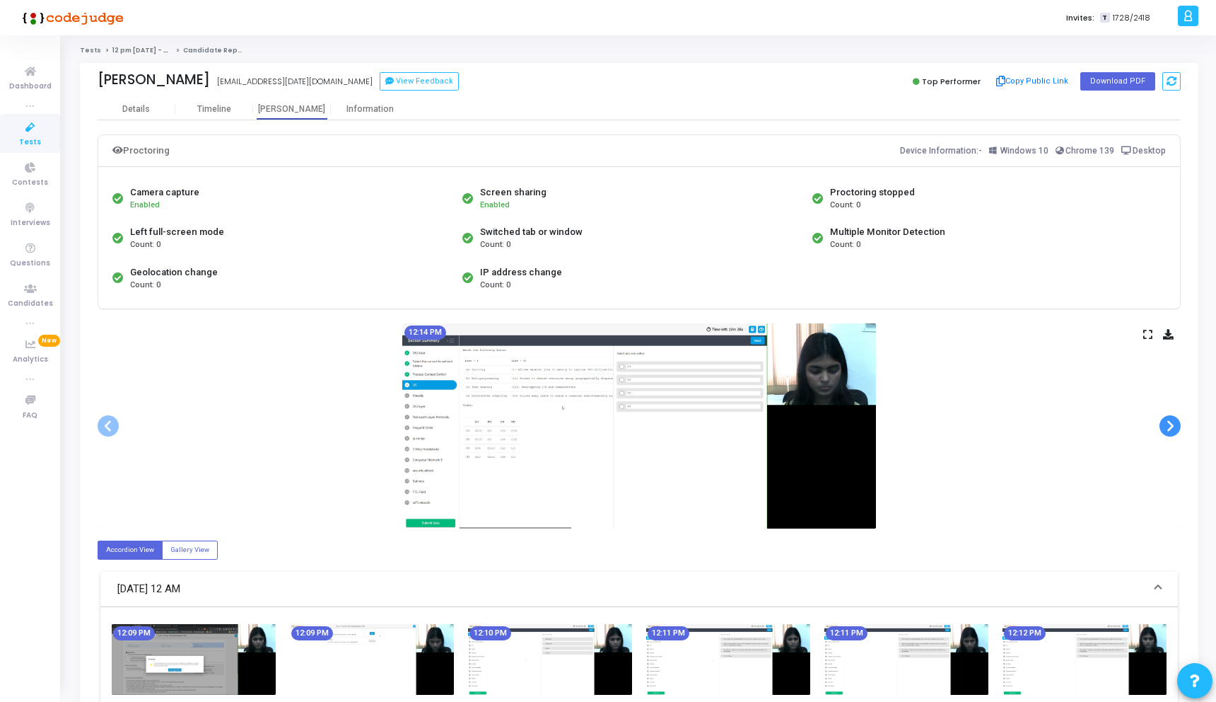
click at [1178, 428] on span at bounding box center [1170, 425] width 21 height 21
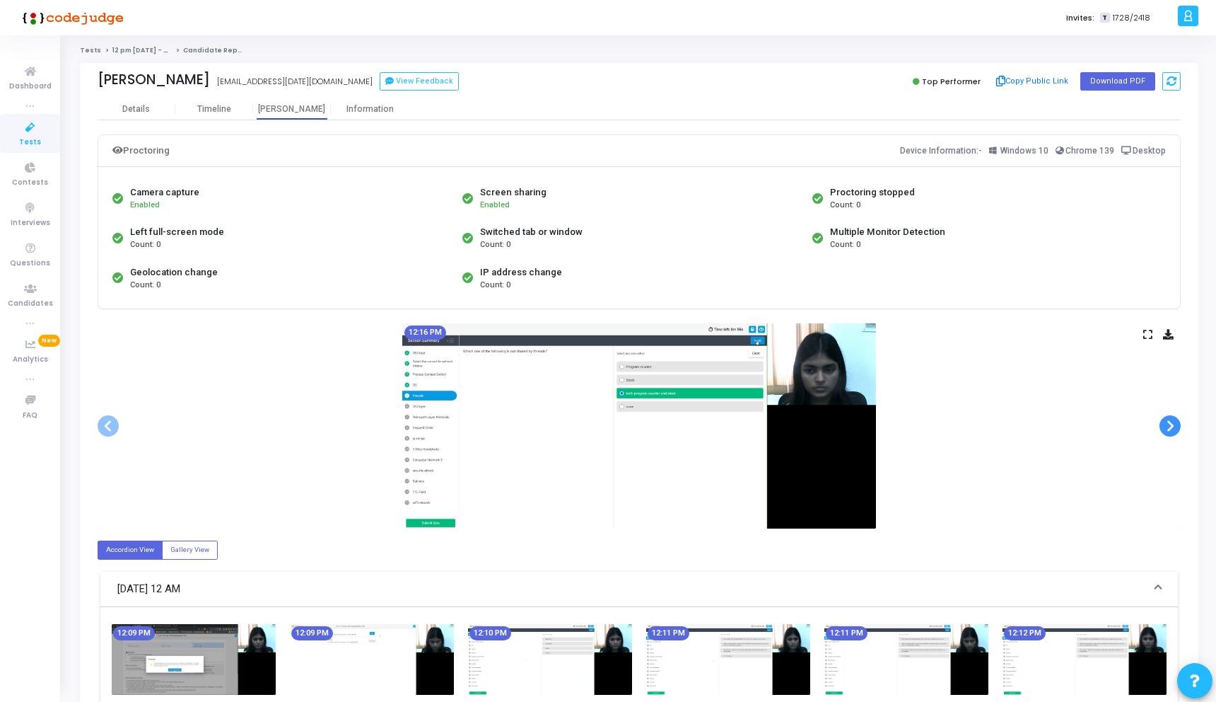
click at [1178, 428] on span at bounding box center [1170, 425] width 21 height 21
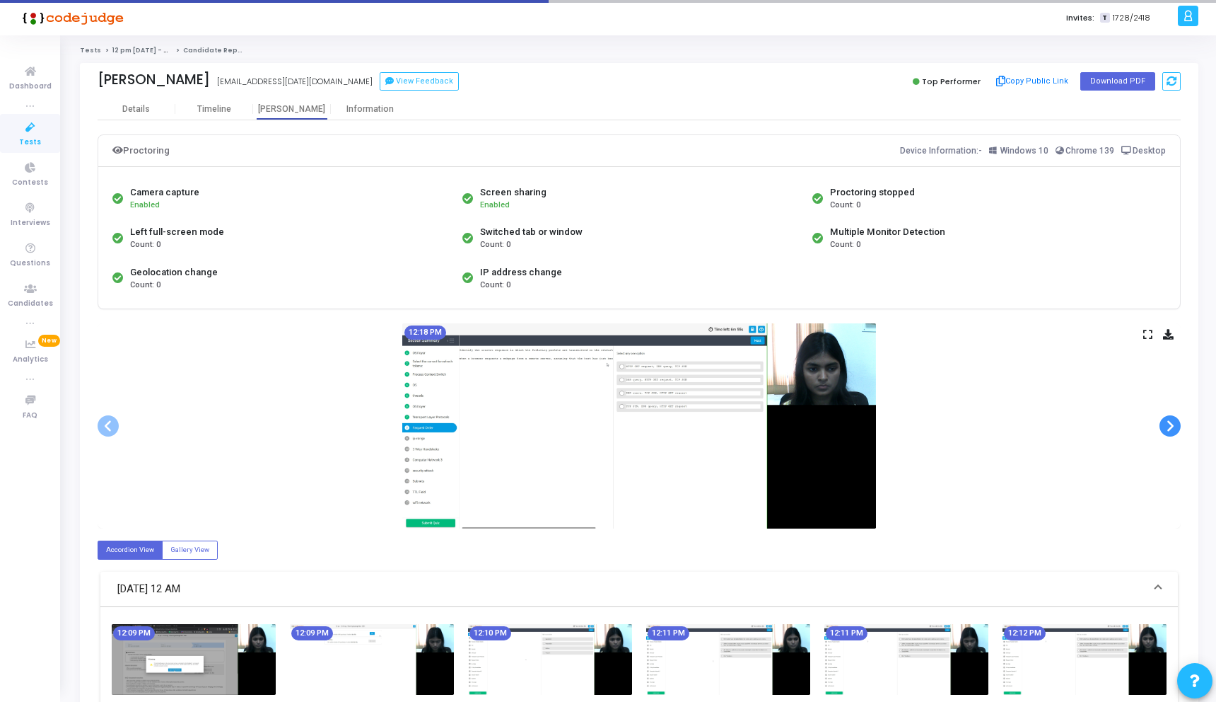
click at [1178, 428] on span at bounding box center [1170, 425] width 21 height 21
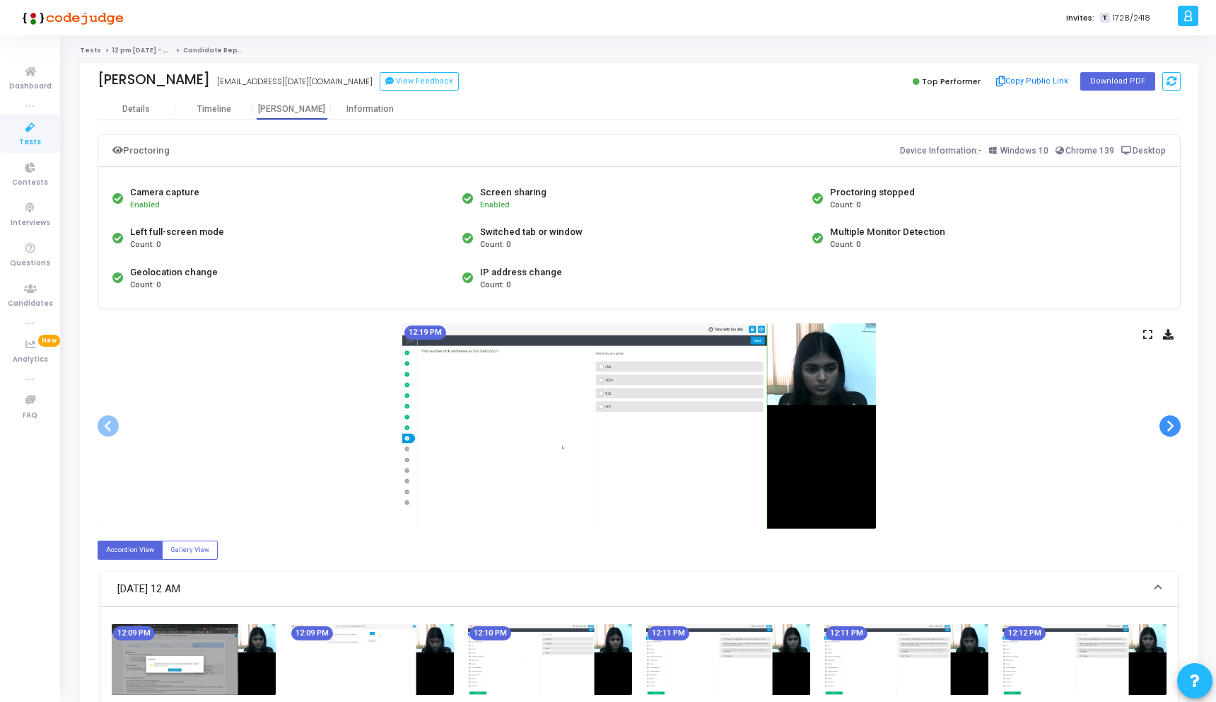
click at [1178, 428] on span at bounding box center [1170, 425] width 21 height 21
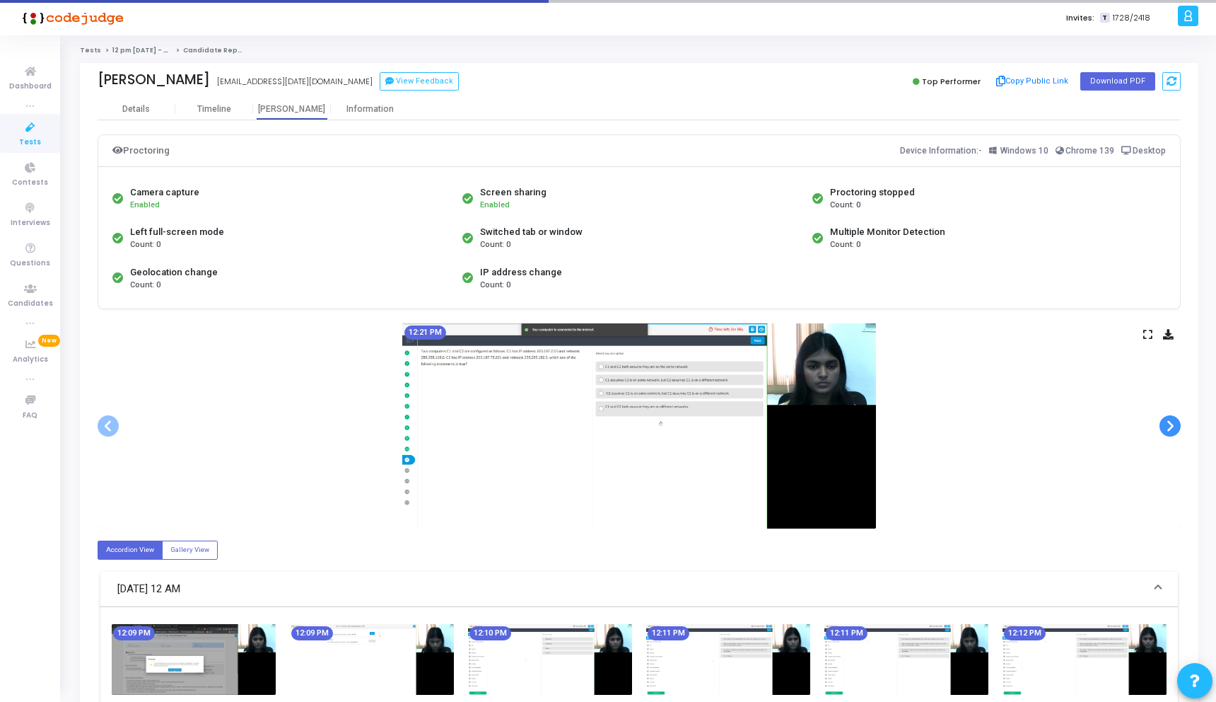
click at [1178, 428] on span at bounding box center [1170, 425] width 21 height 21
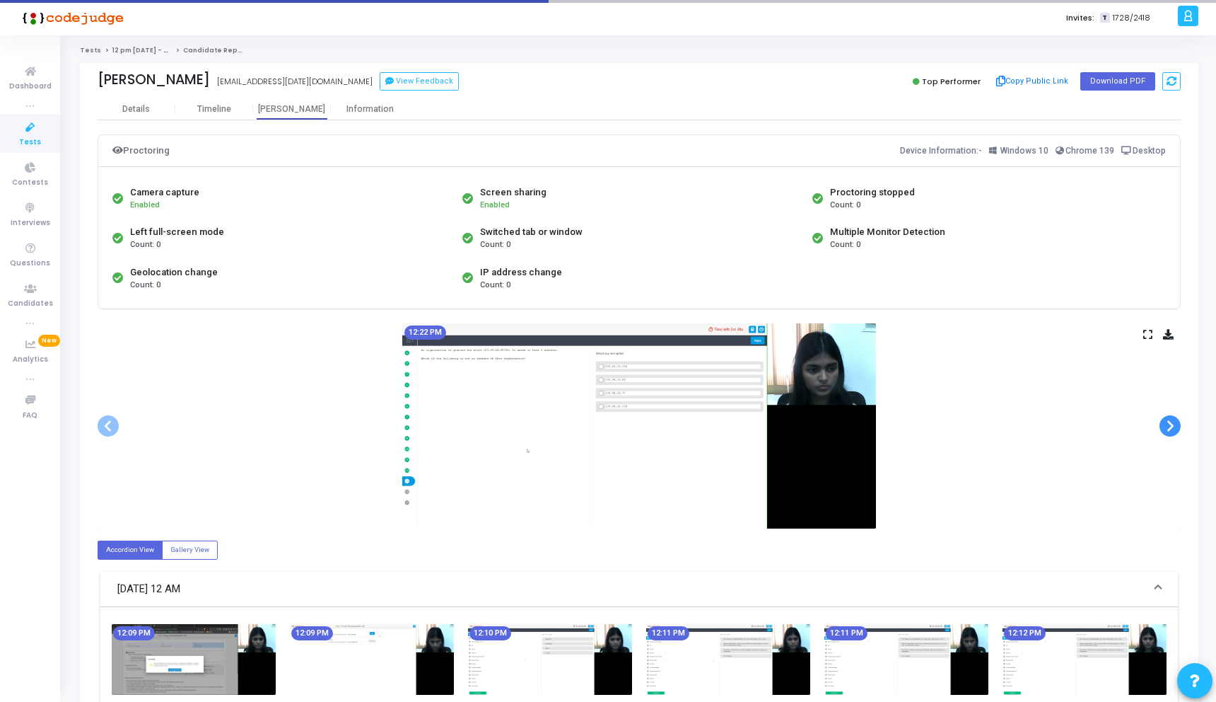
click at [1178, 428] on span at bounding box center [1170, 425] width 21 height 21
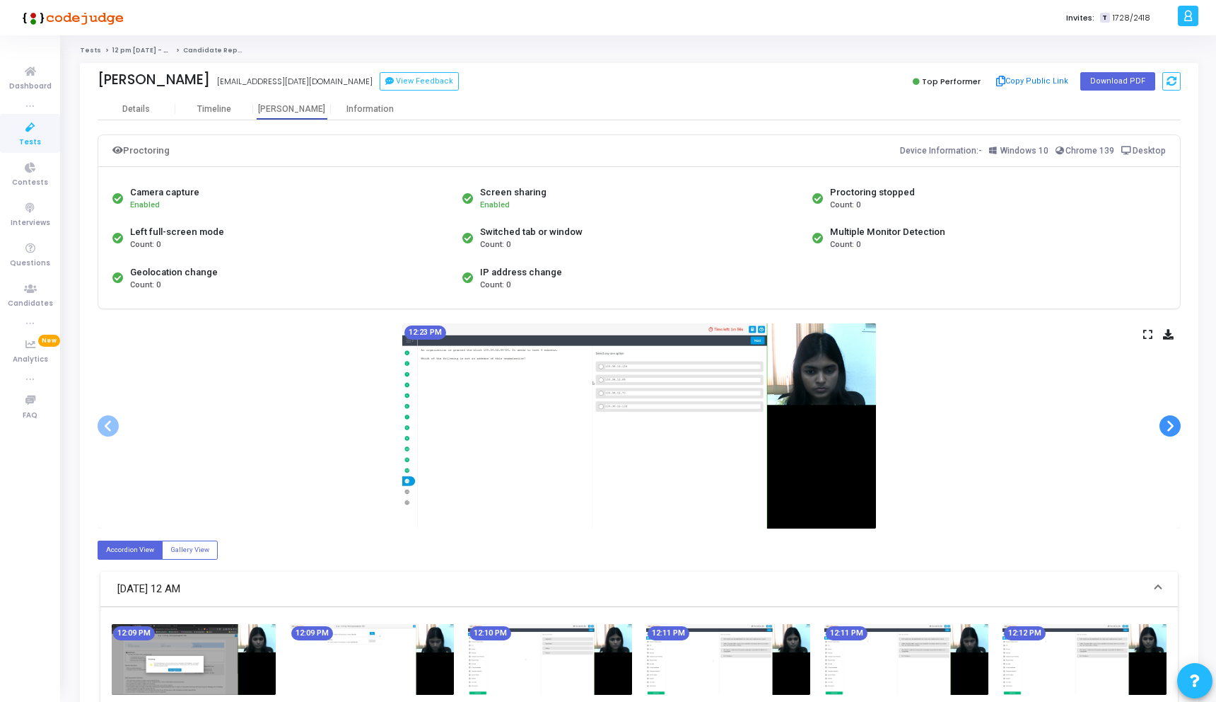
click at [1178, 428] on span at bounding box center [1170, 425] width 21 height 21
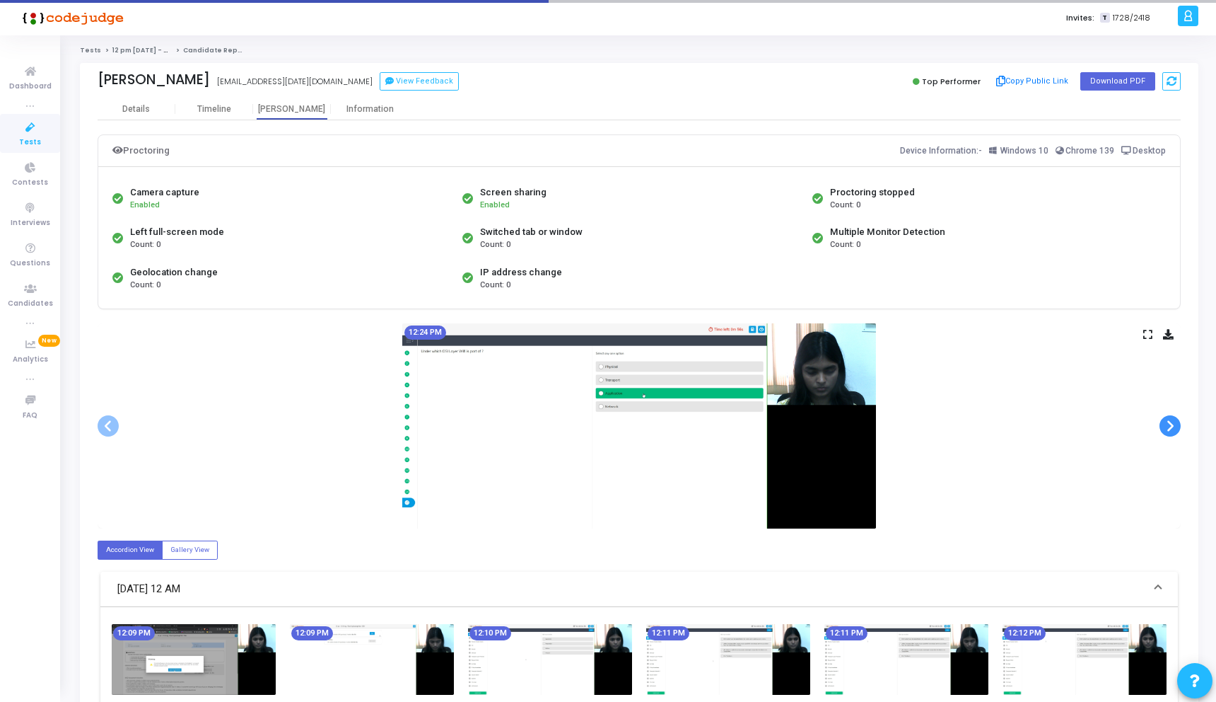
click at [1178, 428] on span at bounding box center [1170, 425] width 21 height 21
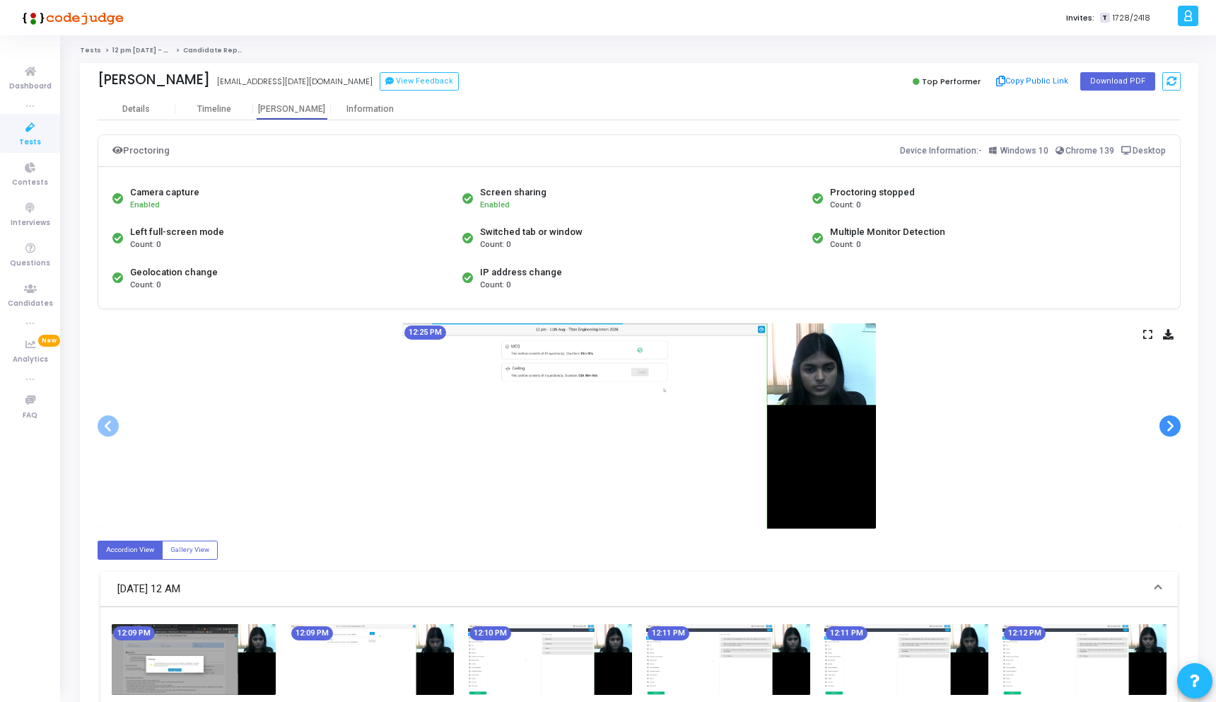
click at [1178, 428] on span at bounding box center [1170, 425] width 21 height 21
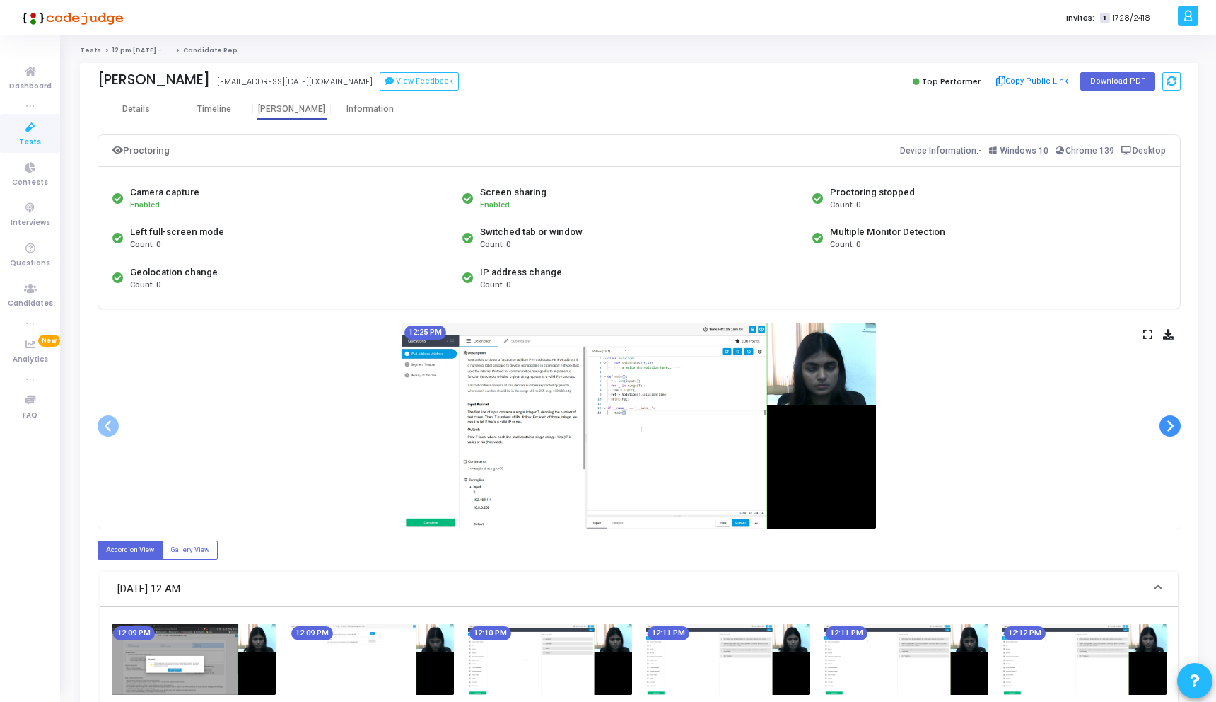
click at [1178, 428] on span at bounding box center [1170, 425] width 21 height 21
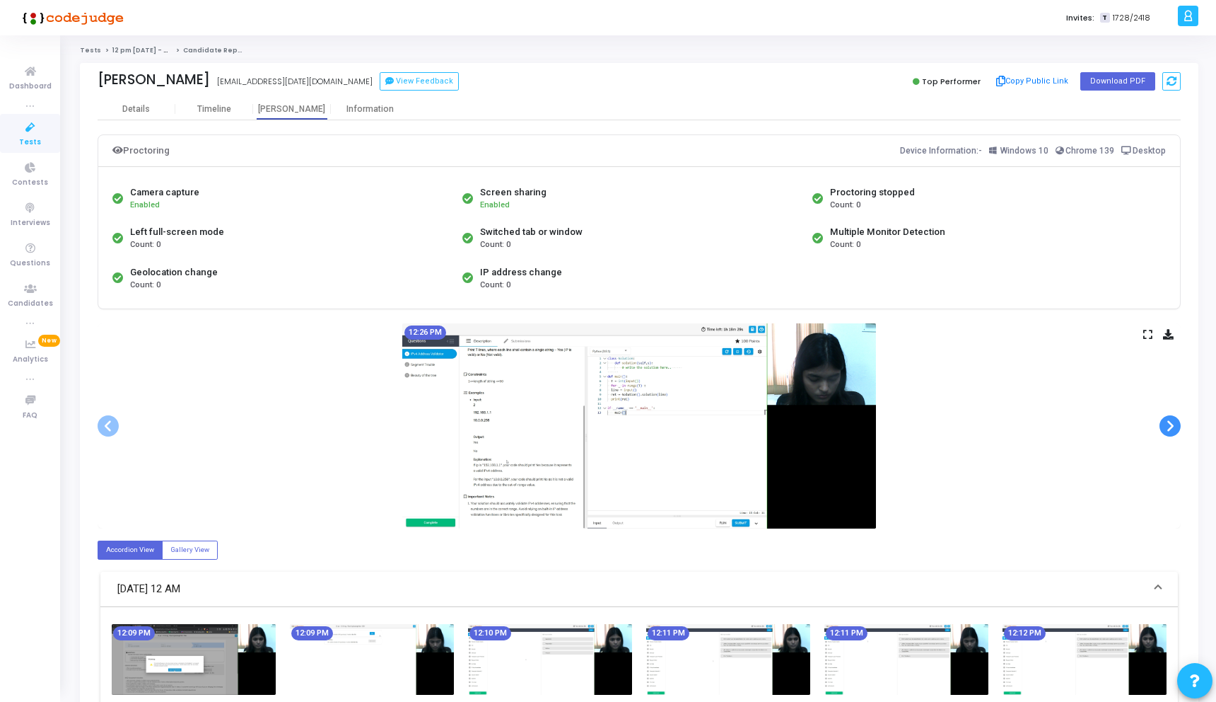
click at [1176, 427] on span at bounding box center [1170, 425] width 21 height 21
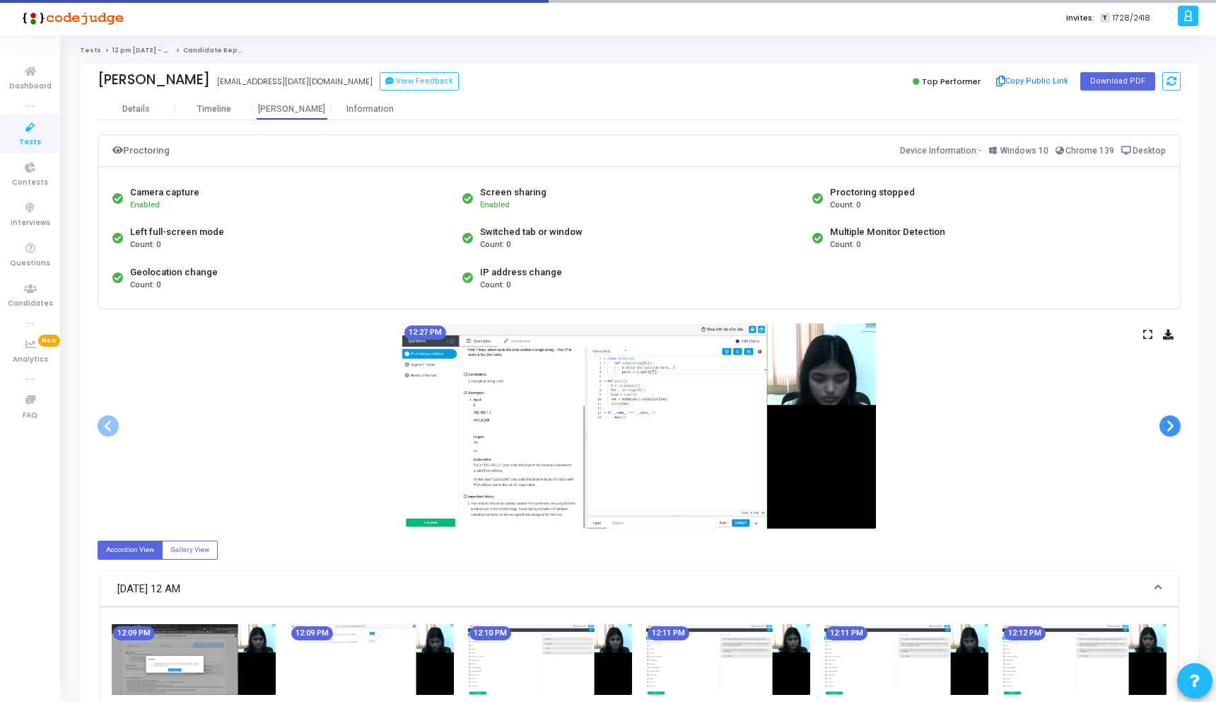
click at [1176, 427] on span at bounding box center [1170, 425] width 21 height 21
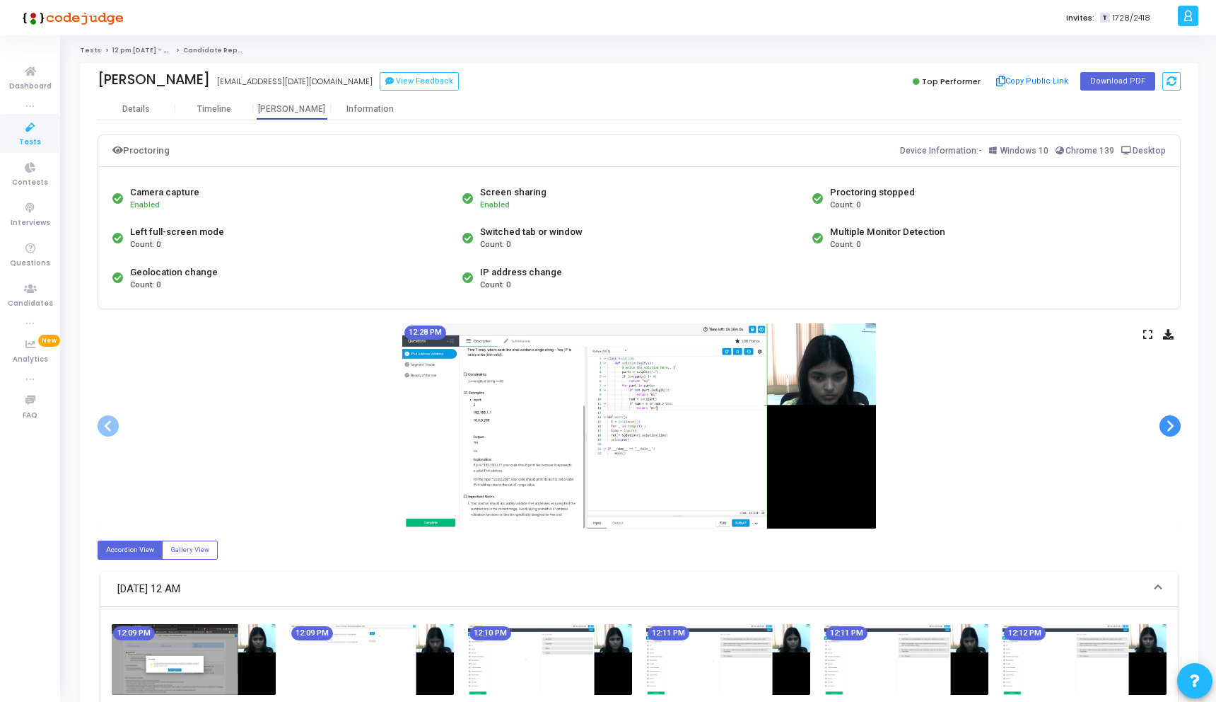
click at [1176, 427] on span at bounding box center [1170, 425] width 21 height 21
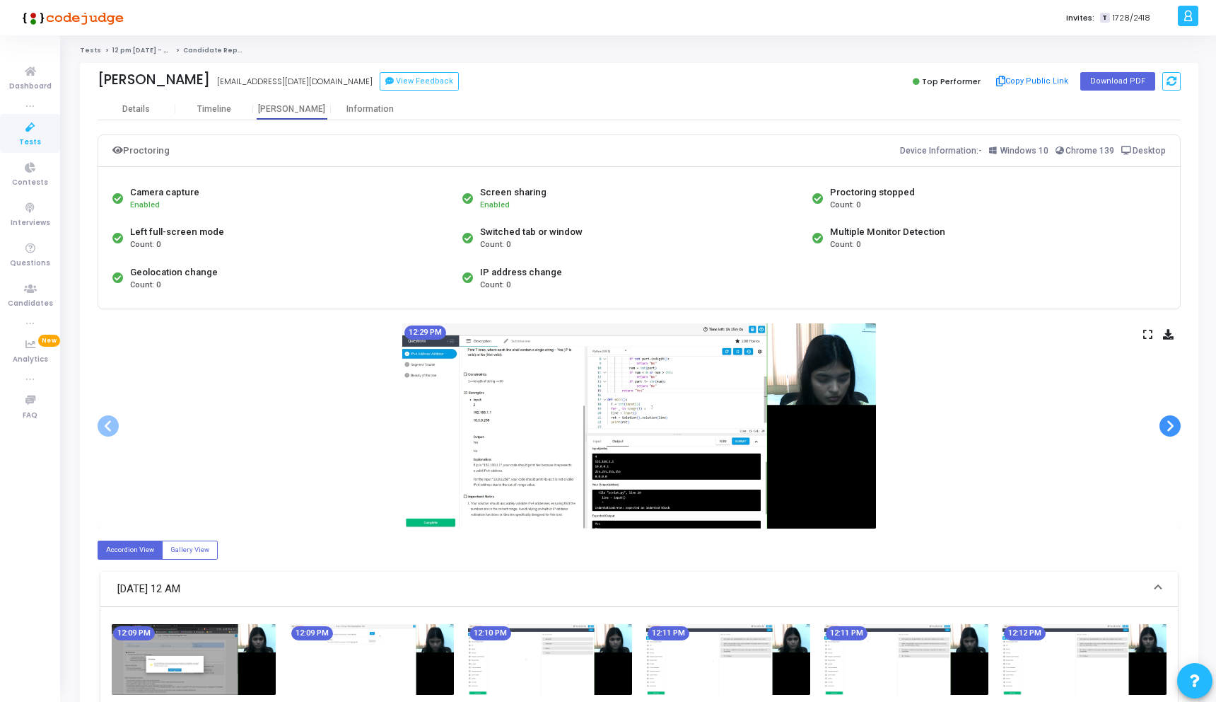
click at [1176, 427] on span at bounding box center [1170, 425] width 21 height 21
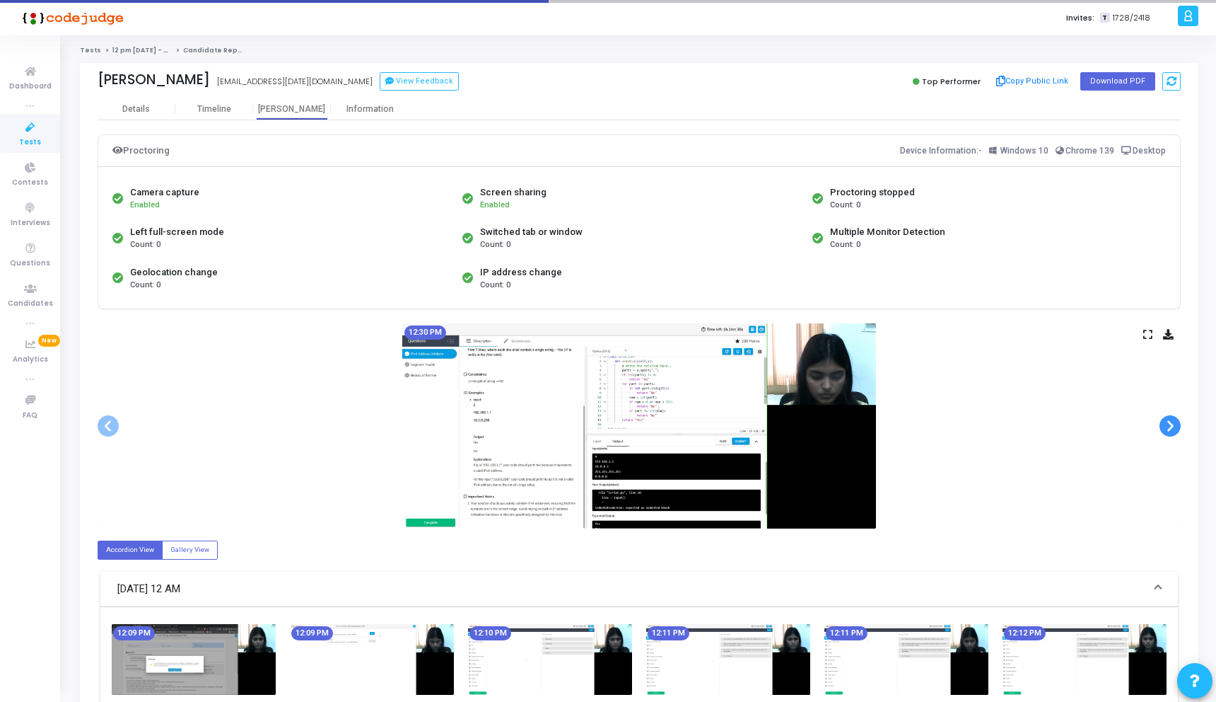
click at [1176, 427] on span at bounding box center [1170, 425] width 21 height 21
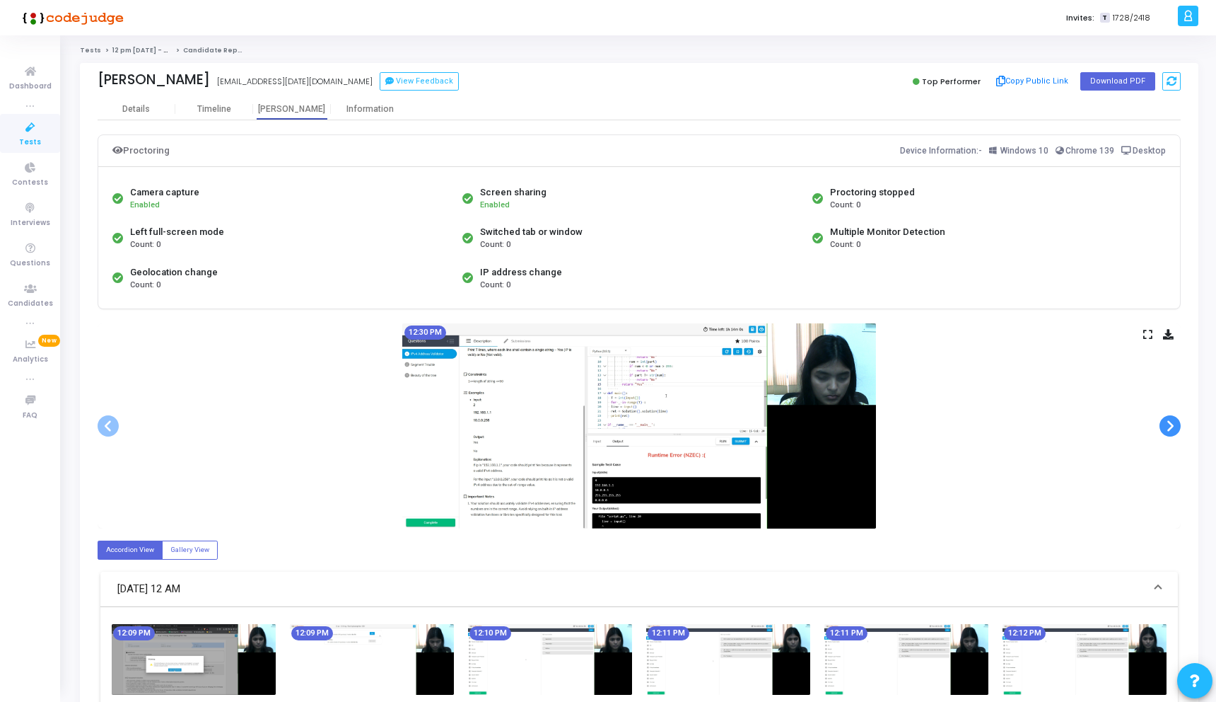
click at [1176, 427] on span at bounding box center [1170, 425] width 21 height 21
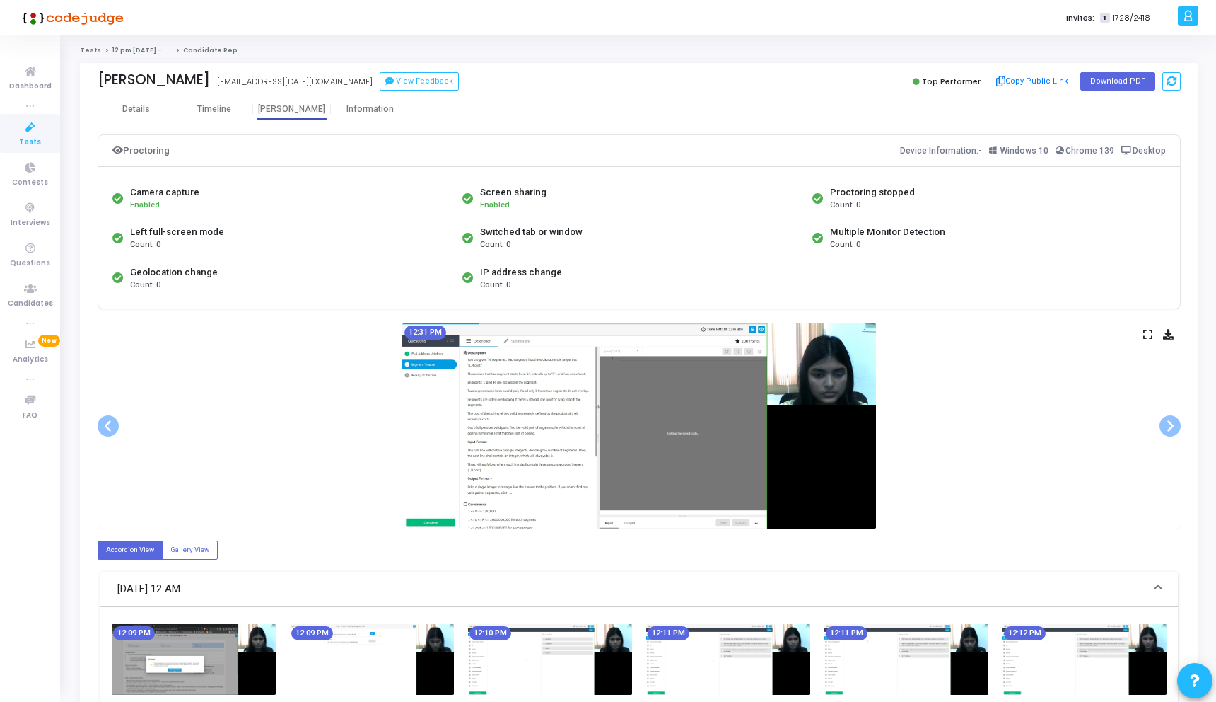
click at [112, 425] on span at bounding box center [108, 425] width 21 height 21
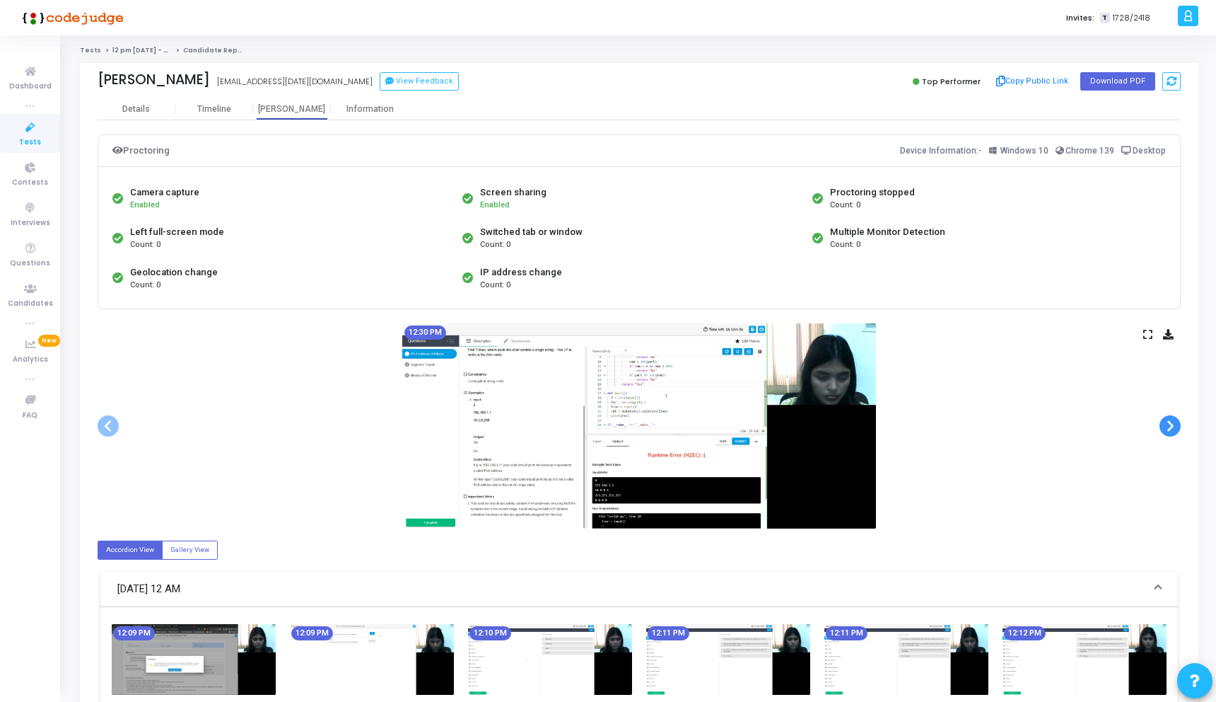
click at [1166, 426] on span at bounding box center [1170, 425] width 21 height 21
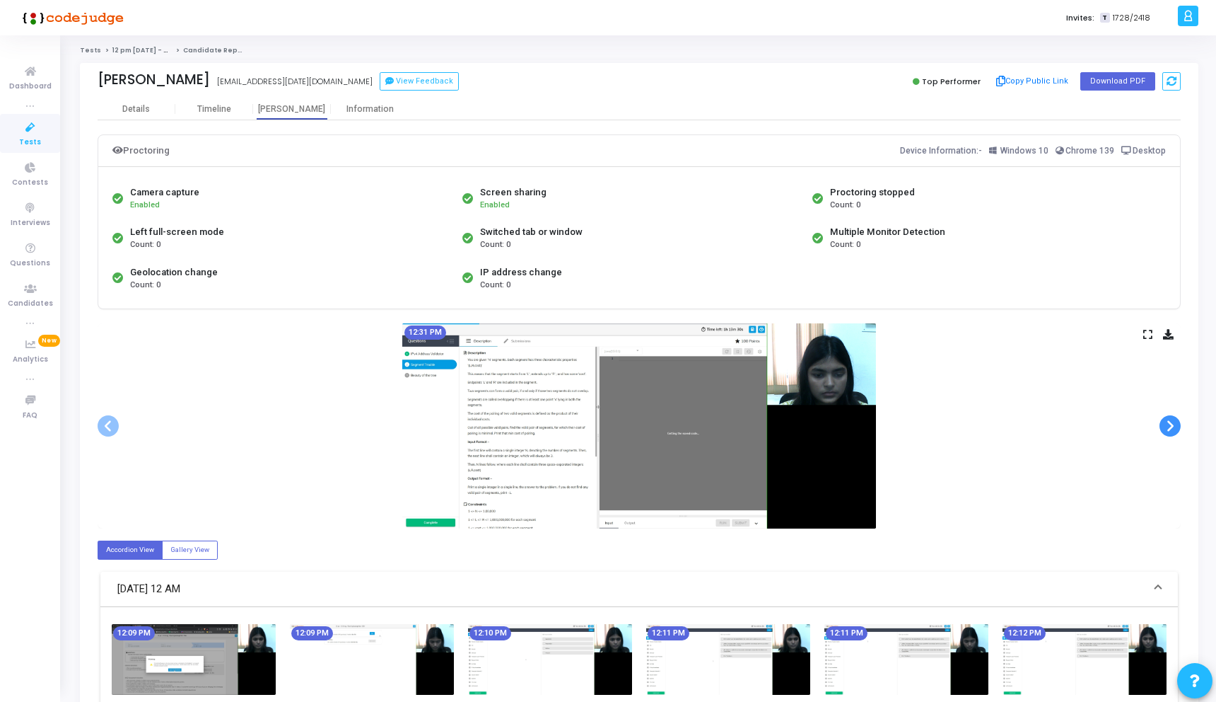
click at [1166, 426] on span at bounding box center [1170, 425] width 21 height 21
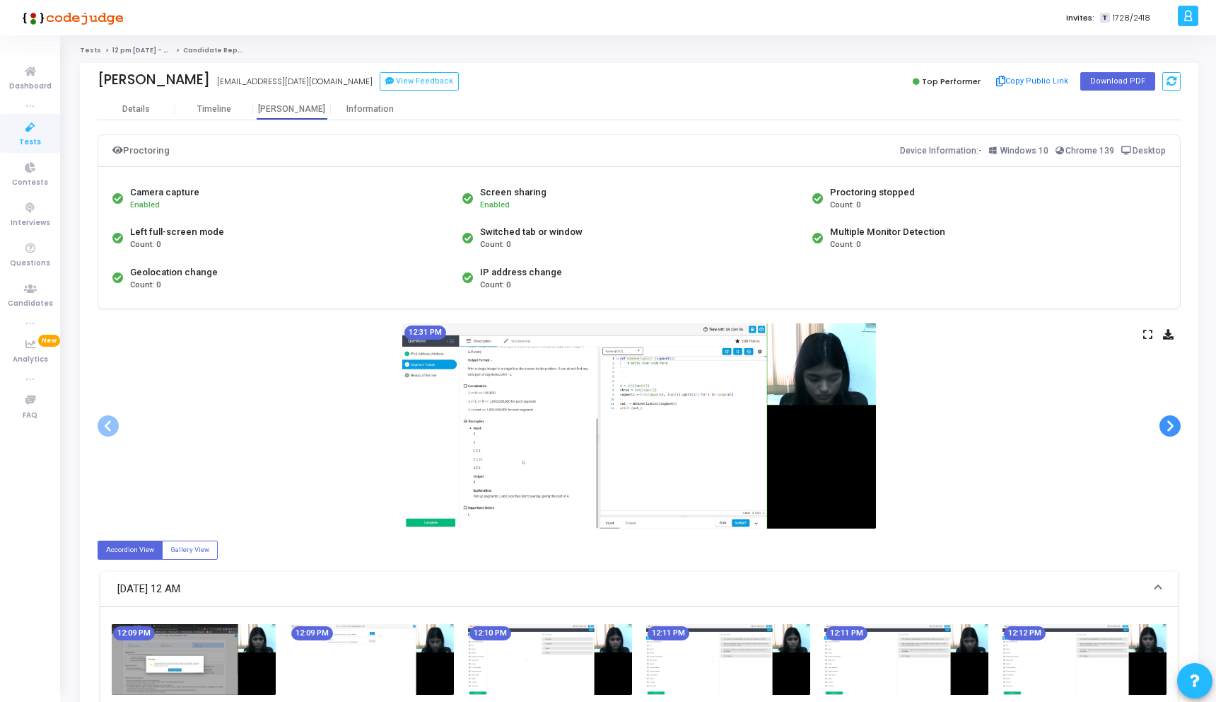
click at [1166, 426] on span at bounding box center [1170, 425] width 21 height 21
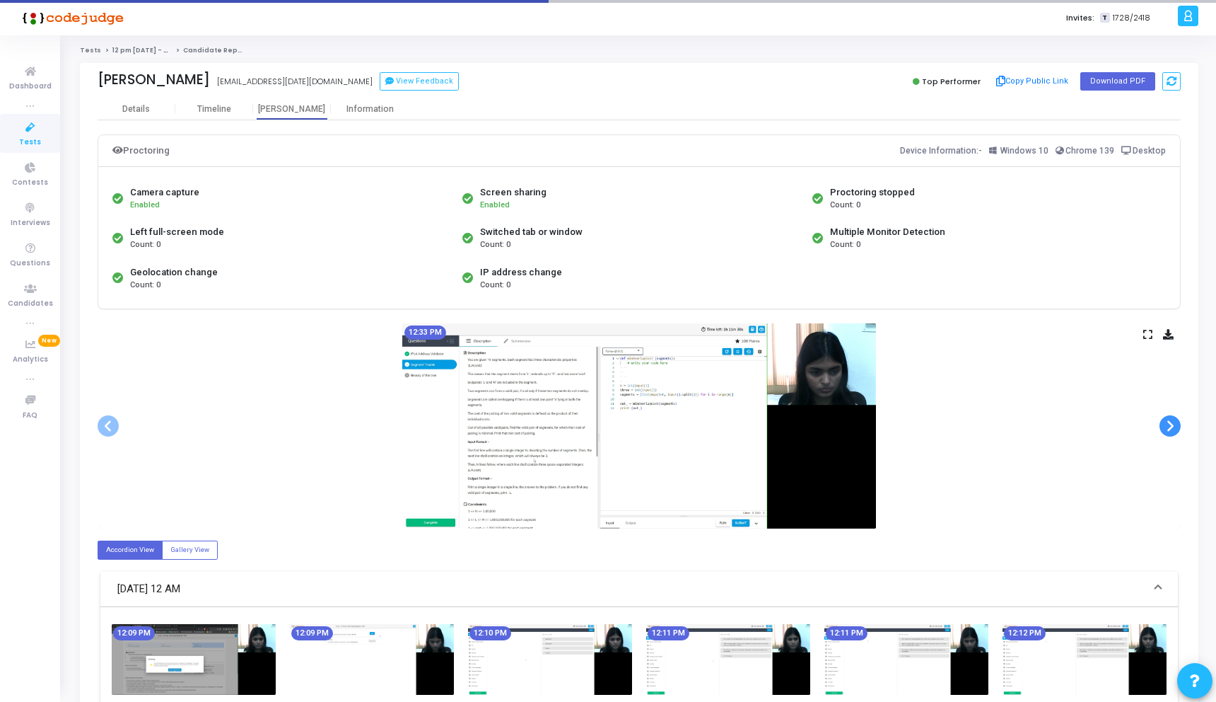
click at [1166, 426] on span at bounding box center [1170, 425] width 21 height 21
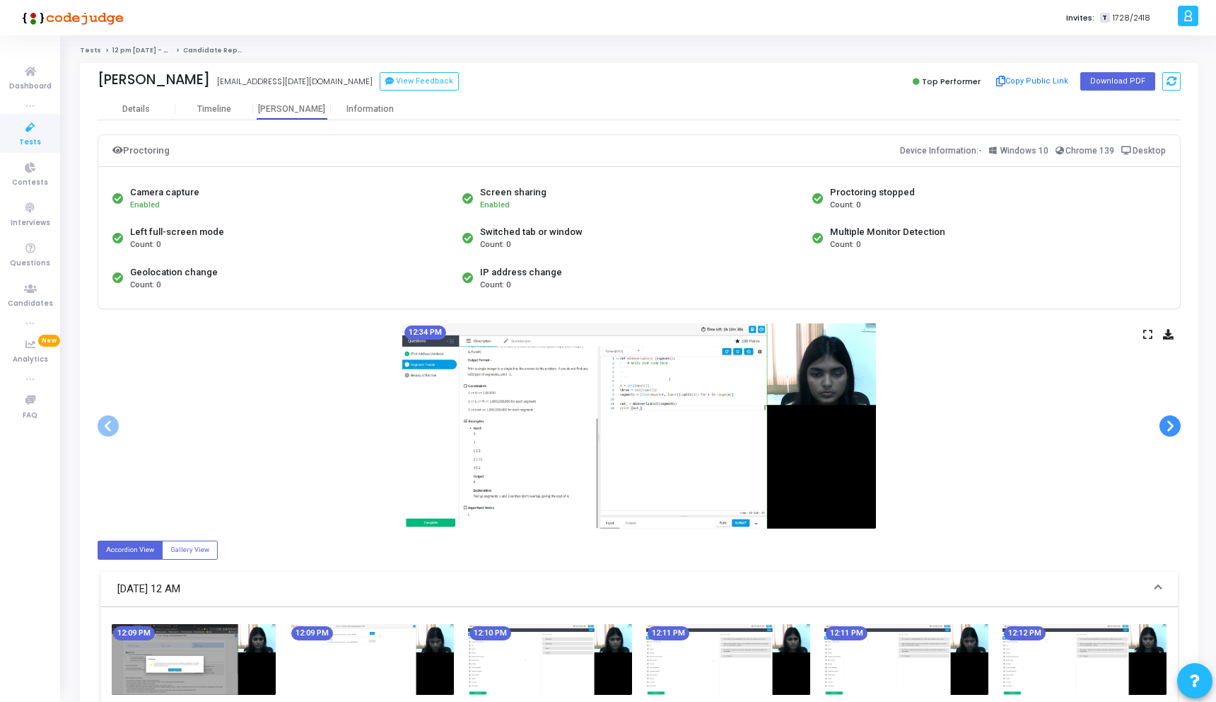
click at [1166, 426] on span at bounding box center [1170, 425] width 21 height 21
click at [107, 427] on span at bounding box center [108, 425] width 21 height 21
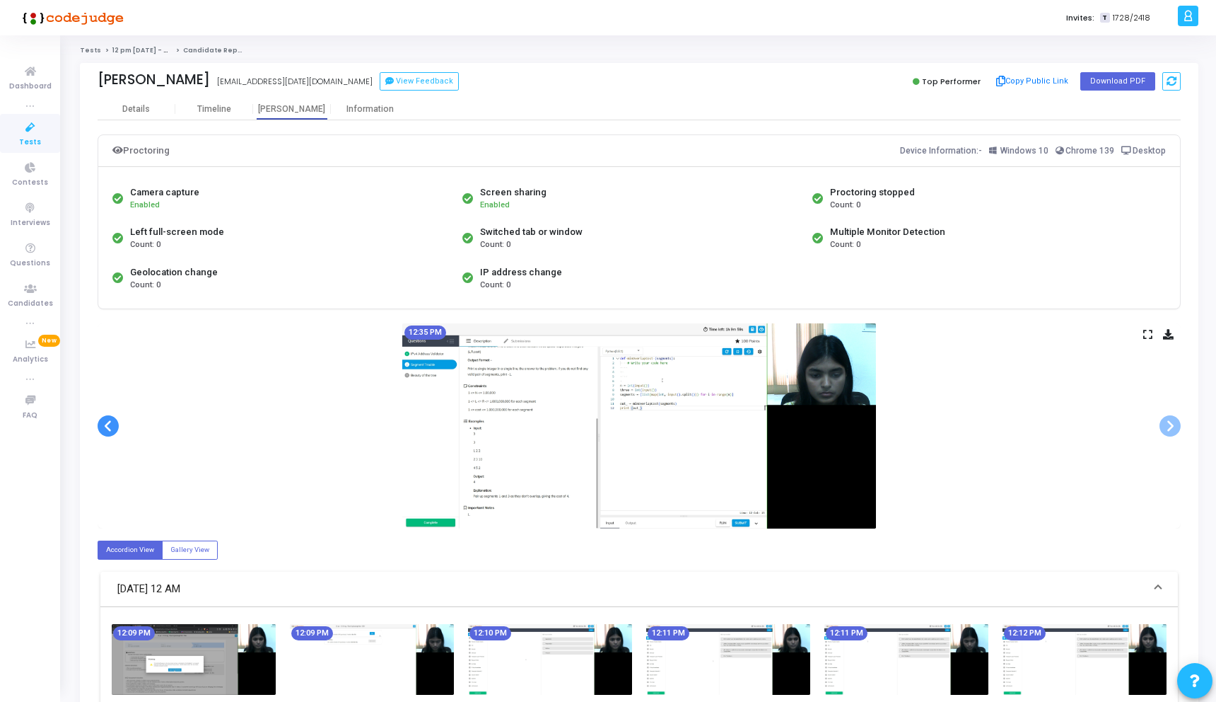
click at [107, 427] on span at bounding box center [108, 425] width 21 height 21
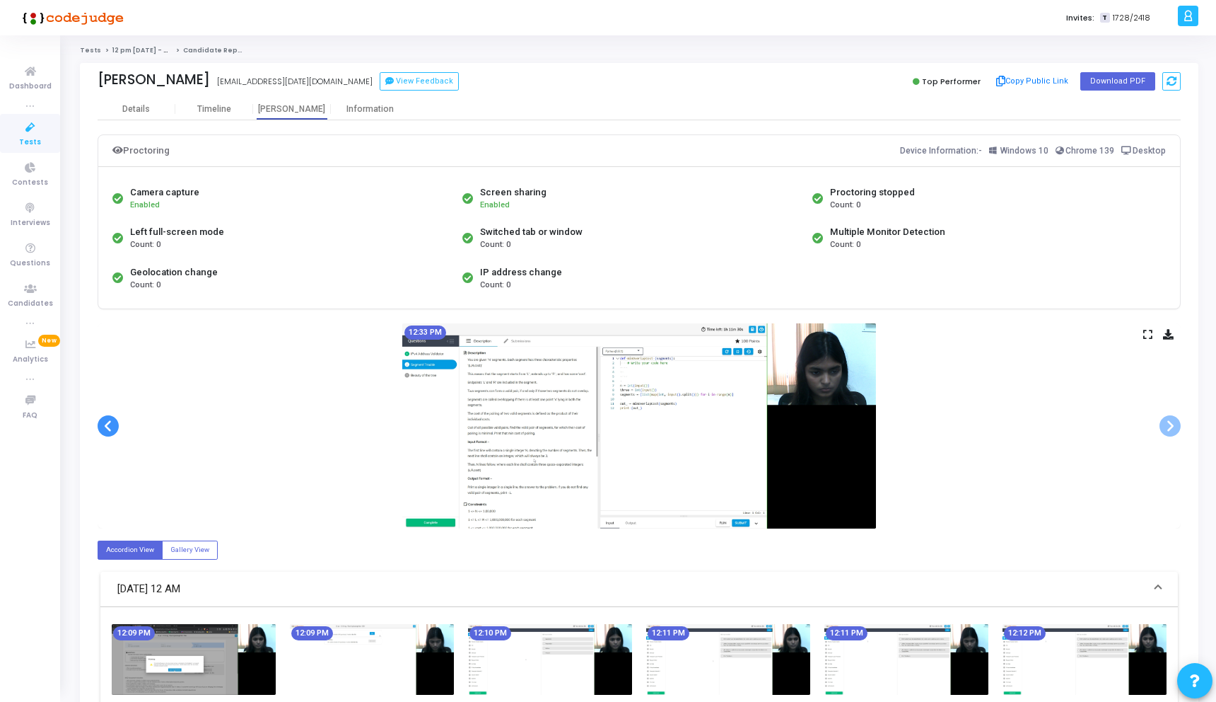
click at [107, 427] on span at bounding box center [108, 425] width 21 height 21
click at [106, 426] on span at bounding box center [108, 425] width 21 height 21
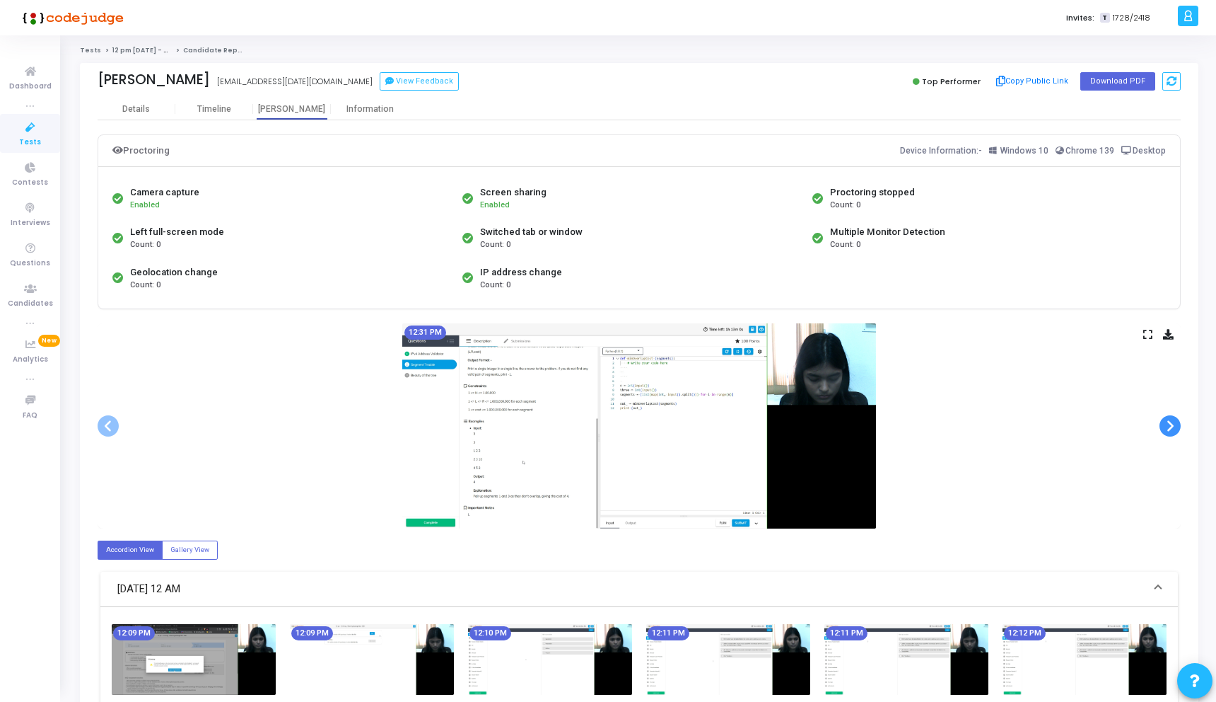
click at [1161, 426] on span at bounding box center [1170, 425] width 21 height 21
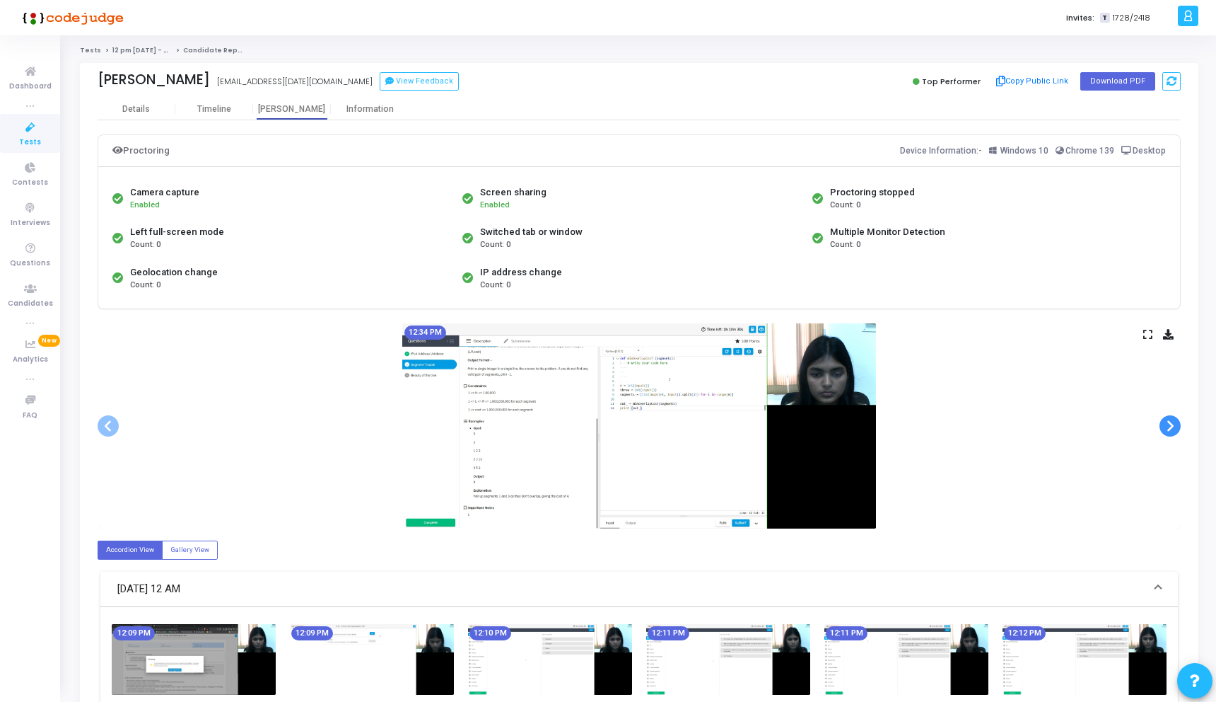
click at [1161, 426] on span at bounding box center [1170, 425] width 21 height 21
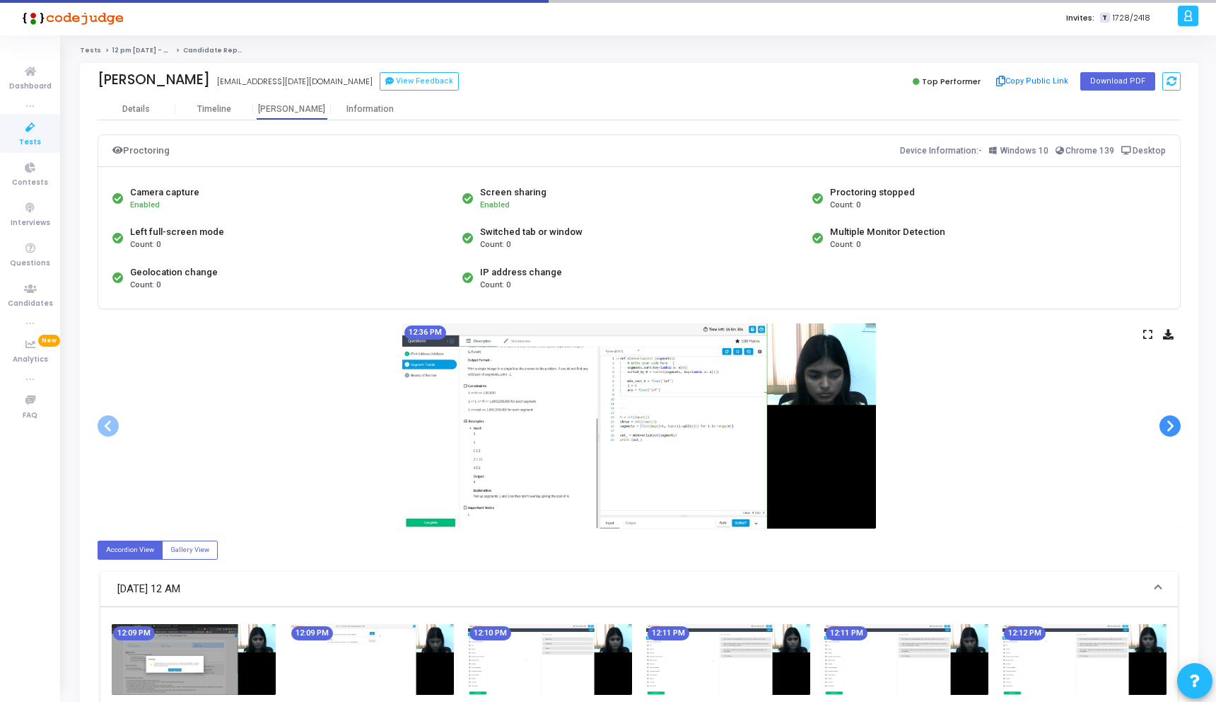
click at [1161, 426] on span at bounding box center [1170, 425] width 21 height 21
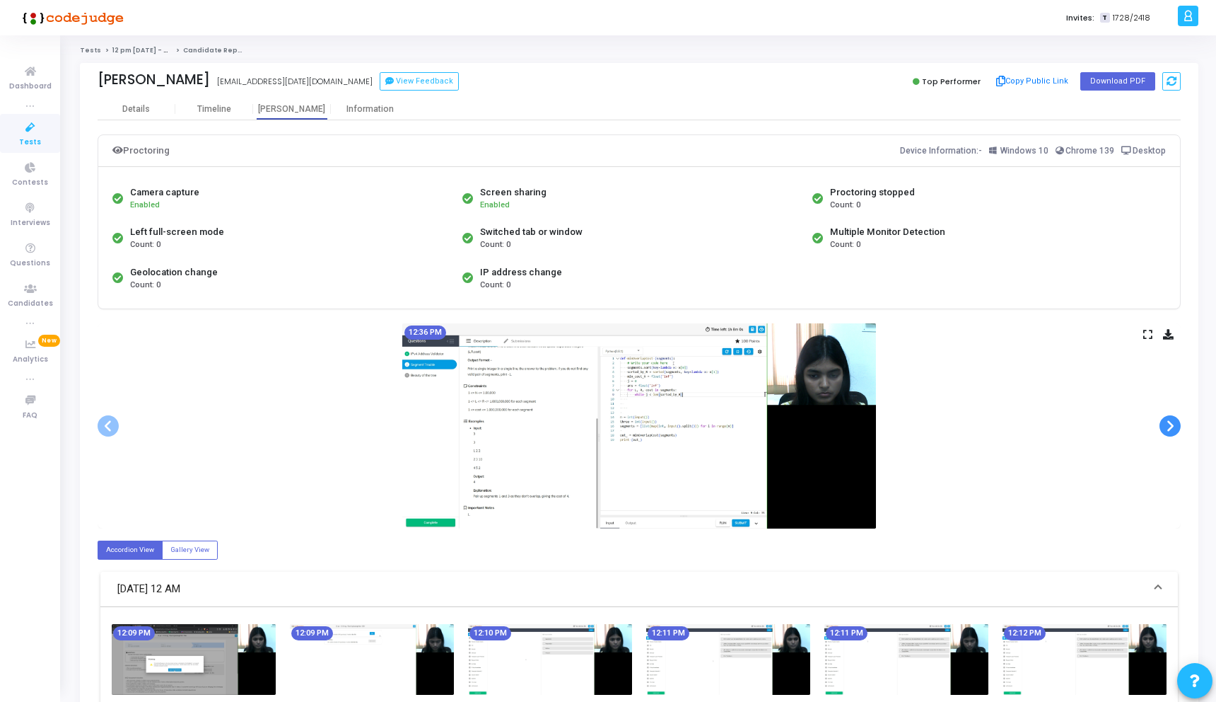
click at [1161, 426] on span at bounding box center [1170, 425] width 21 height 21
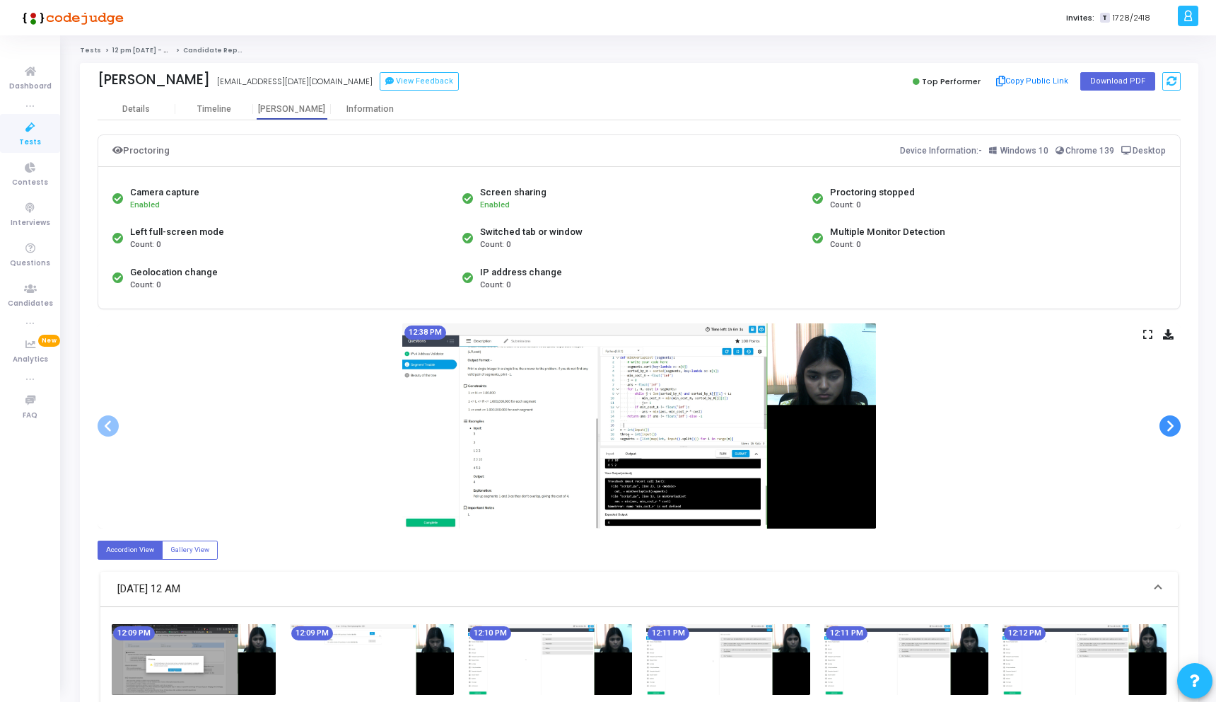
click at [1161, 426] on span at bounding box center [1170, 425] width 21 height 21
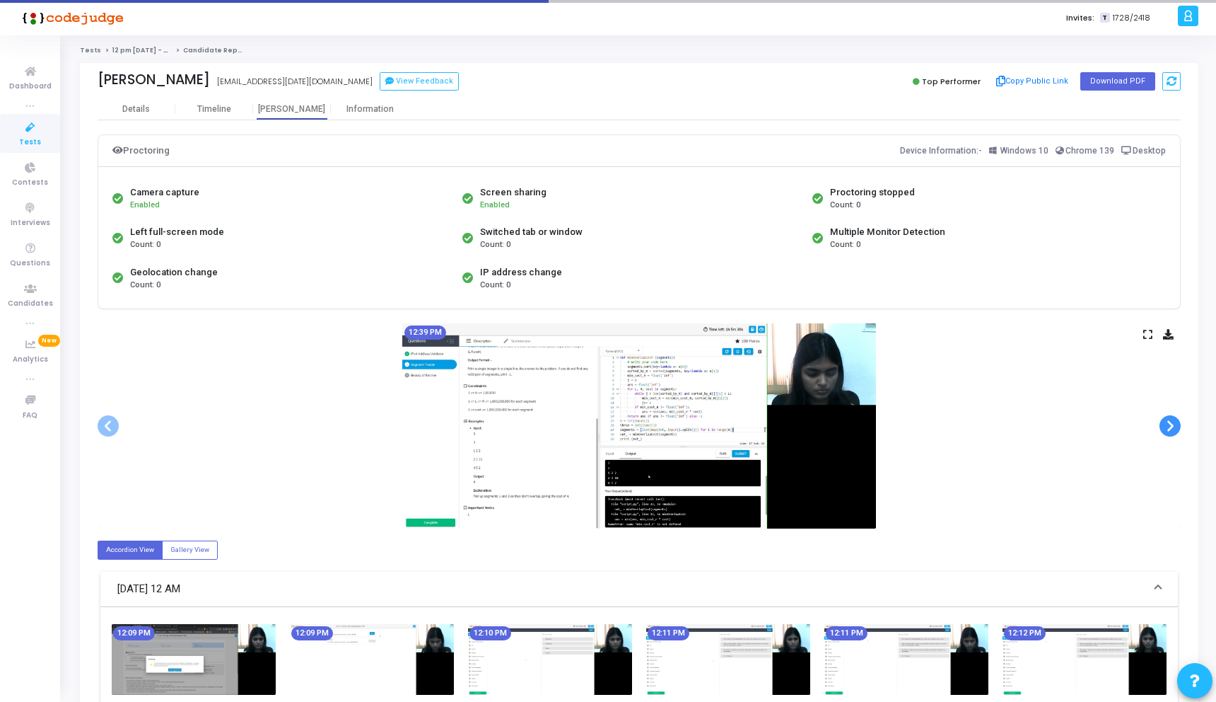
click at [1161, 426] on span at bounding box center [1170, 425] width 21 height 21
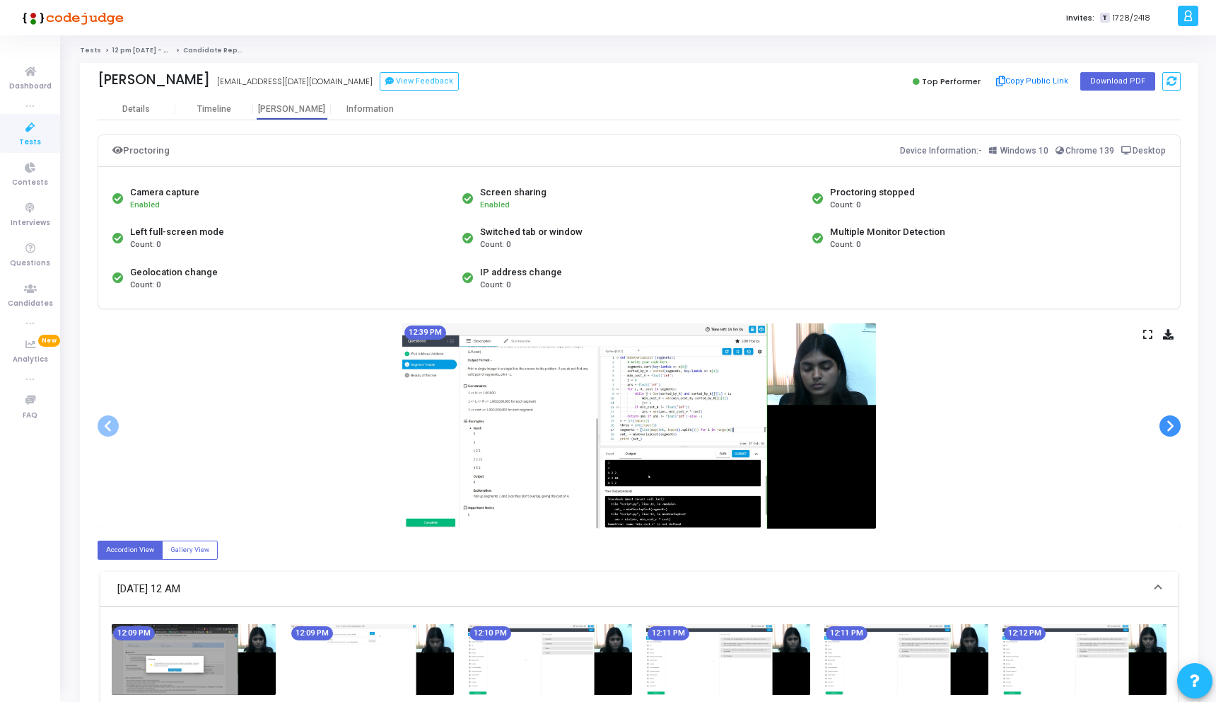
click at [1161, 426] on span at bounding box center [1170, 425] width 21 height 21
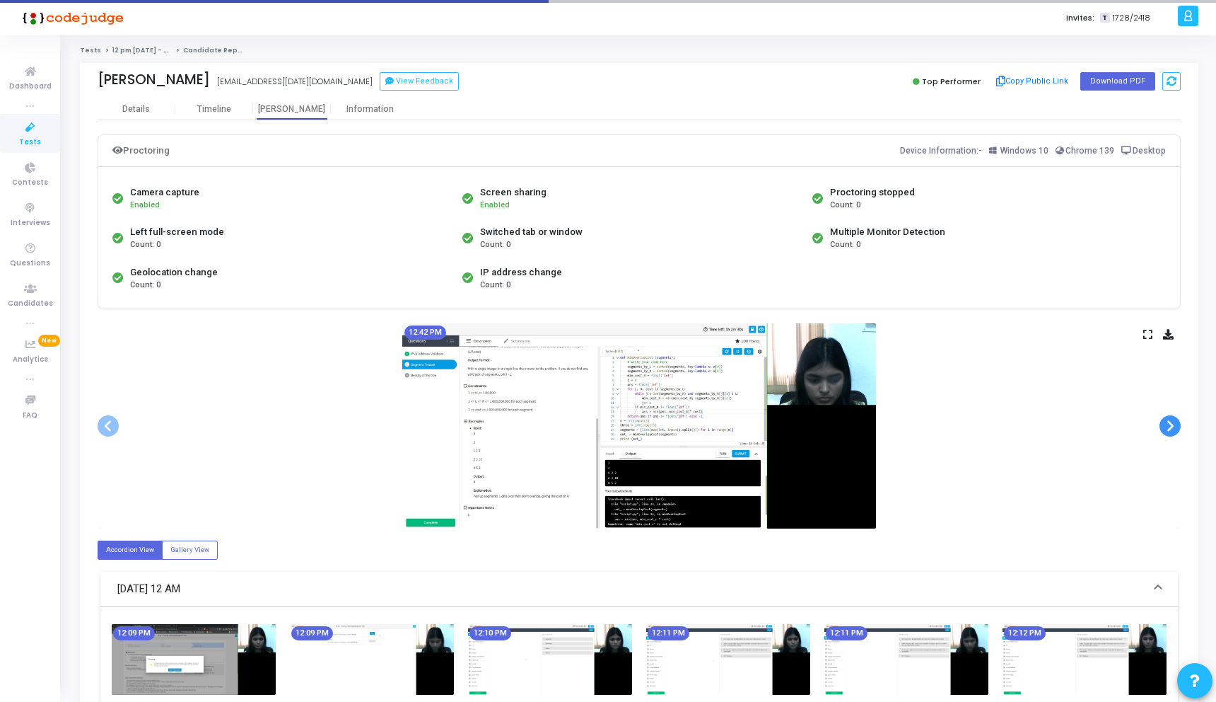
click at [1161, 426] on span at bounding box center [1170, 425] width 21 height 21
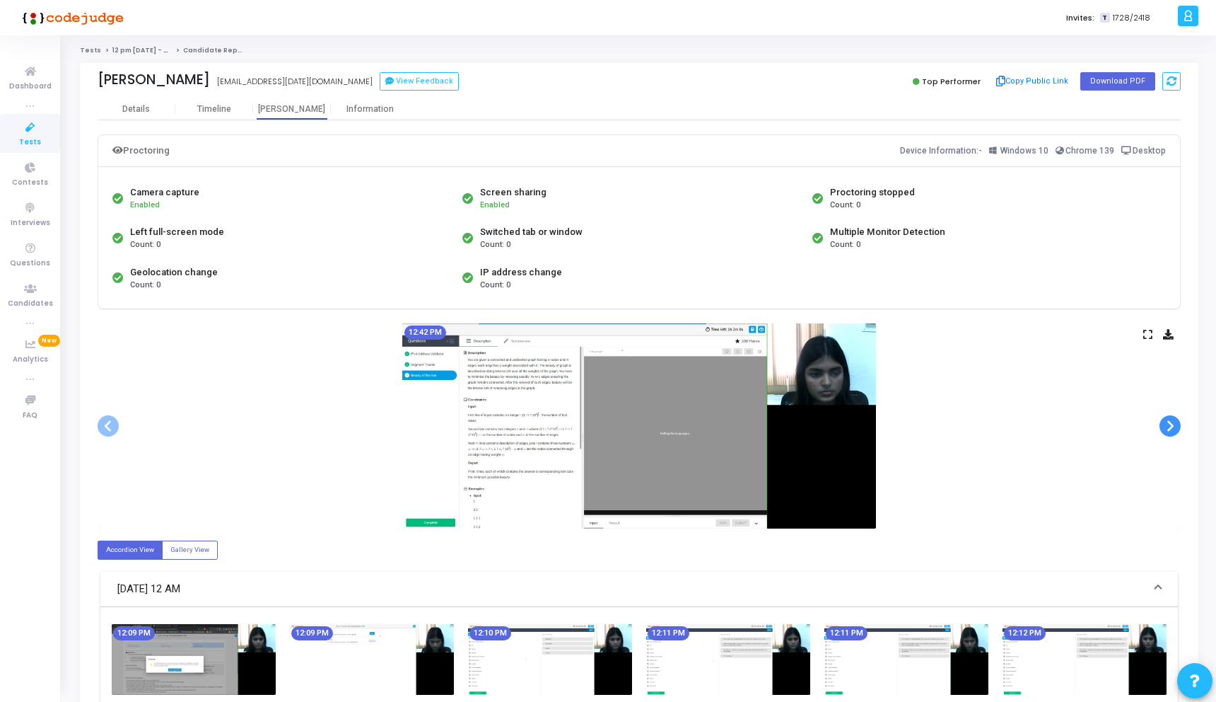
click at [1161, 426] on span at bounding box center [1170, 425] width 21 height 21
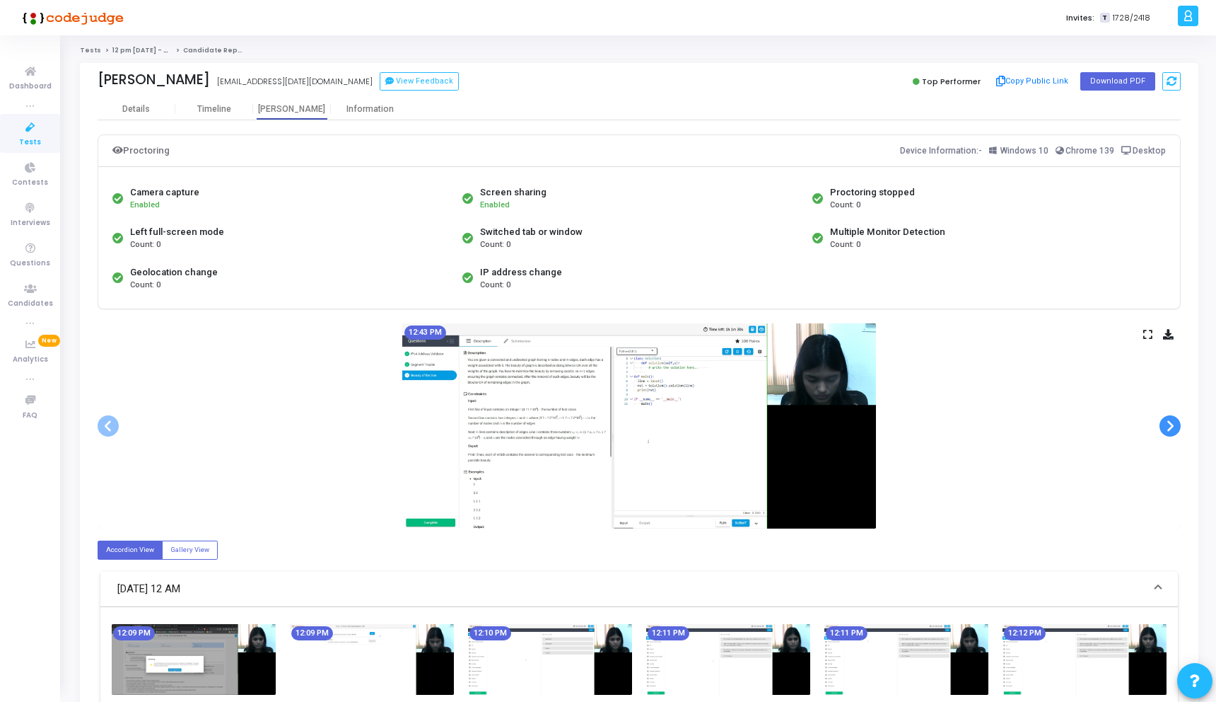
click at [1161, 426] on span at bounding box center [1170, 425] width 21 height 21
click at [108, 426] on span at bounding box center [108, 425] width 21 height 21
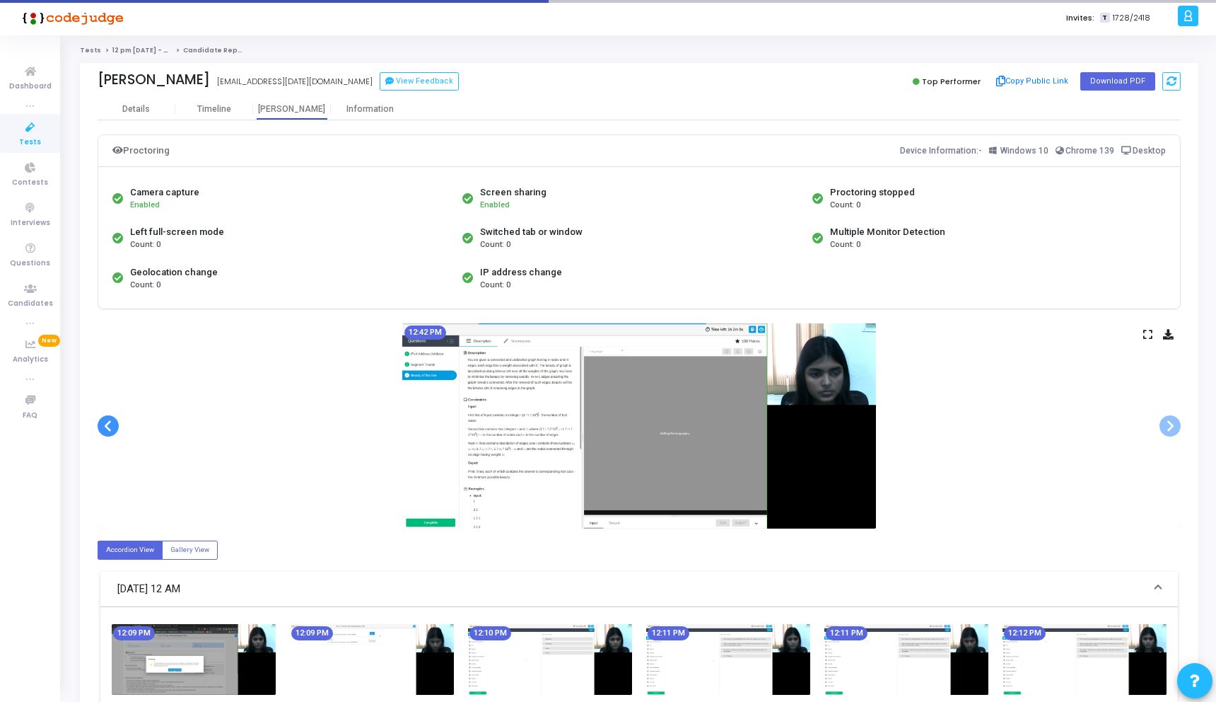
click at [108, 426] on span at bounding box center [108, 425] width 21 height 21
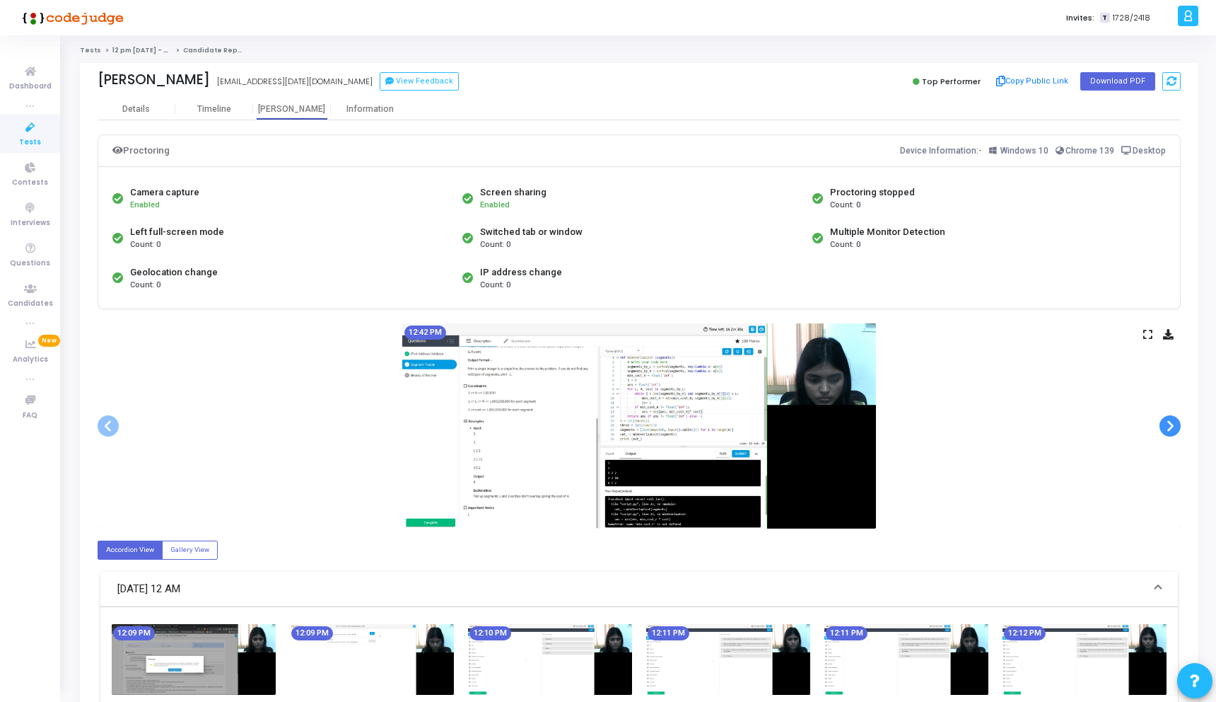
click at [1166, 426] on span at bounding box center [1170, 425] width 21 height 21
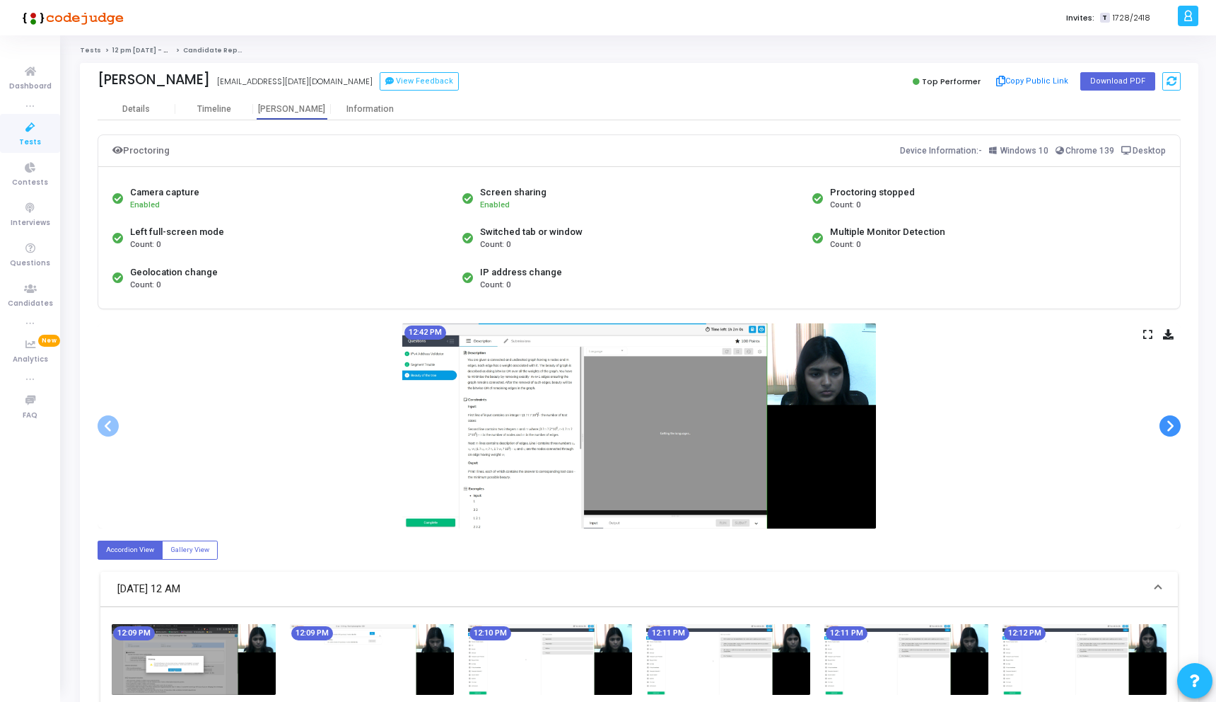
click at [1166, 426] on span at bounding box center [1170, 425] width 21 height 21
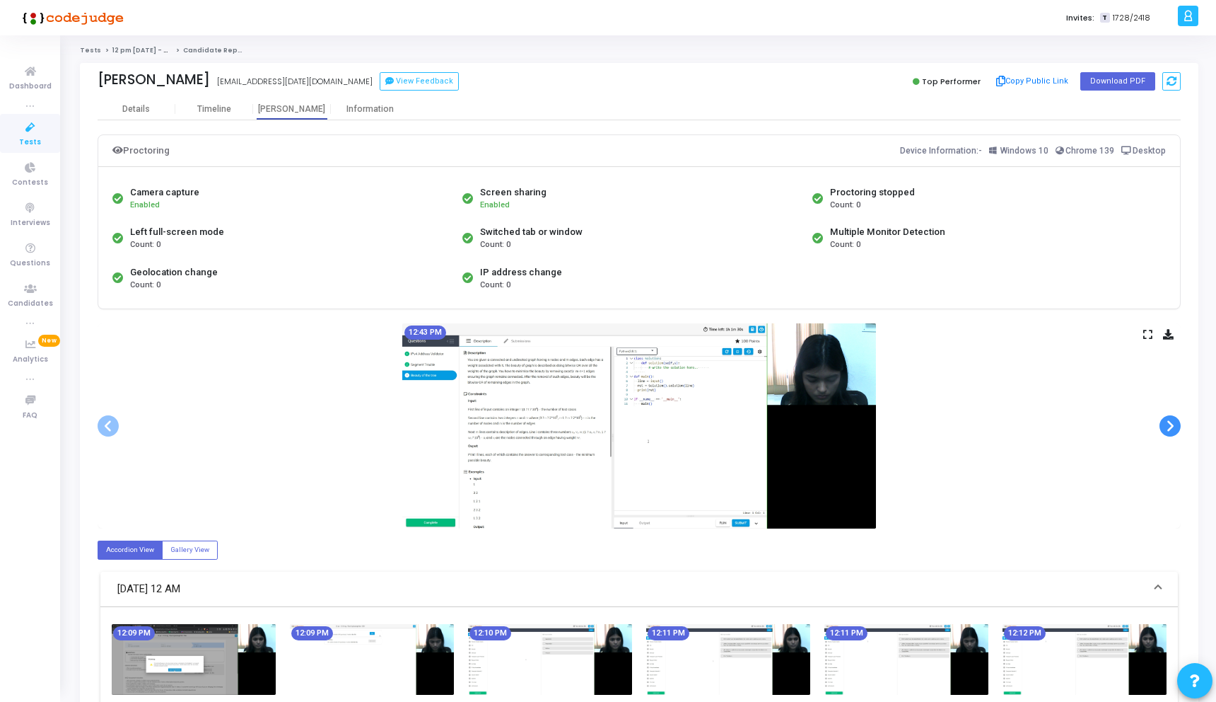
click at [1166, 426] on span at bounding box center [1170, 425] width 21 height 21
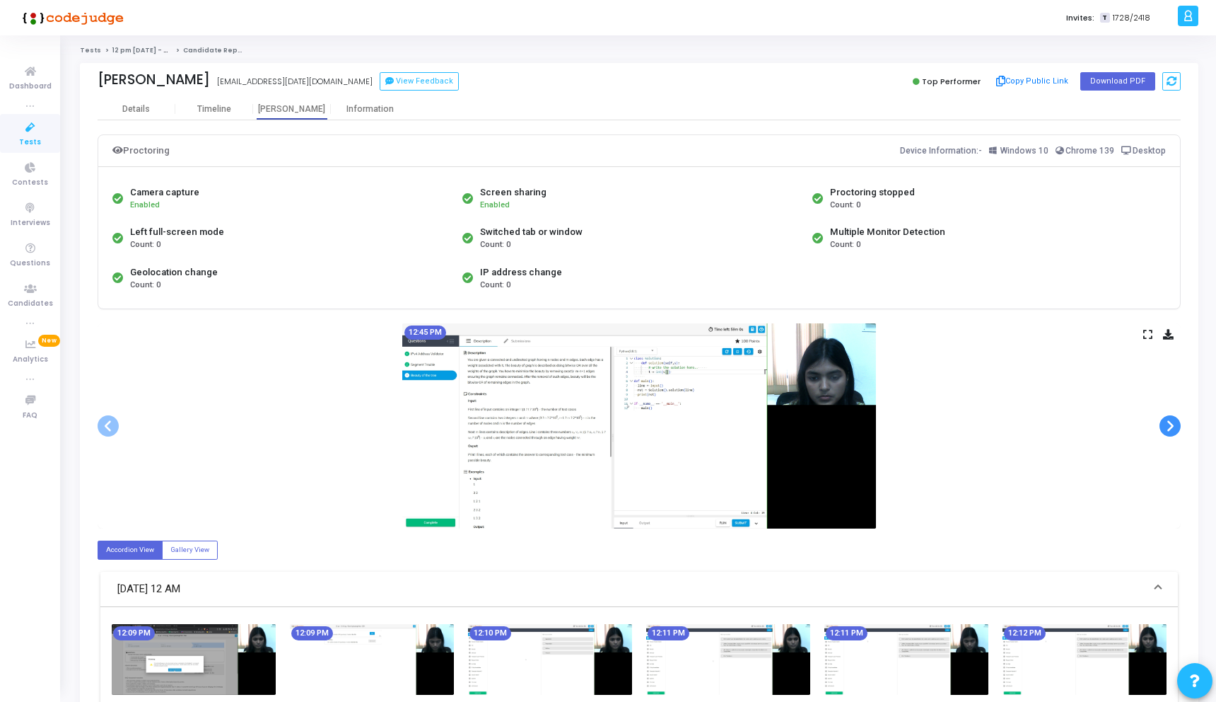
click at [1166, 426] on span at bounding box center [1170, 425] width 21 height 21
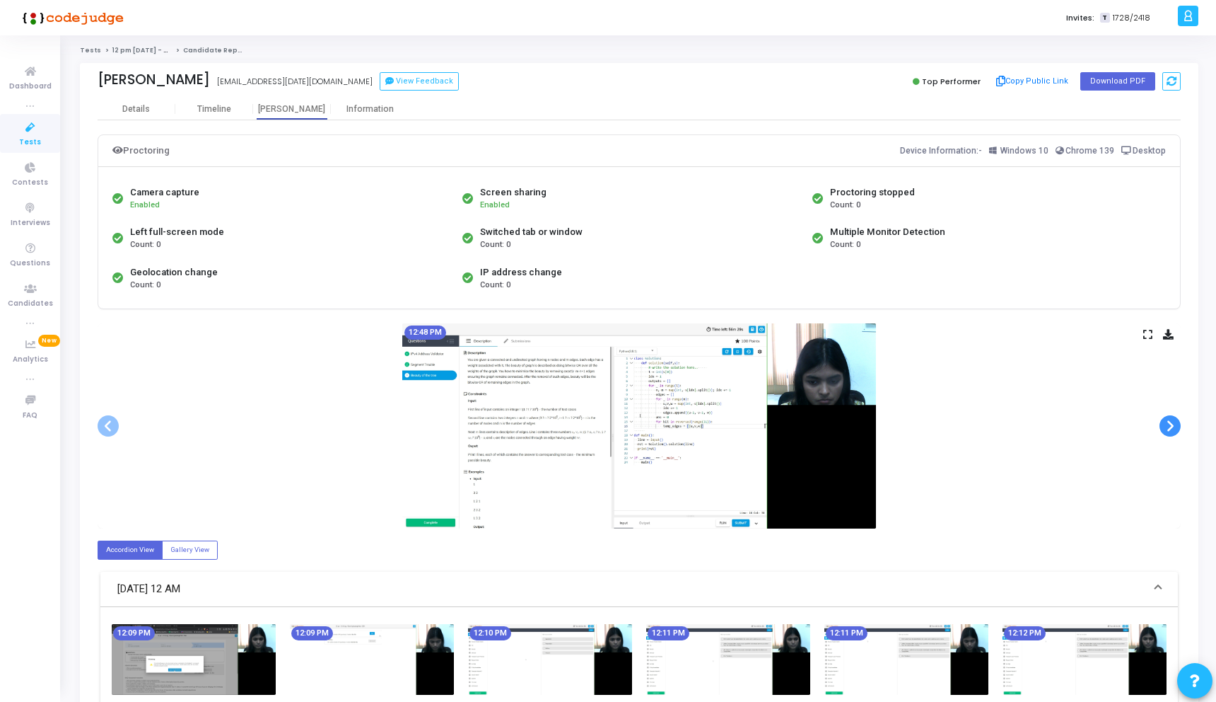
click at [1166, 426] on span at bounding box center [1170, 425] width 21 height 21
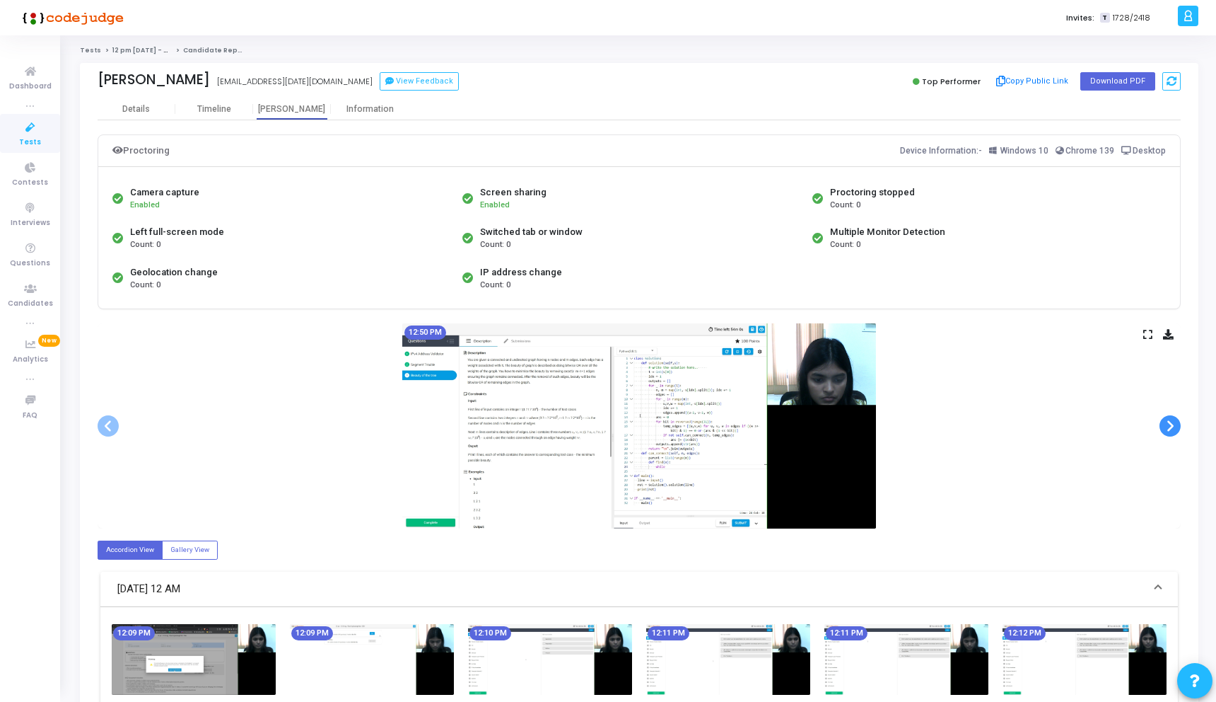
click at [1166, 426] on span at bounding box center [1170, 425] width 21 height 21
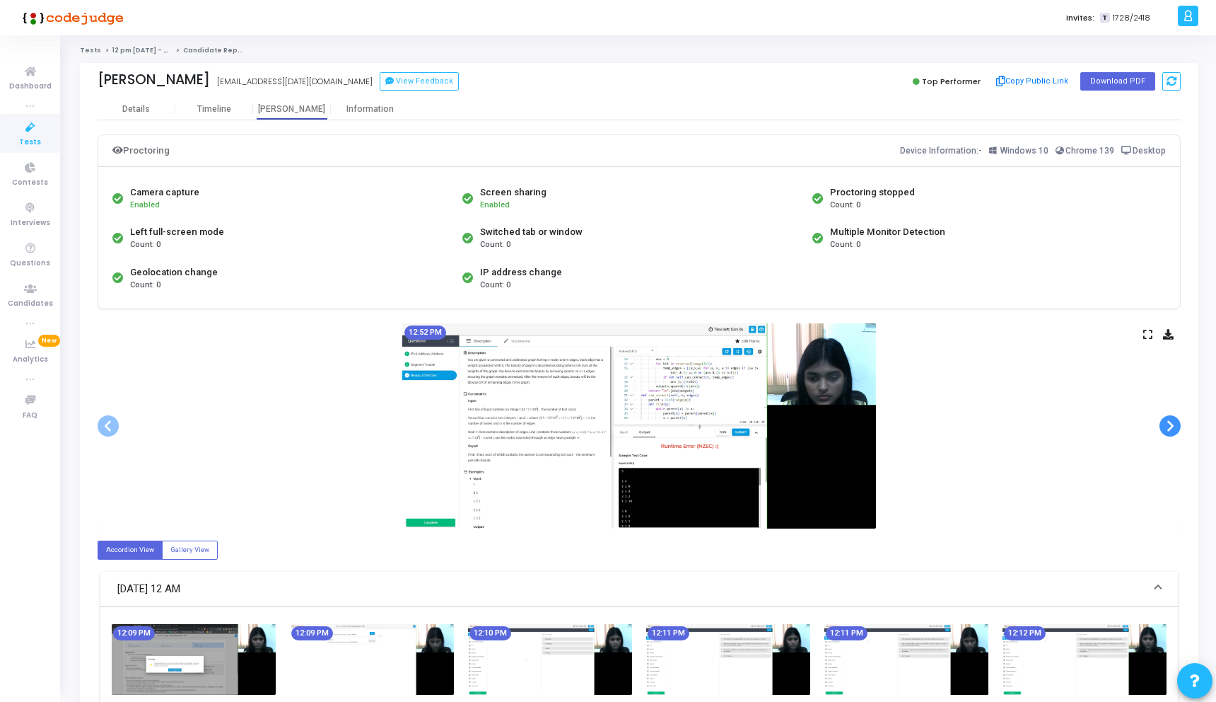
click at [1166, 426] on span at bounding box center [1170, 425] width 21 height 21
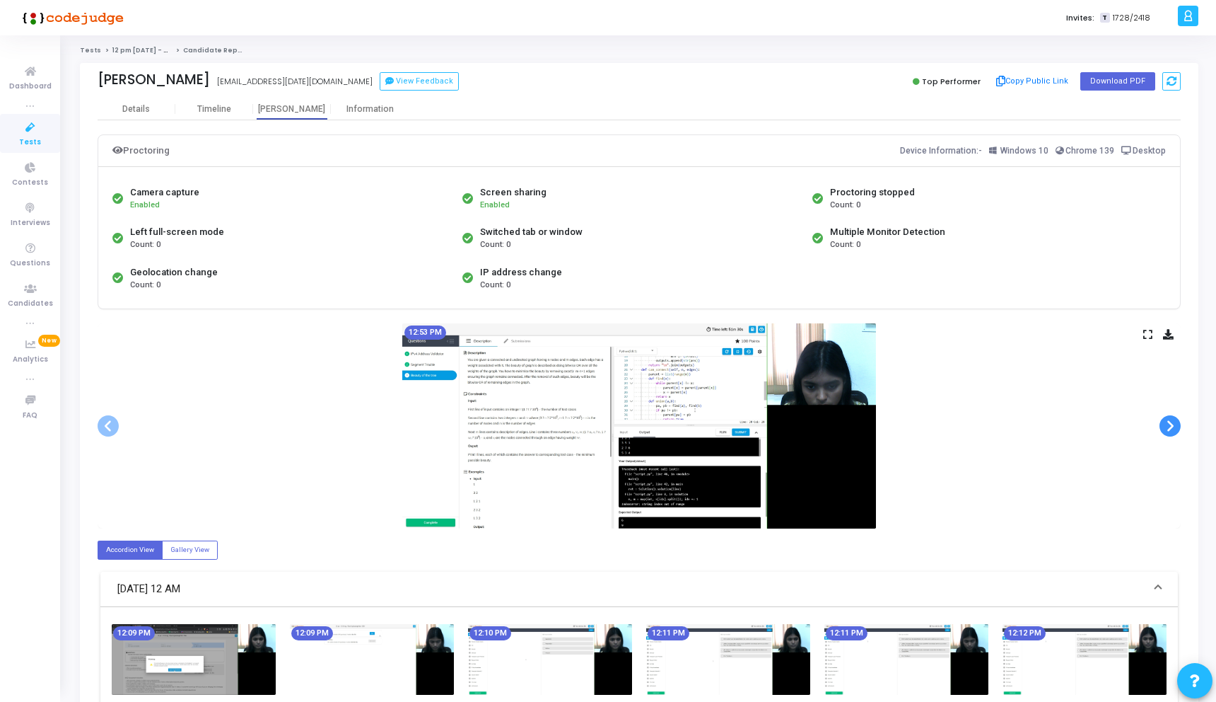
click at [1166, 426] on span at bounding box center [1170, 425] width 21 height 21
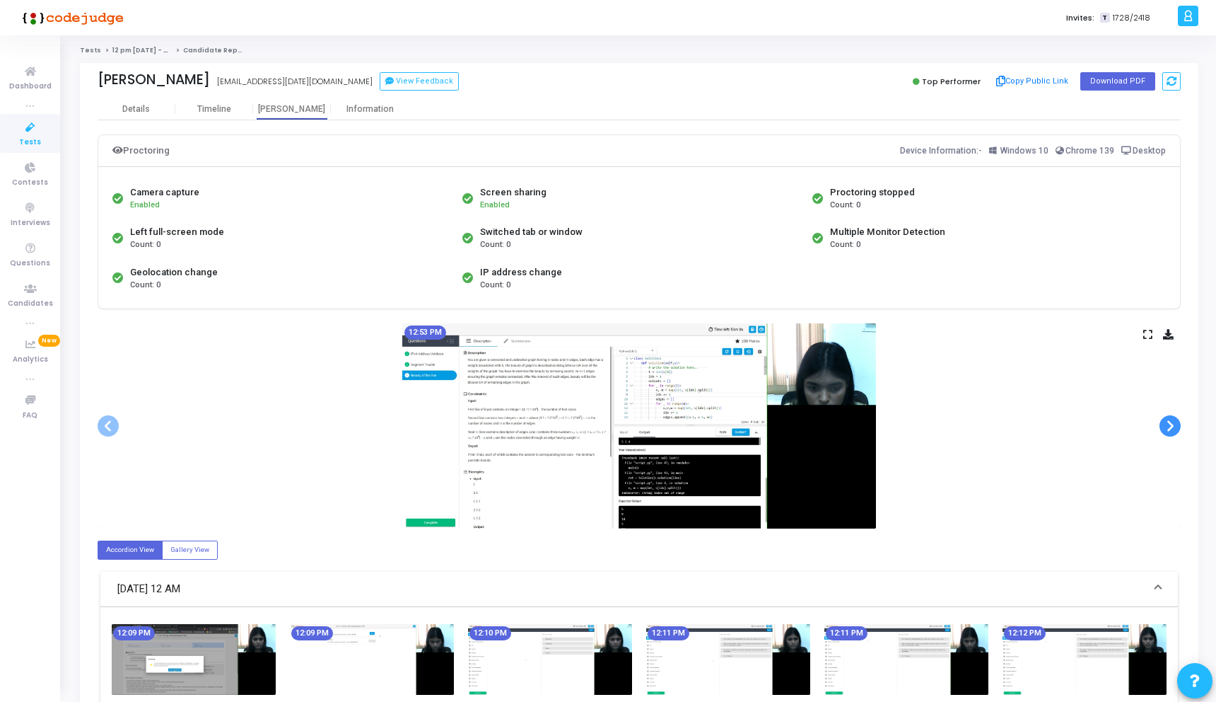
click at [1166, 426] on span at bounding box center [1170, 425] width 21 height 21
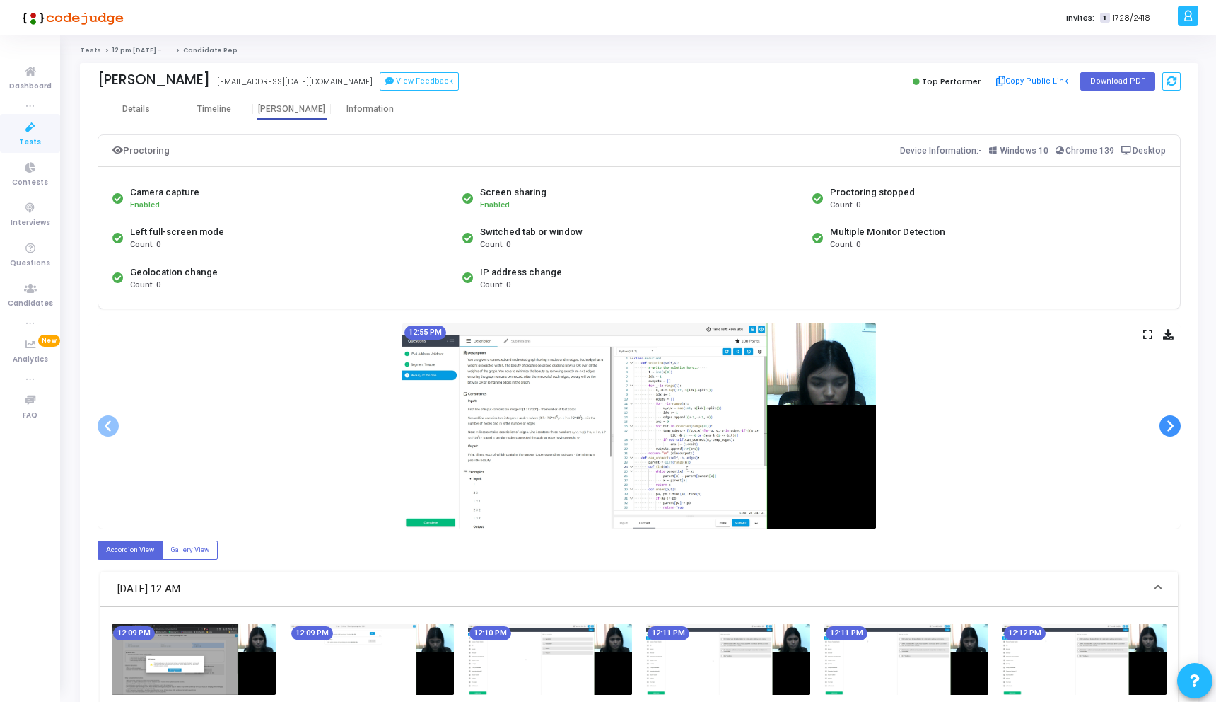
click at [1166, 426] on span at bounding box center [1170, 425] width 21 height 21
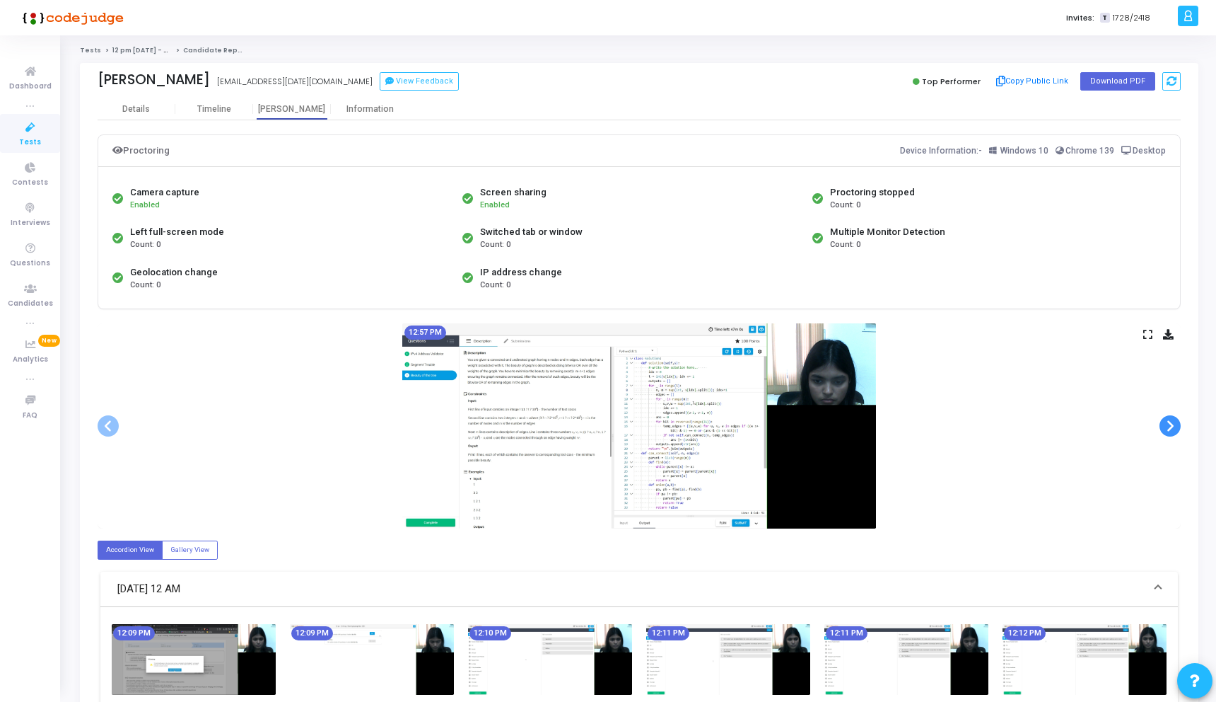
click at [1166, 426] on span at bounding box center [1170, 425] width 21 height 21
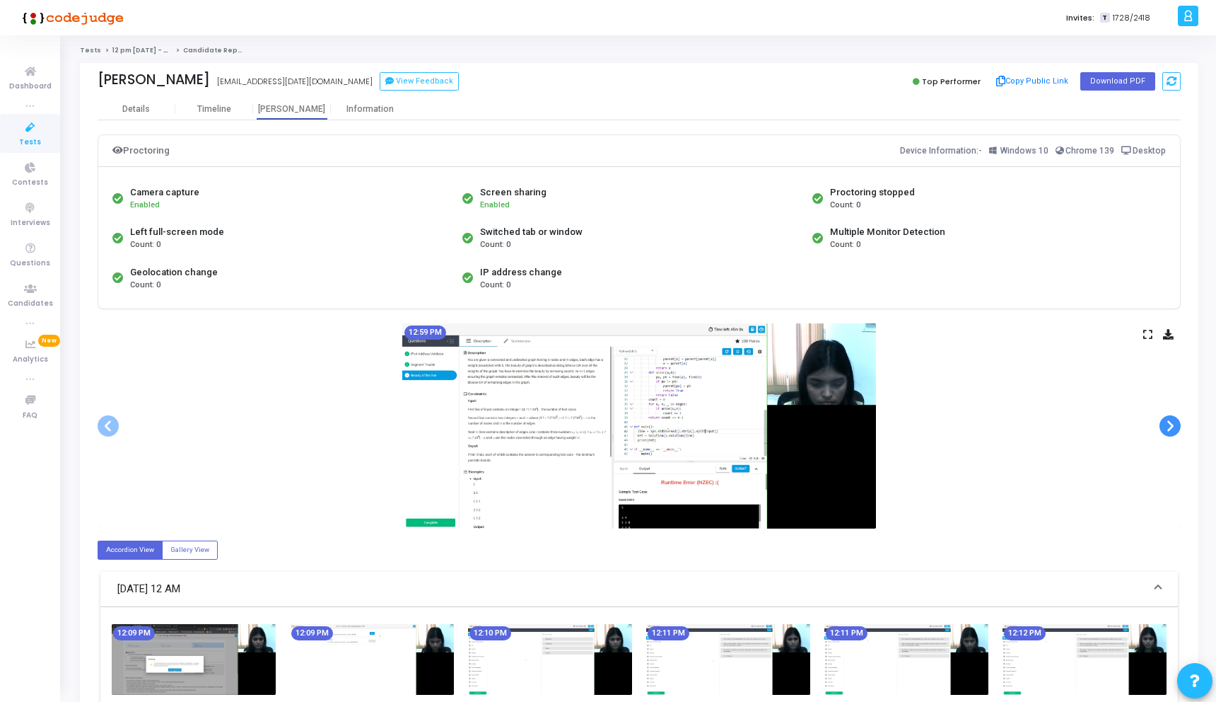
click at [1166, 426] on span at bounding box center [1170, 425] width 21 height 21
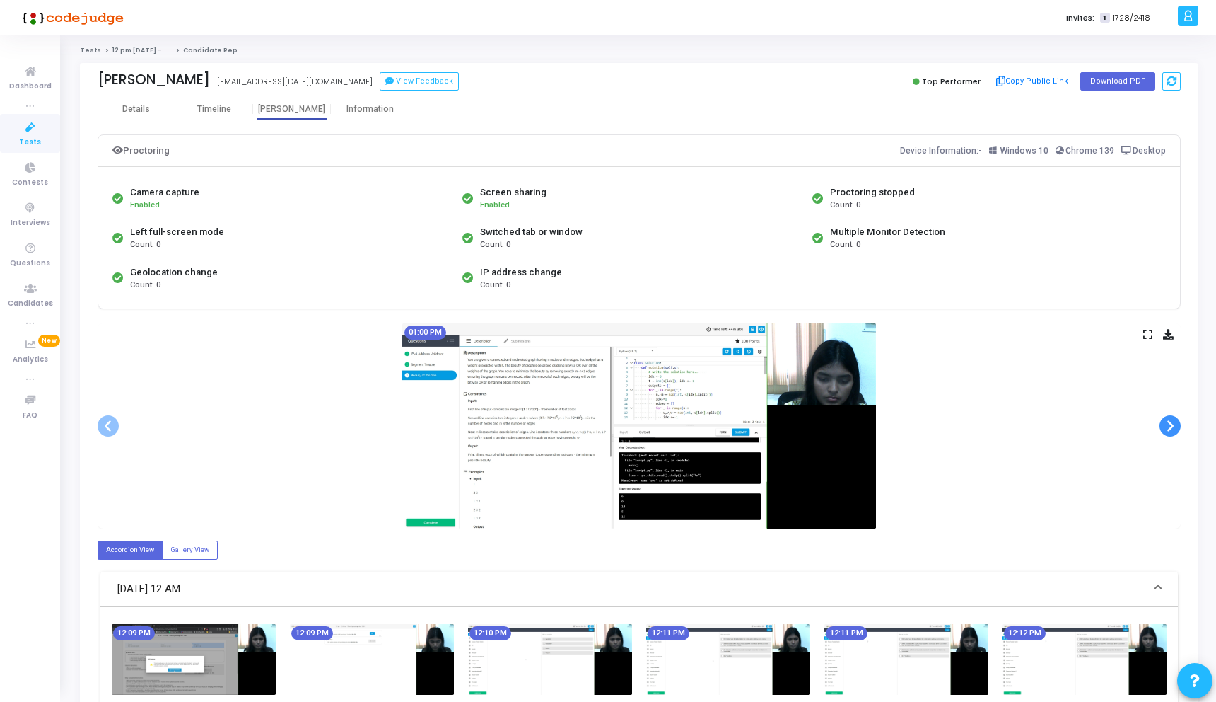
click at [1166, 426] on span at bounding box center [1170, 425] width 21 height 21
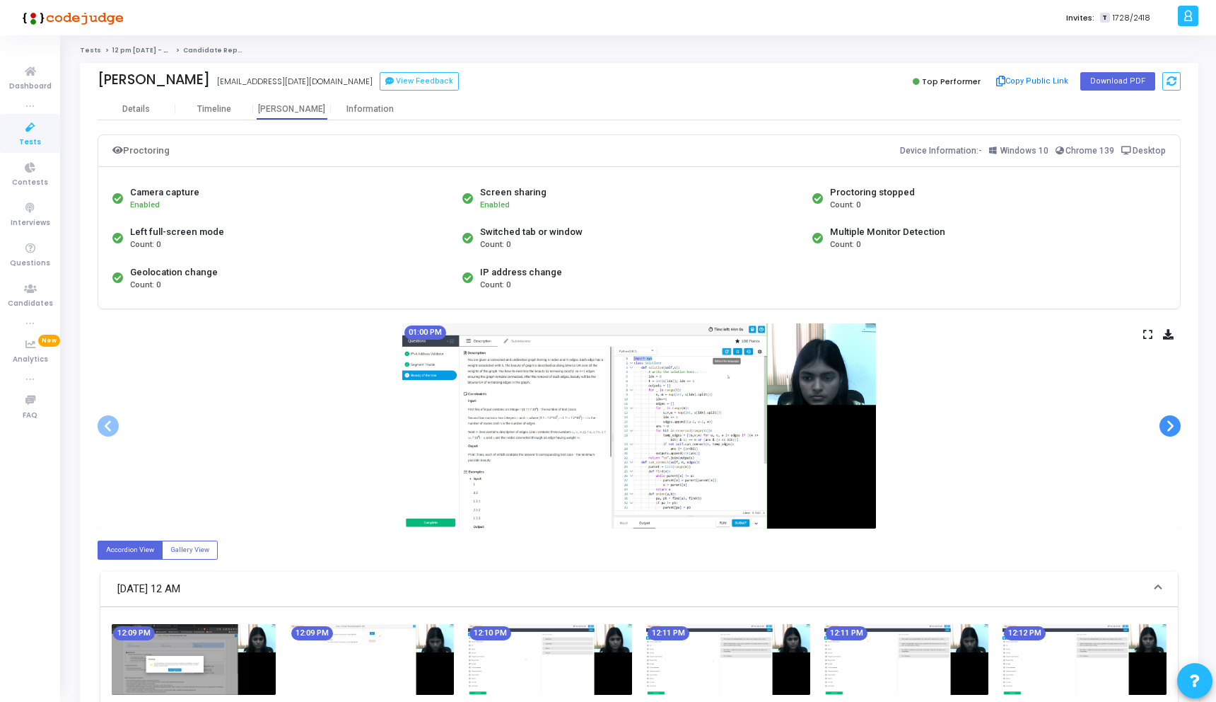
click at [1166, 426] on span at bounding box center [1170, 425] width 21 height 21
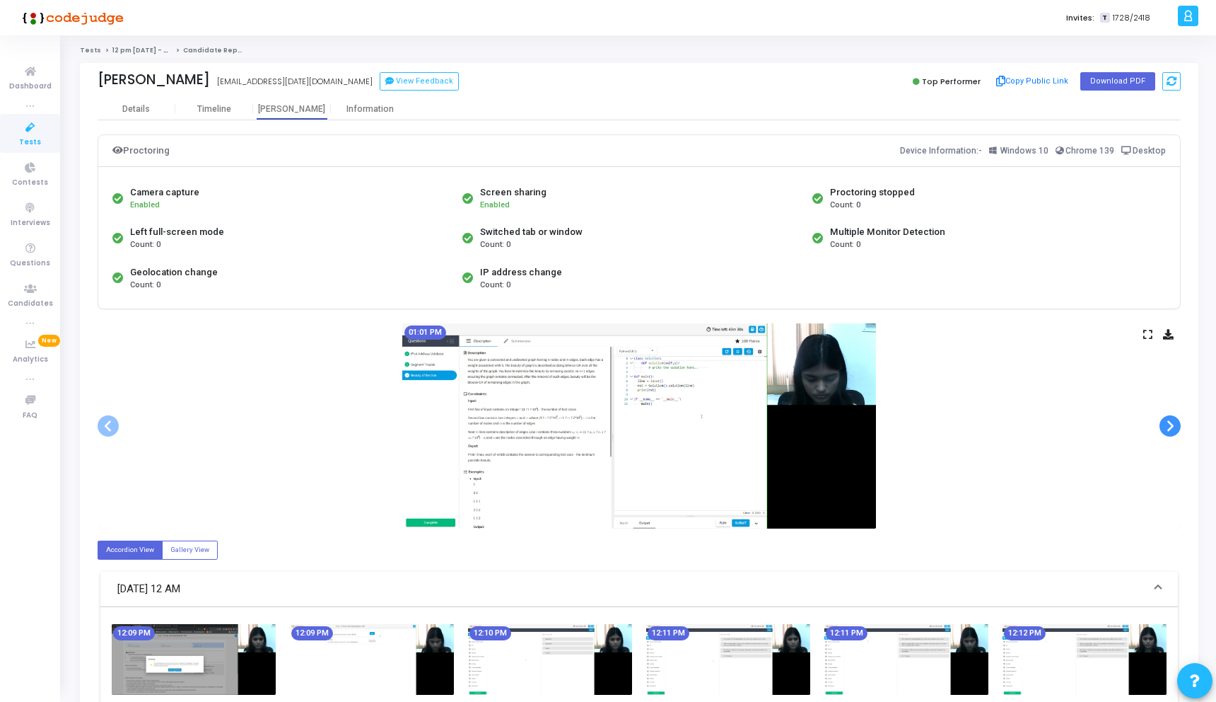
click at [1166, 426] on span at bounding box center [1170, 425] width 21 height 21
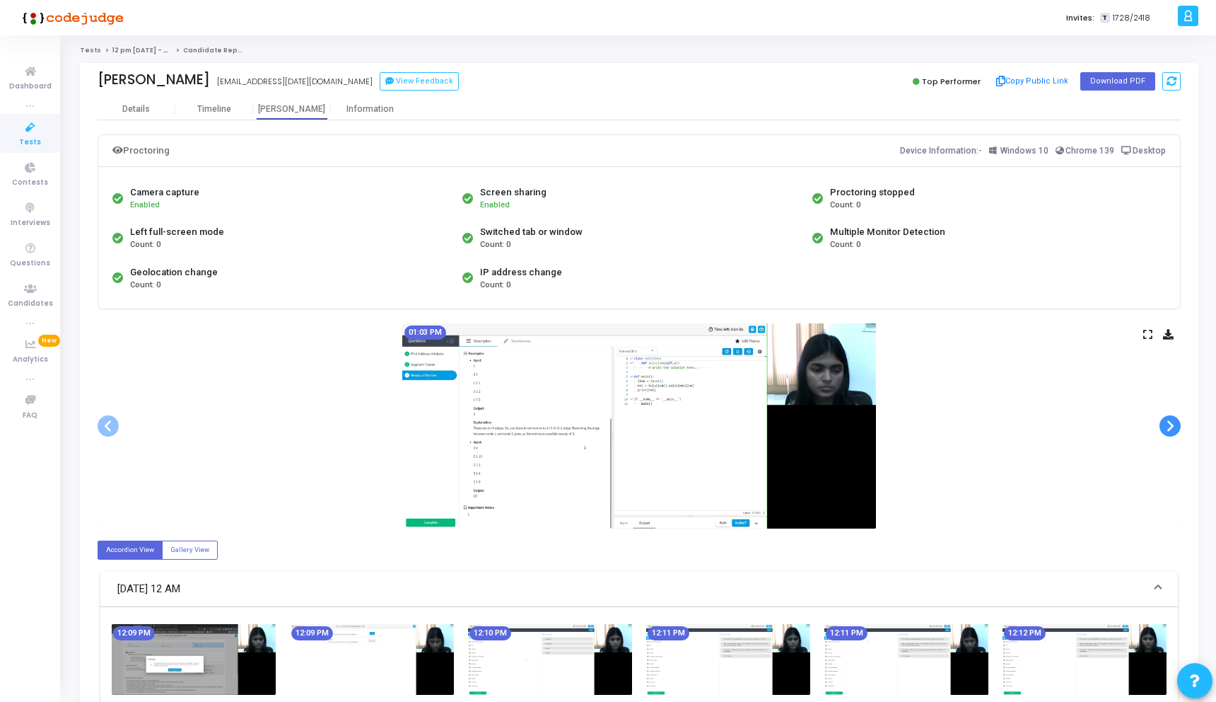
click at [1166, 426] on span at bounding box center [1170, 425] width 21 height 21
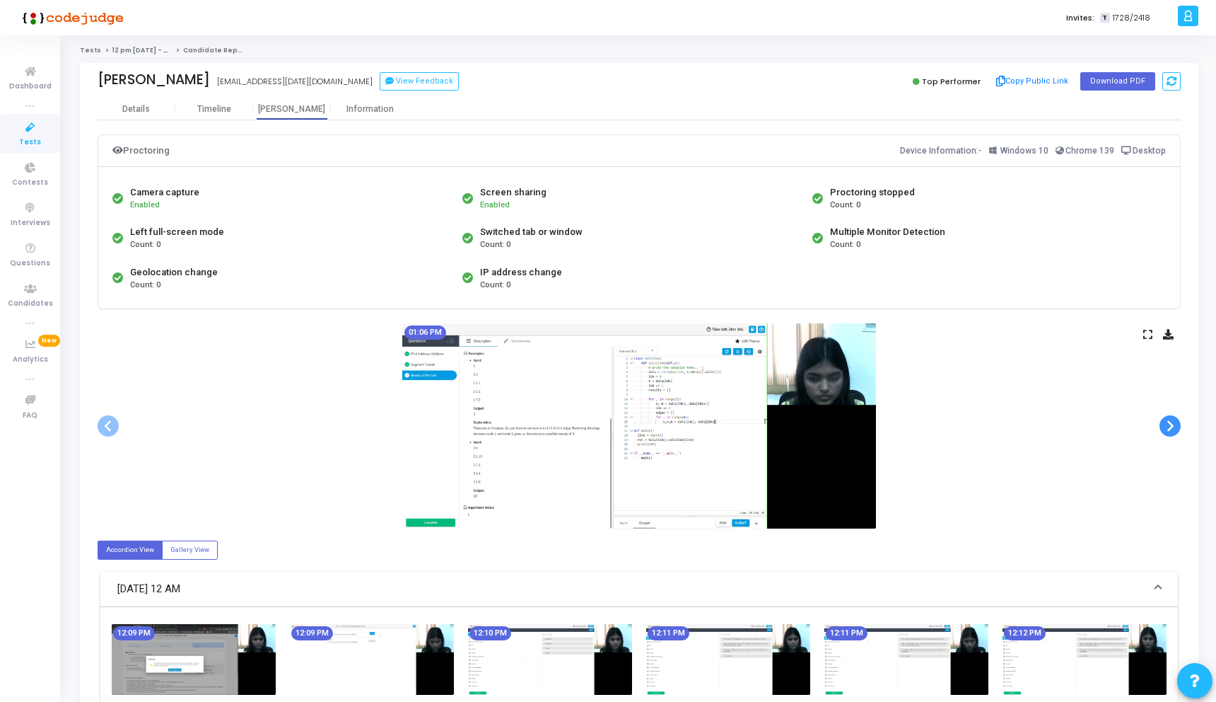
click at [1166, 426] on span at bounding box center [1170, 425] width 21 height 21
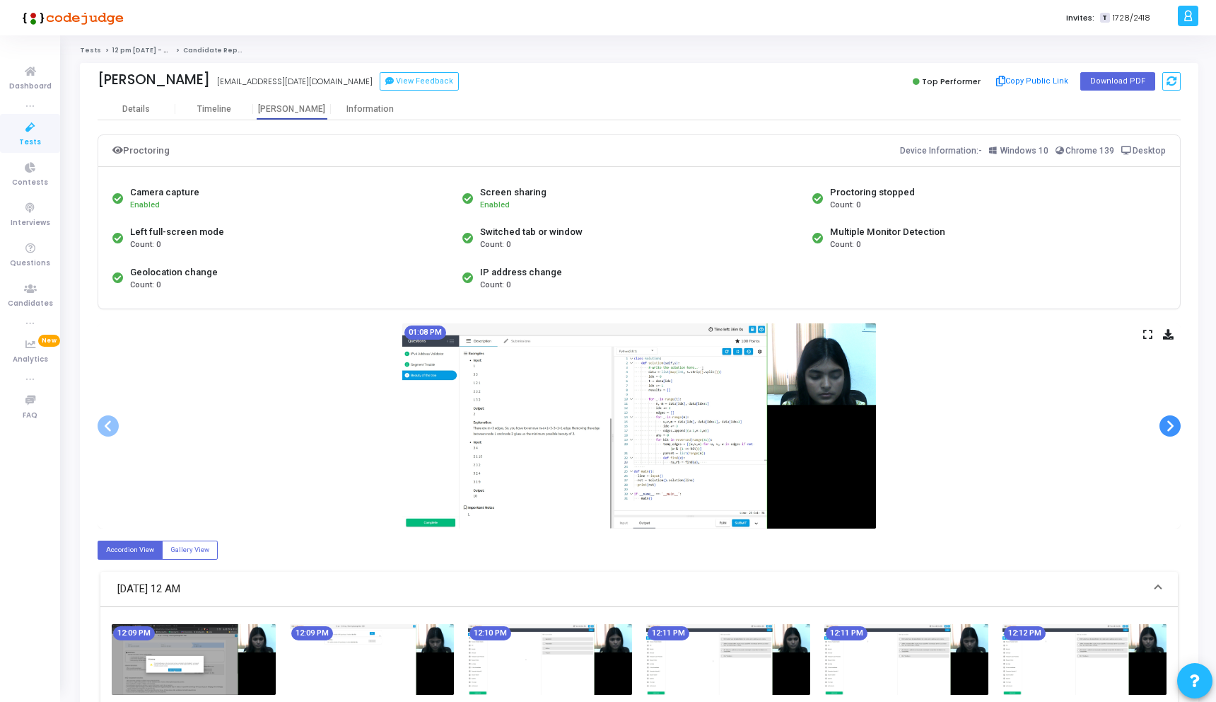
click at [1166, 426] on span at bounding box center [1170, 425] width 21 height 21
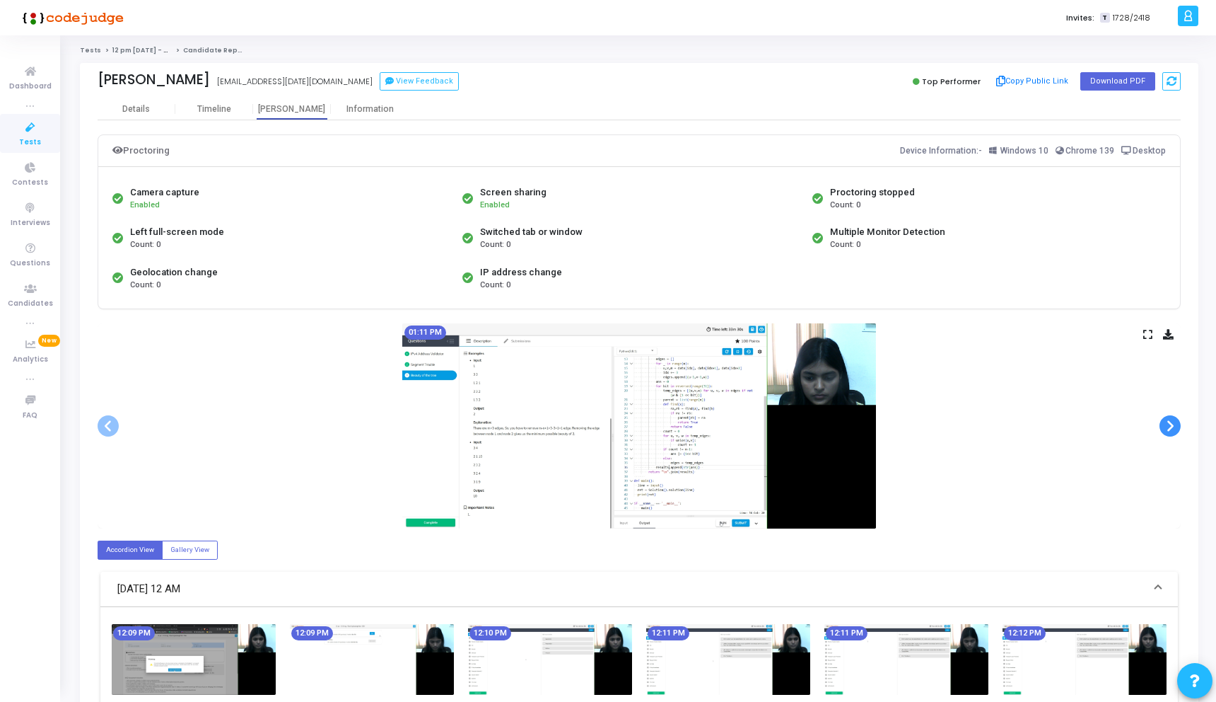
click at [1166, 426] on span at bounding box center [1170, 425] width 21 height 21
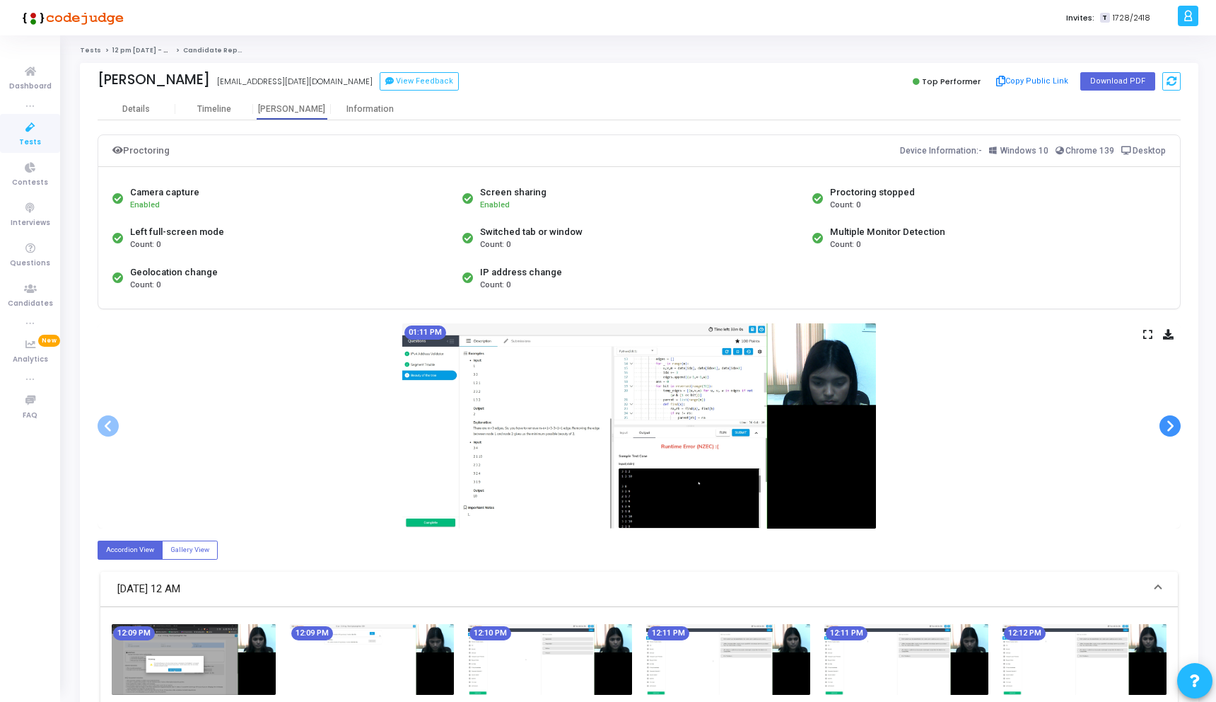
click at [1166, 426] on span at bounding box center [1170, 425] width 21 height 21
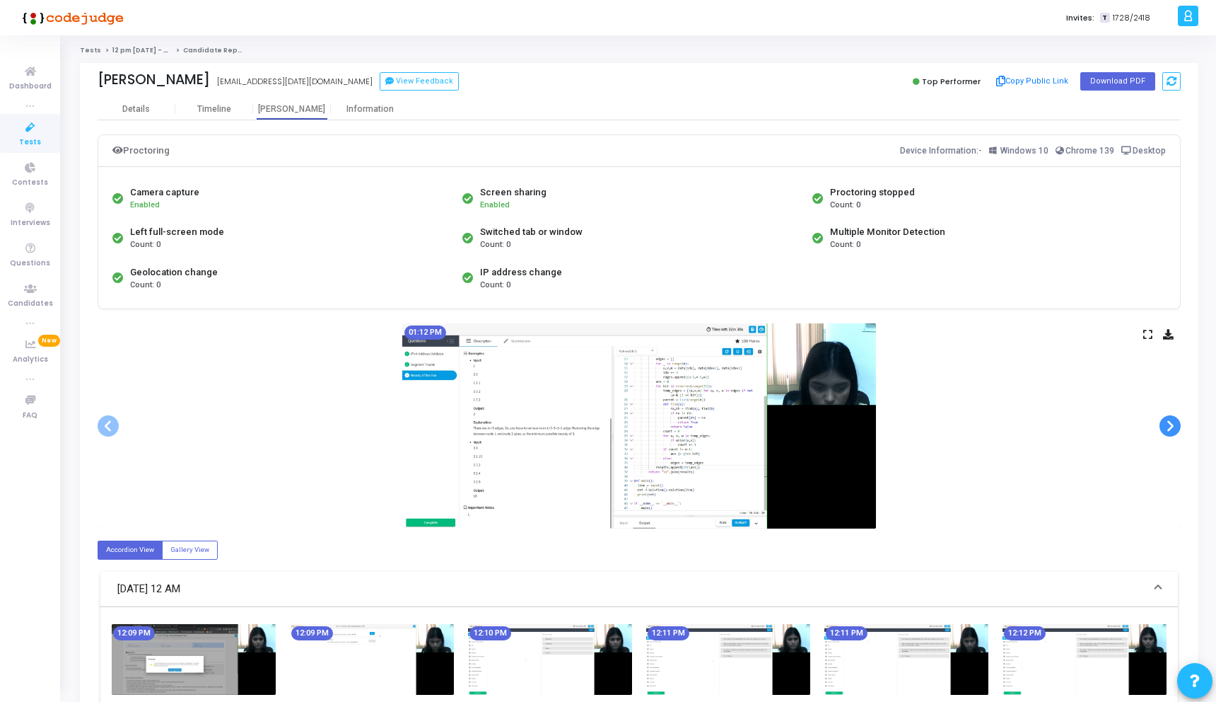
click at [1166, 426] on span at bounding box center [1170, 425] width 21 height 21
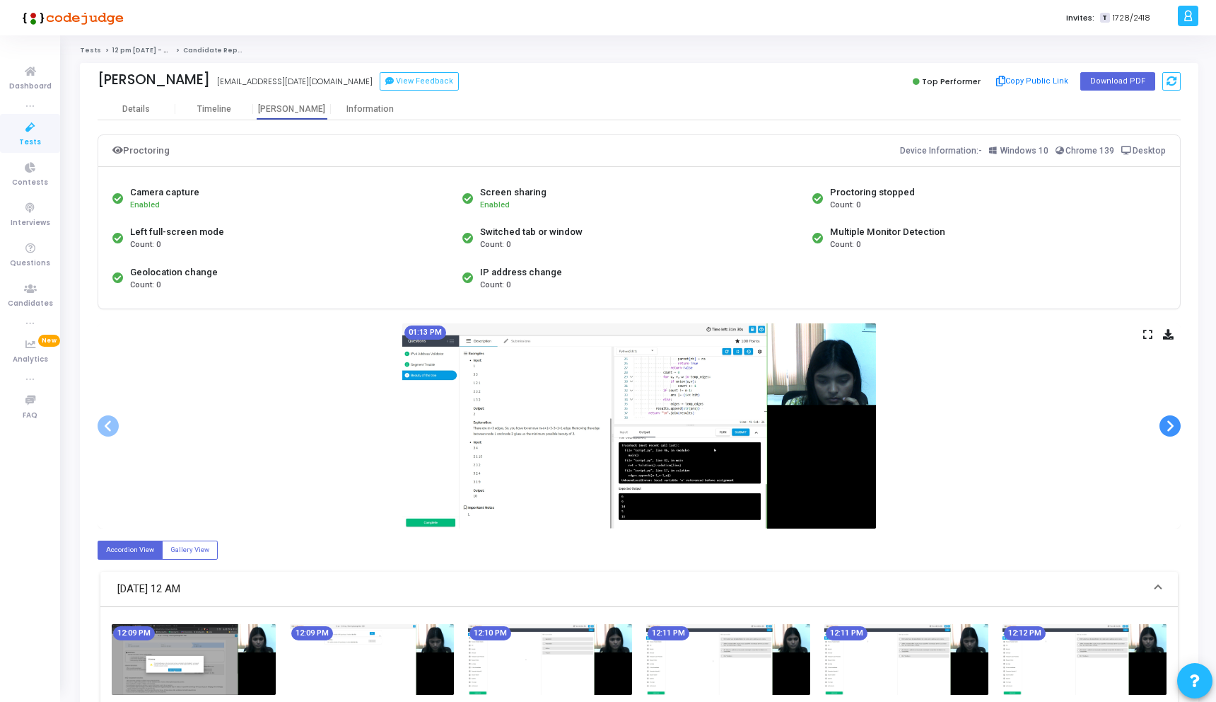
click at [1166, 426] on span at bounding box center [1170, 425] width 21 height 21
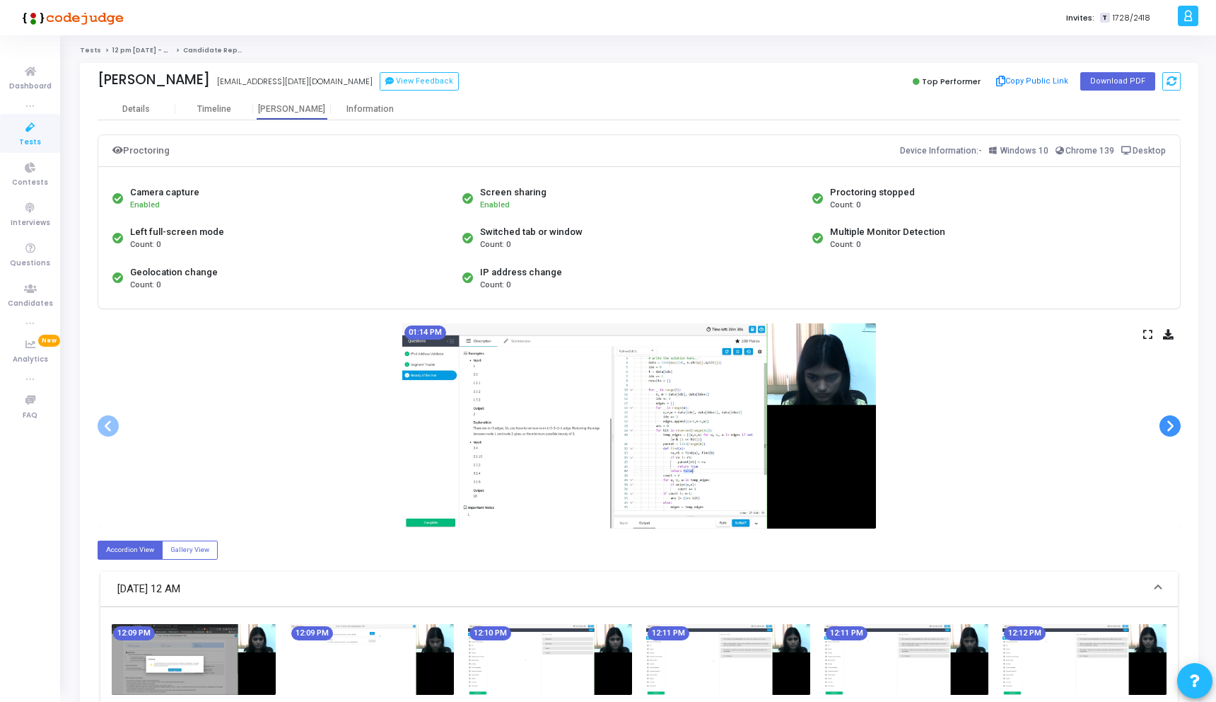
click at [1166, 426] on span at bounding box center [1170, 425] width 21 height 21
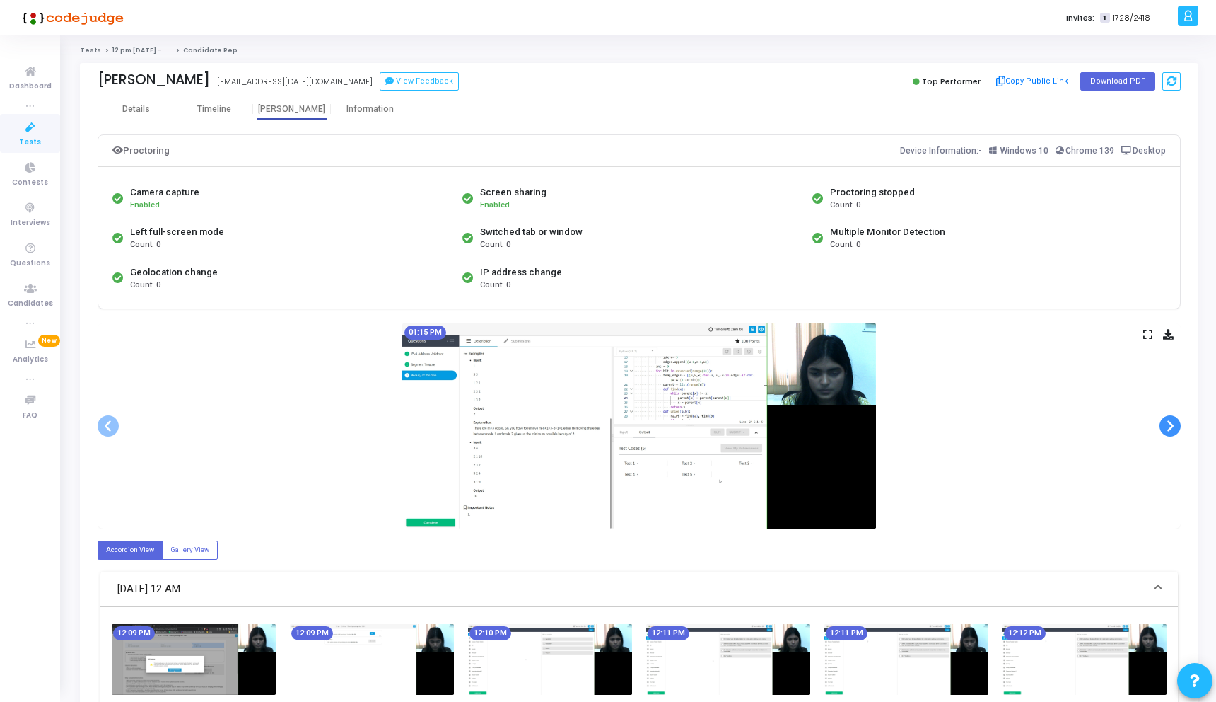
click at [1166, 426] on span at bounding box center [1170, 425] width 21 height 21
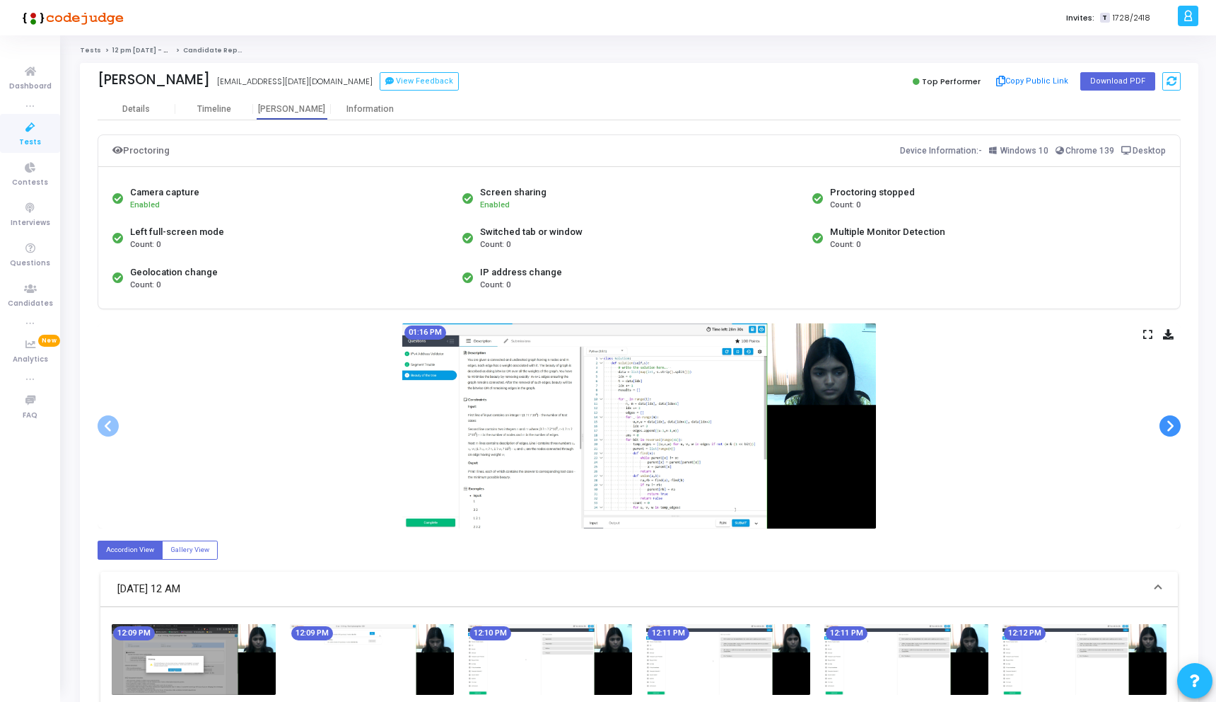
click at [1166, 426] on span at bounding box center [1170, 425] width 21 height 21
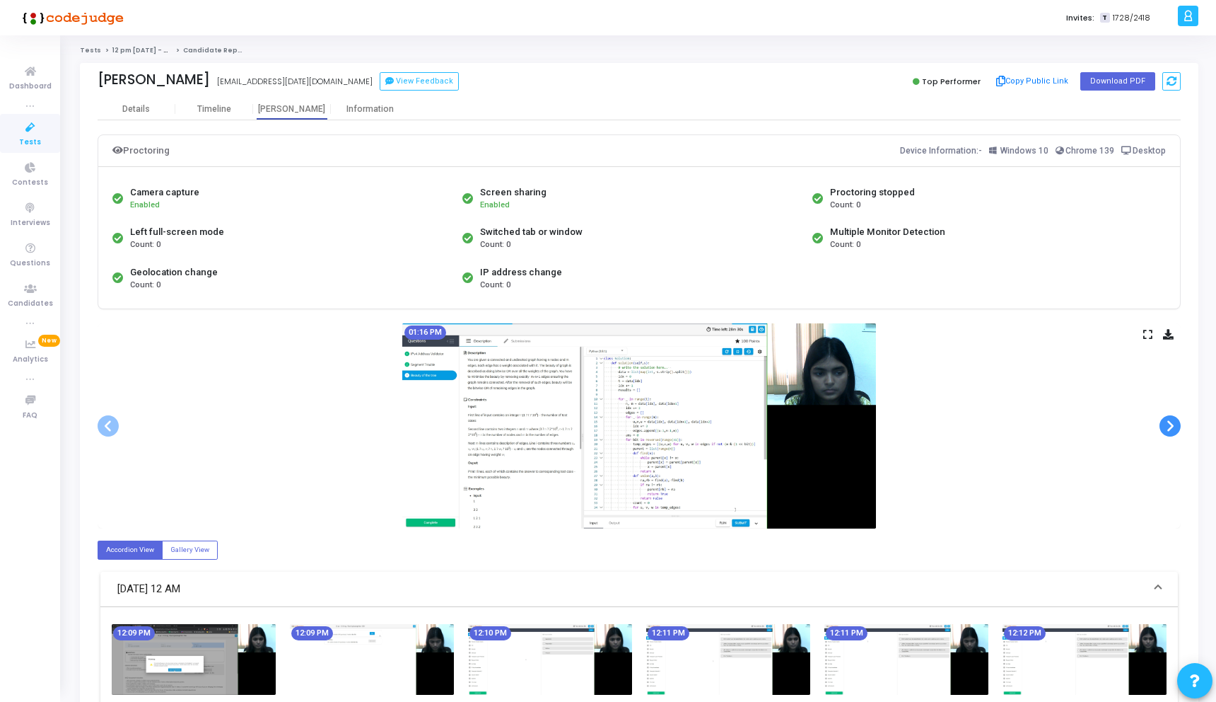
click at [1166, 426] on span at bounding box center [1170, 425] width 21 height 21
click at [359, 117] on div "Information" at bounding box center [370, 108] width 78 height 21
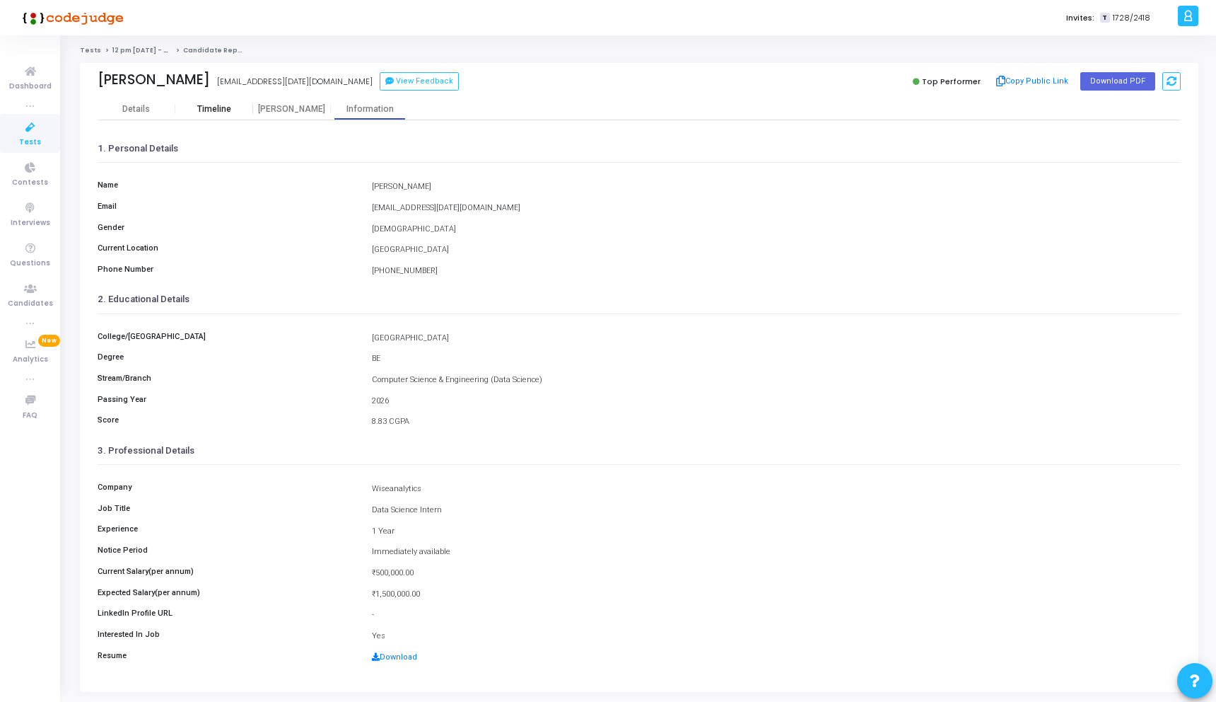
click at [214, 110] on div "Timeline" at bounding box center [214, 109] width 34 height 11
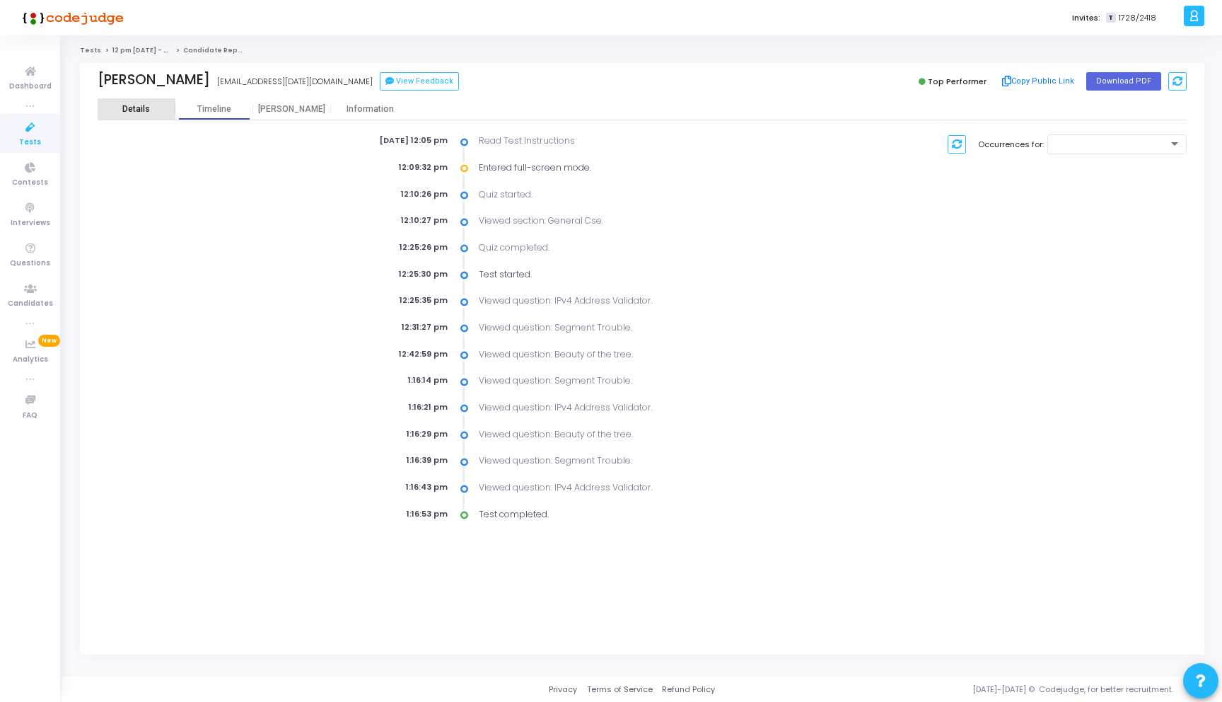
click at [134, 99] on div "Details" at bounding box center [137, 108] width 78 height 21
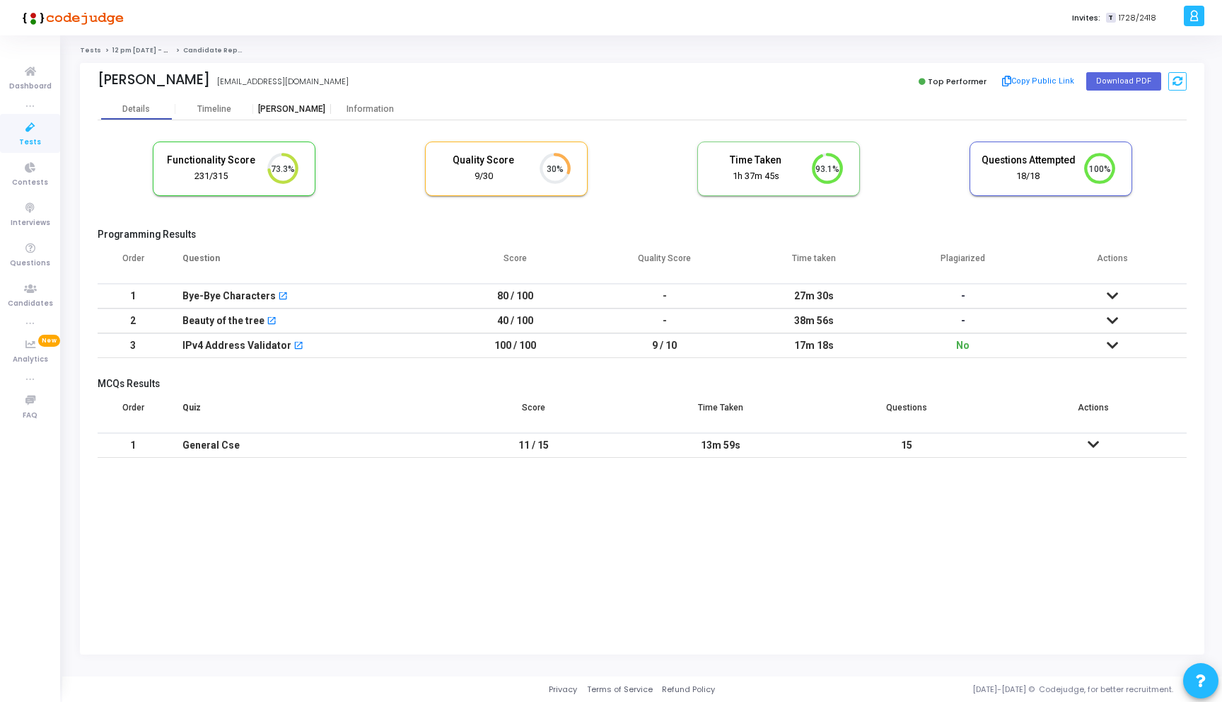
click at [306, 108] on div "[PERSON_NAME]" at bounding box center [292, 109] width 78 height 11
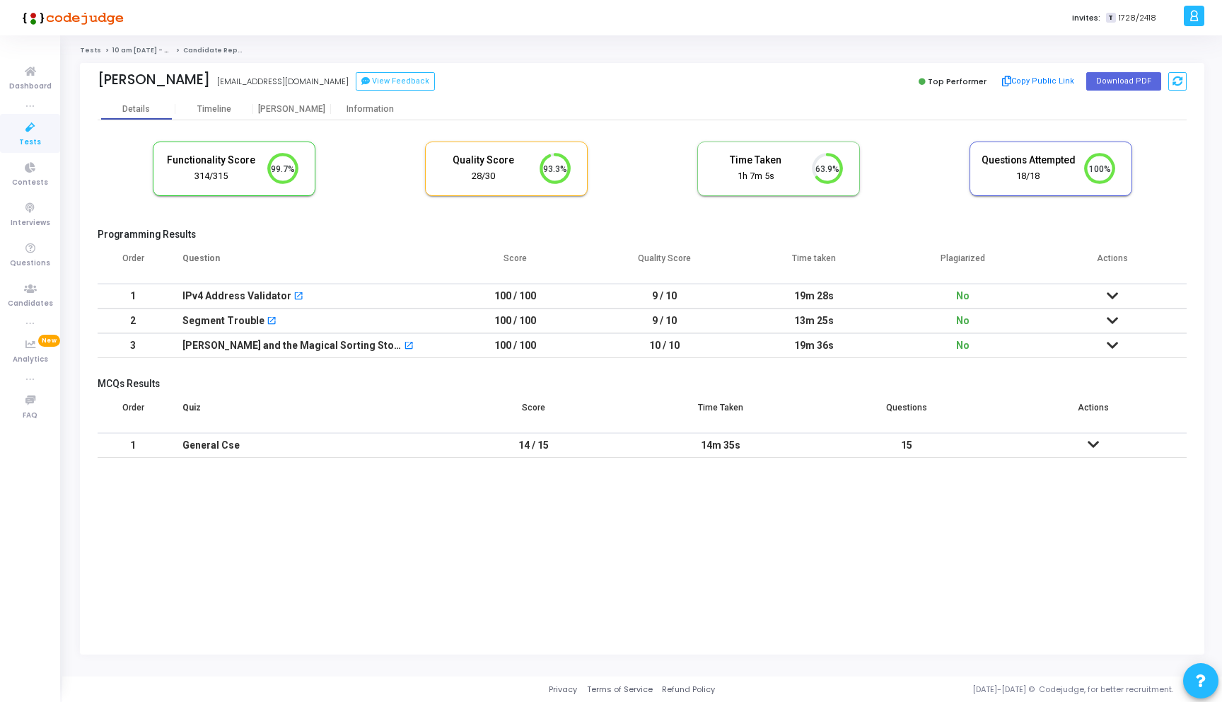
click at [297, 121] on div "Functionality Score 314/315 99.7% Quality Score 28/30 93.3% Time Taken calculat…" at bounding box center [642, 292] width 1089 height 345
click at [282, 111] on div "[PERSON_NAME]" at bounding box center [292, 109] width 78 height 11
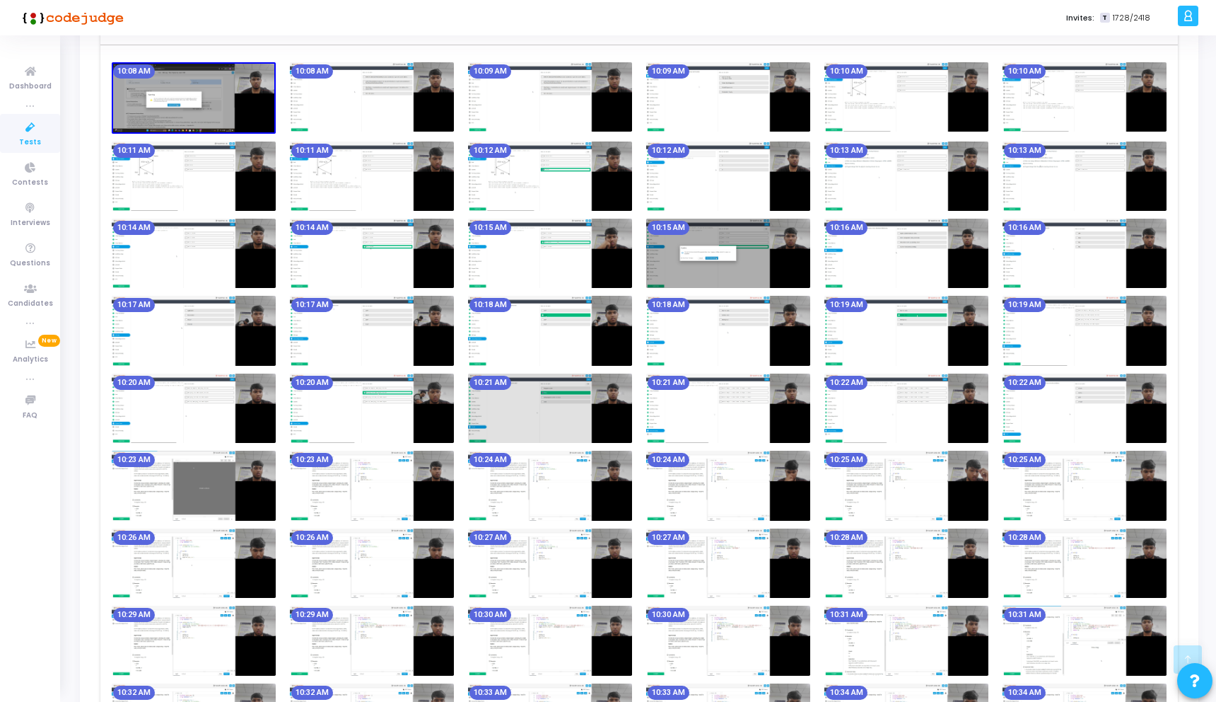
scroll to position [742, 0]
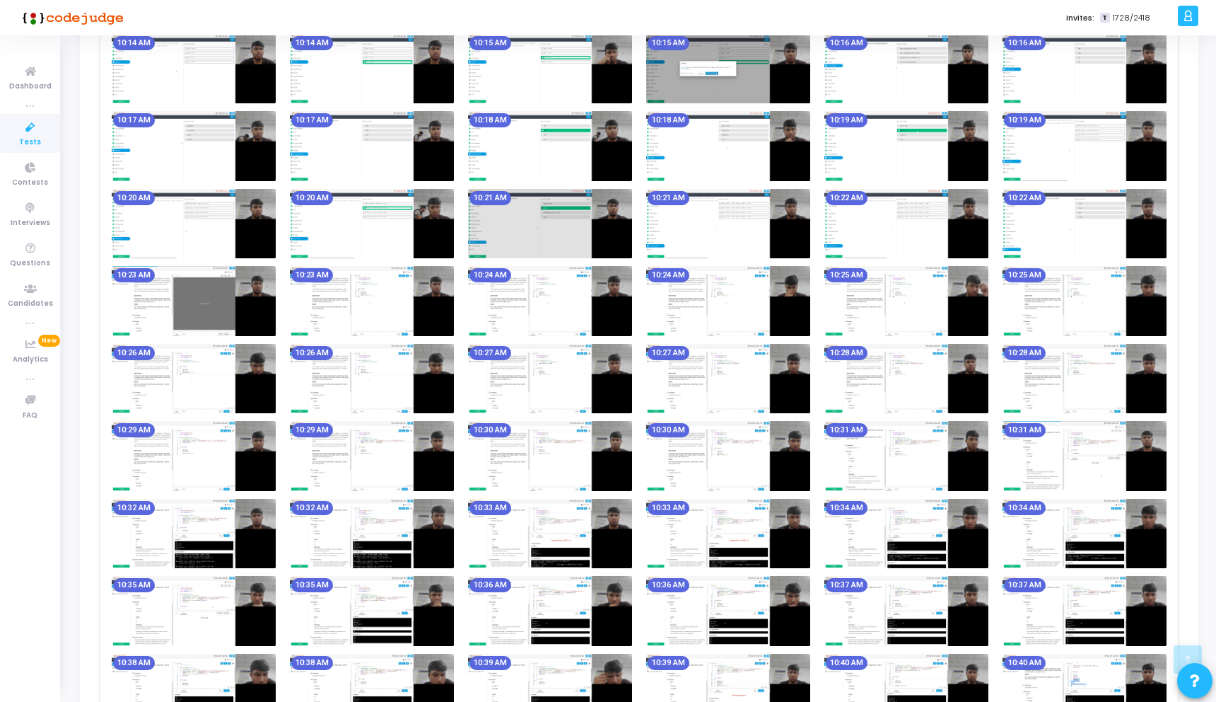
click at [613, 402] on img at bounding box center [550, 378] width 164 height 69
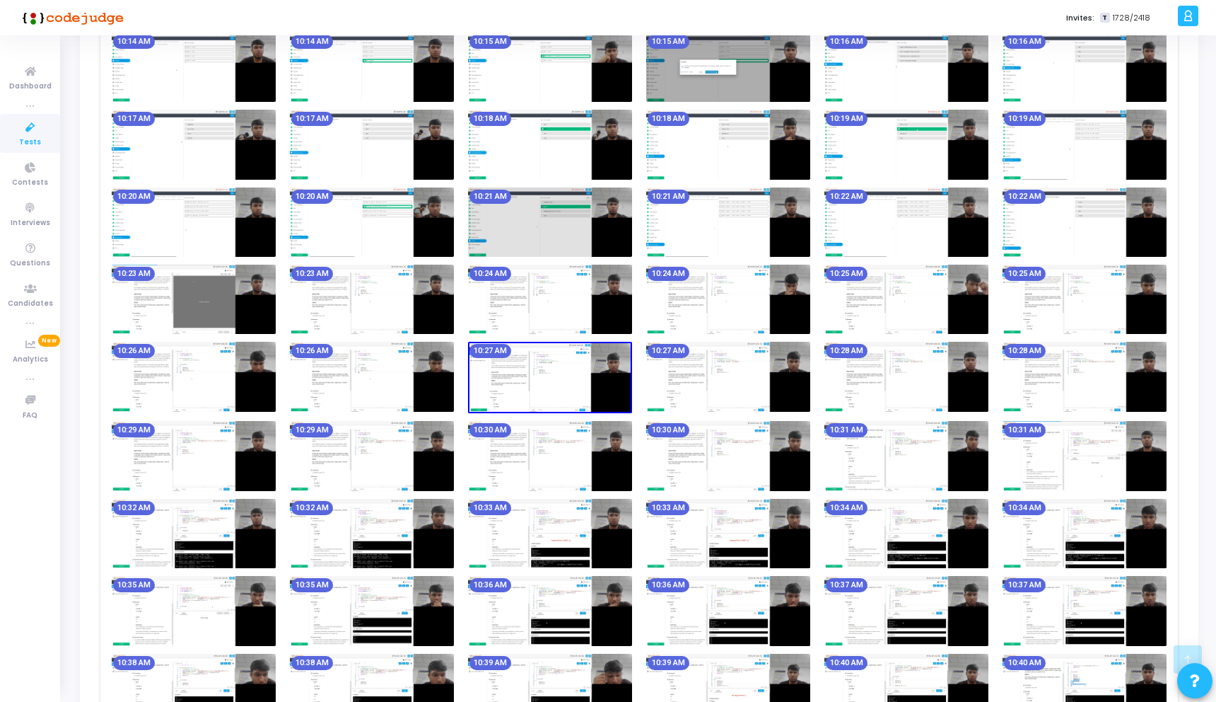
click at [614, 402] on img at bounding box center [550, 377] width 164 height 71
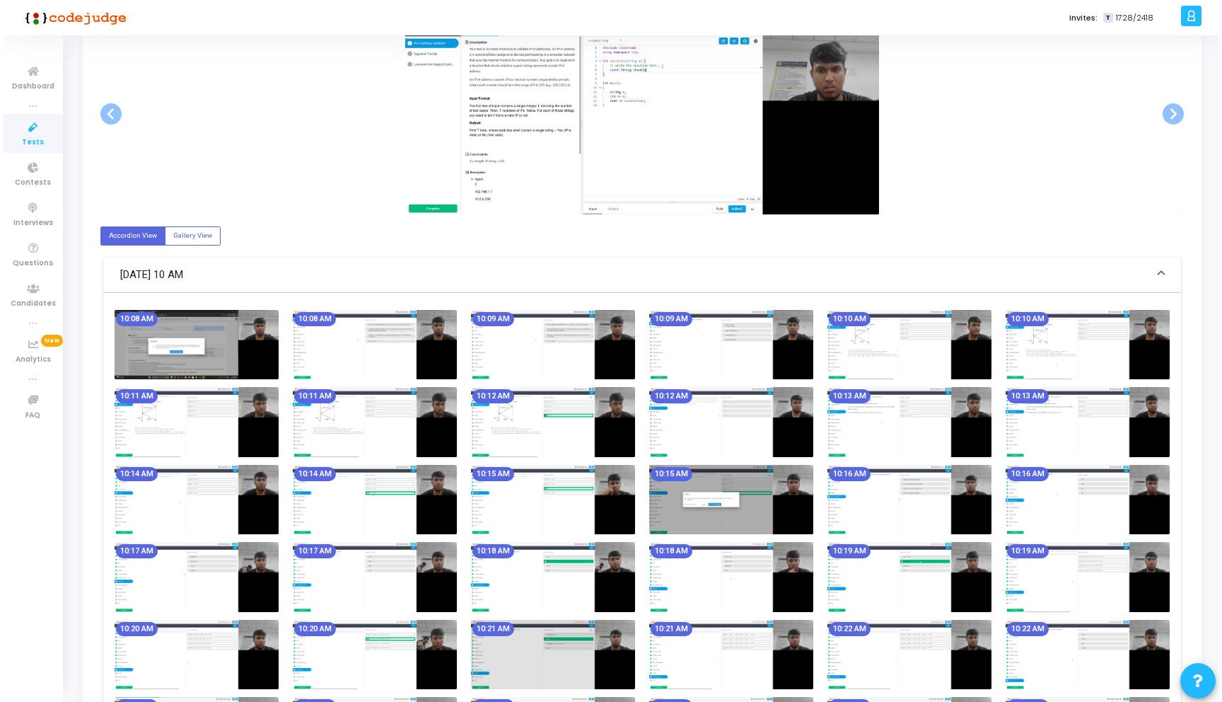
scroll to position [0, 0]
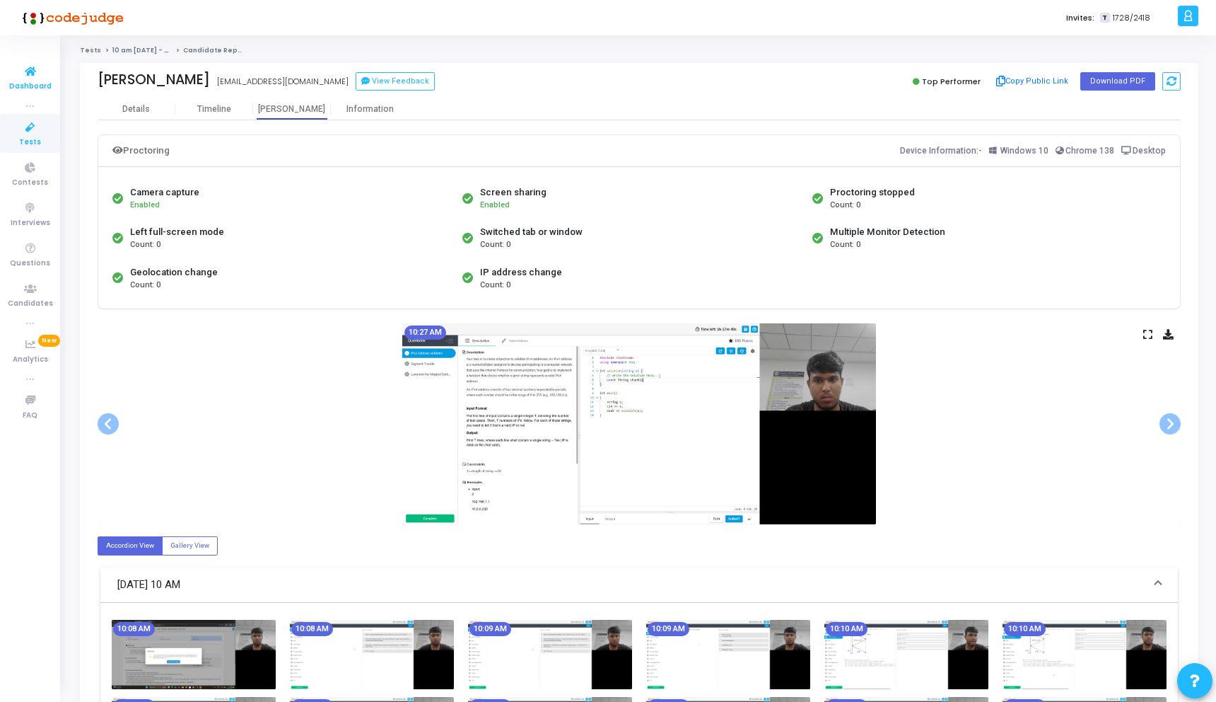
click at [38, 66] on icon at bounding box center [31, 72] width 30 height 18
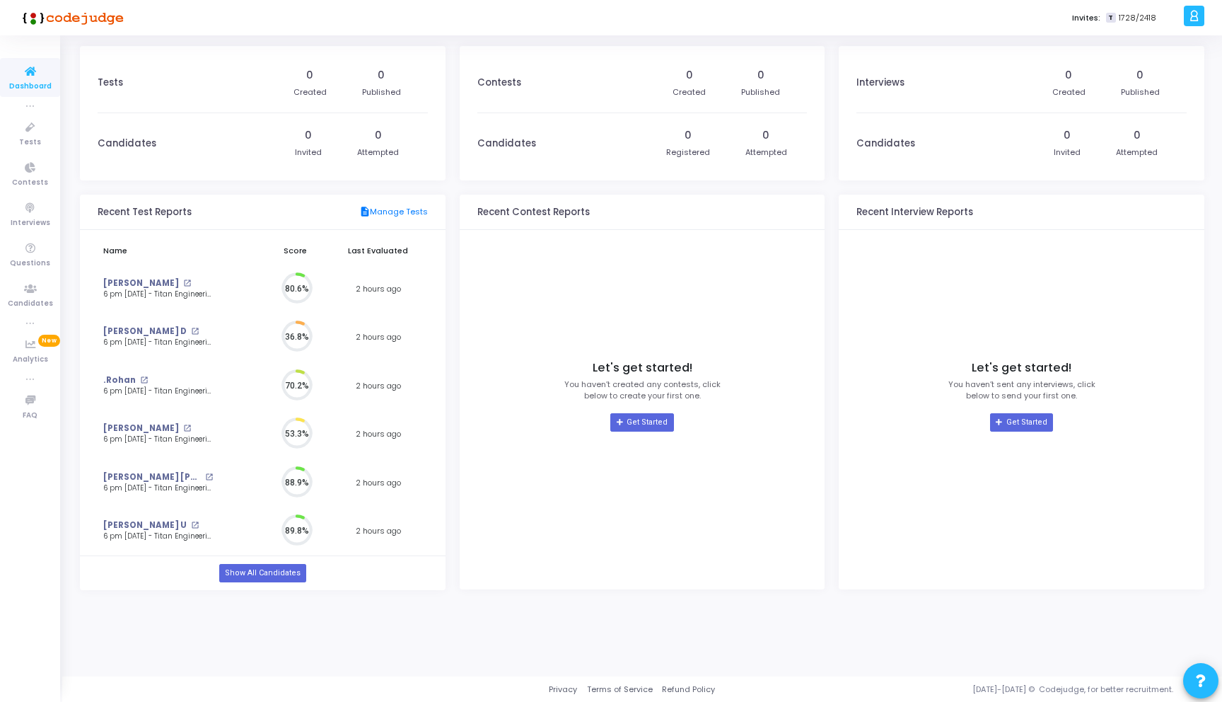
scroll to position [6, 6]
